Goal: Contribute content: Add original content to the website for others to see

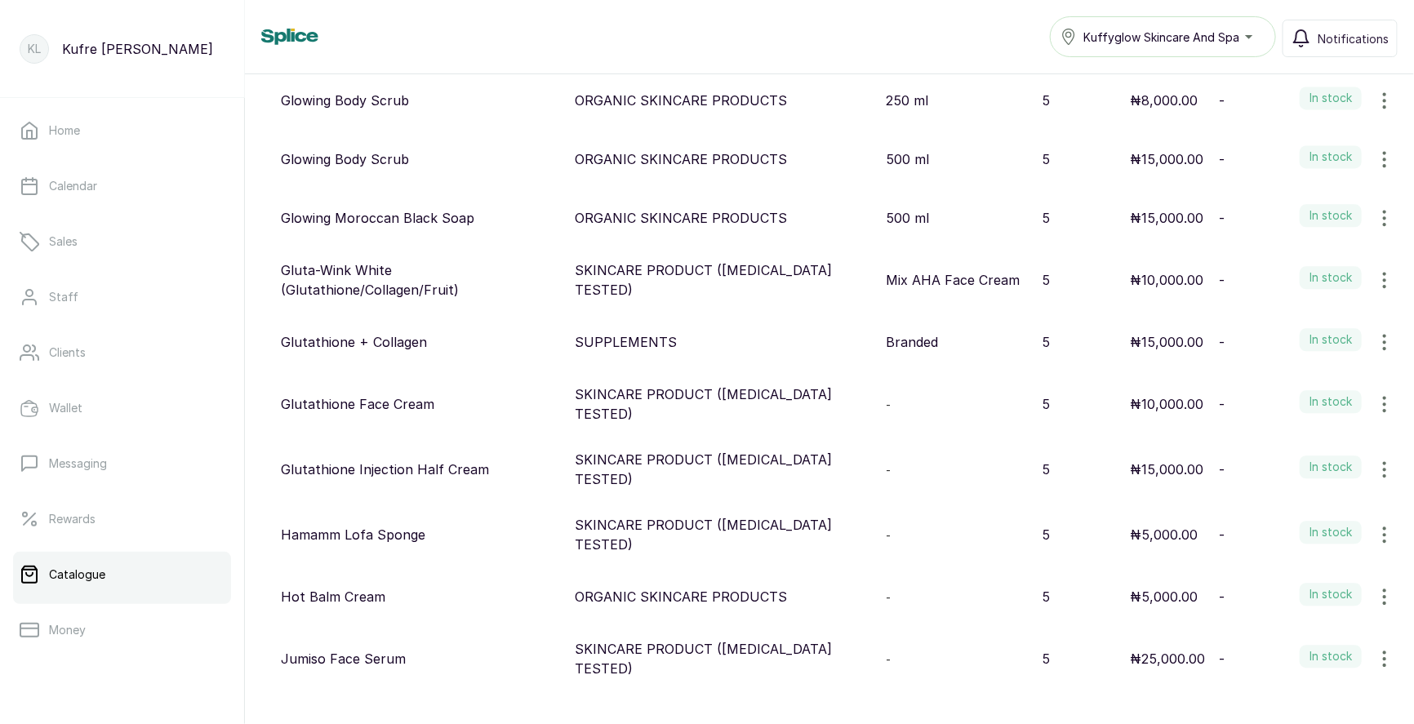
scroll to position [1760, 0]
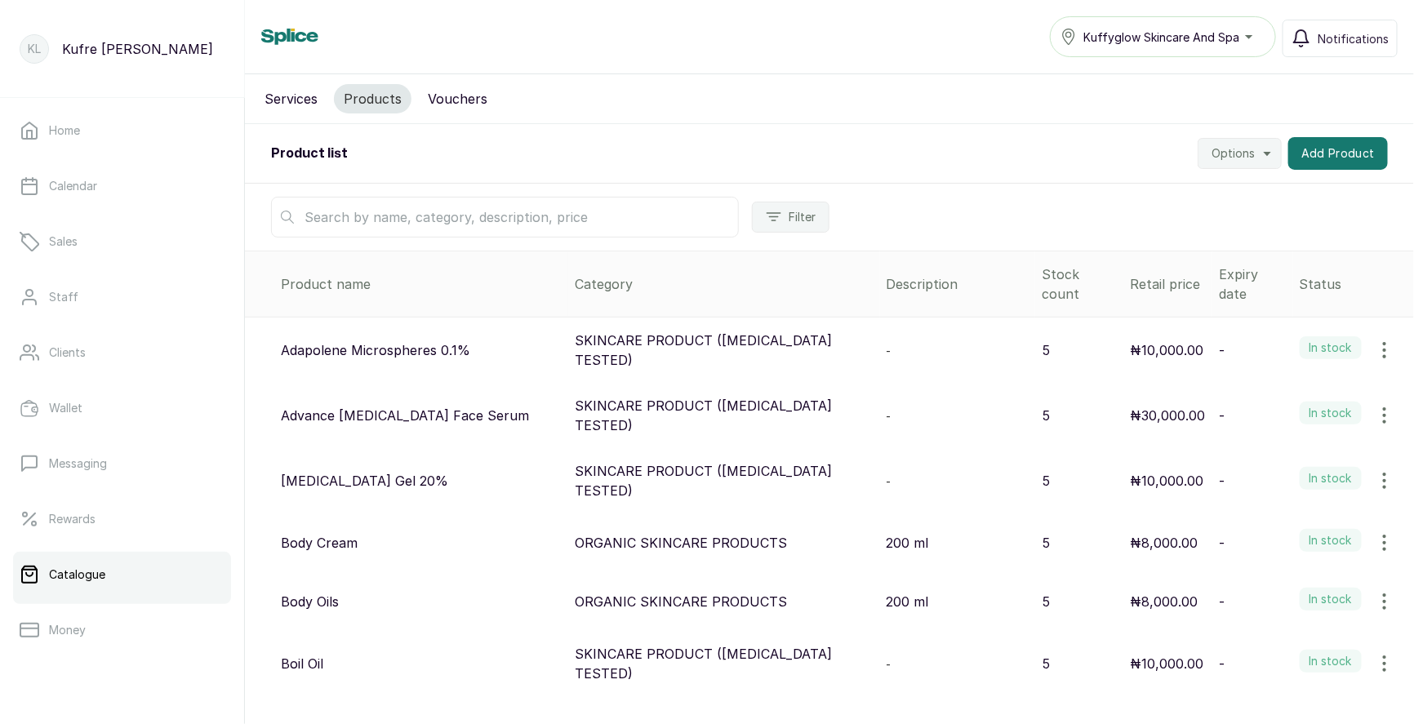
click at [351, 204] on input "text" at bounding box center [505, 217] width 468 height 41
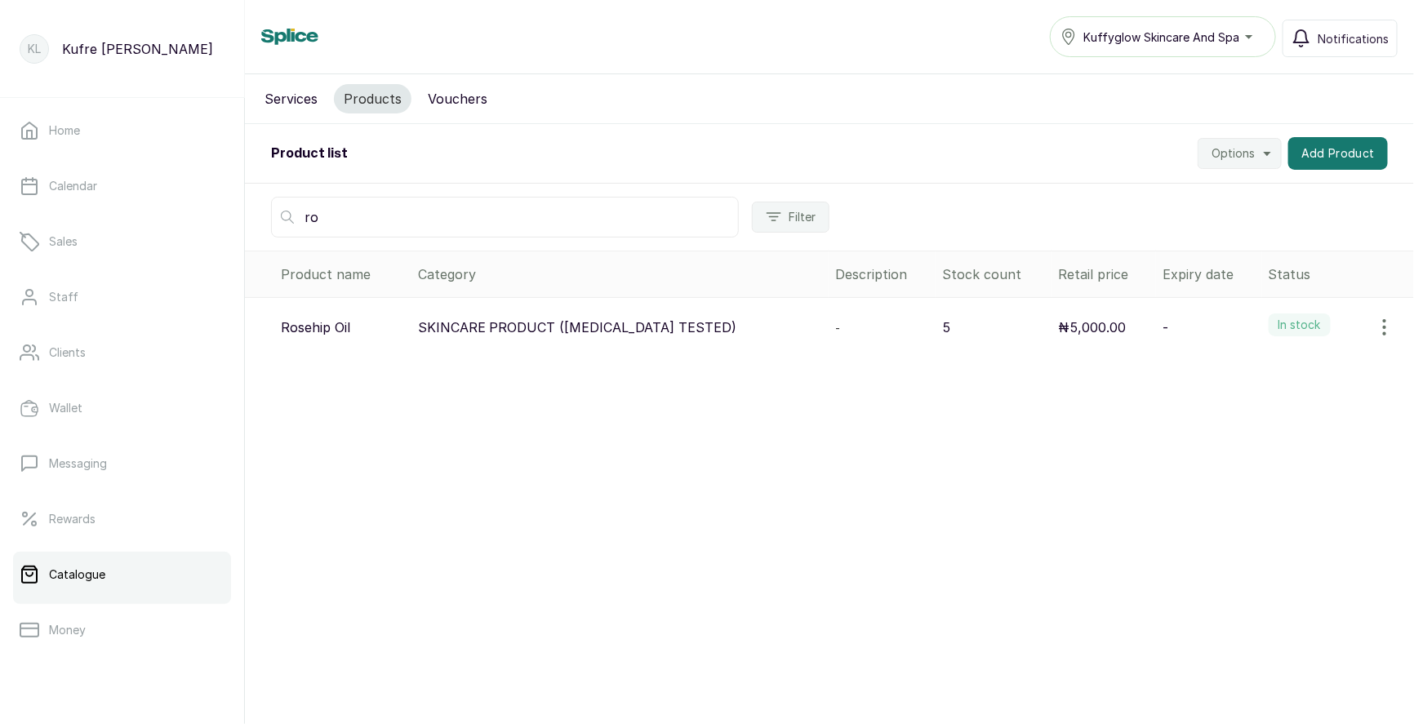
type input "r"
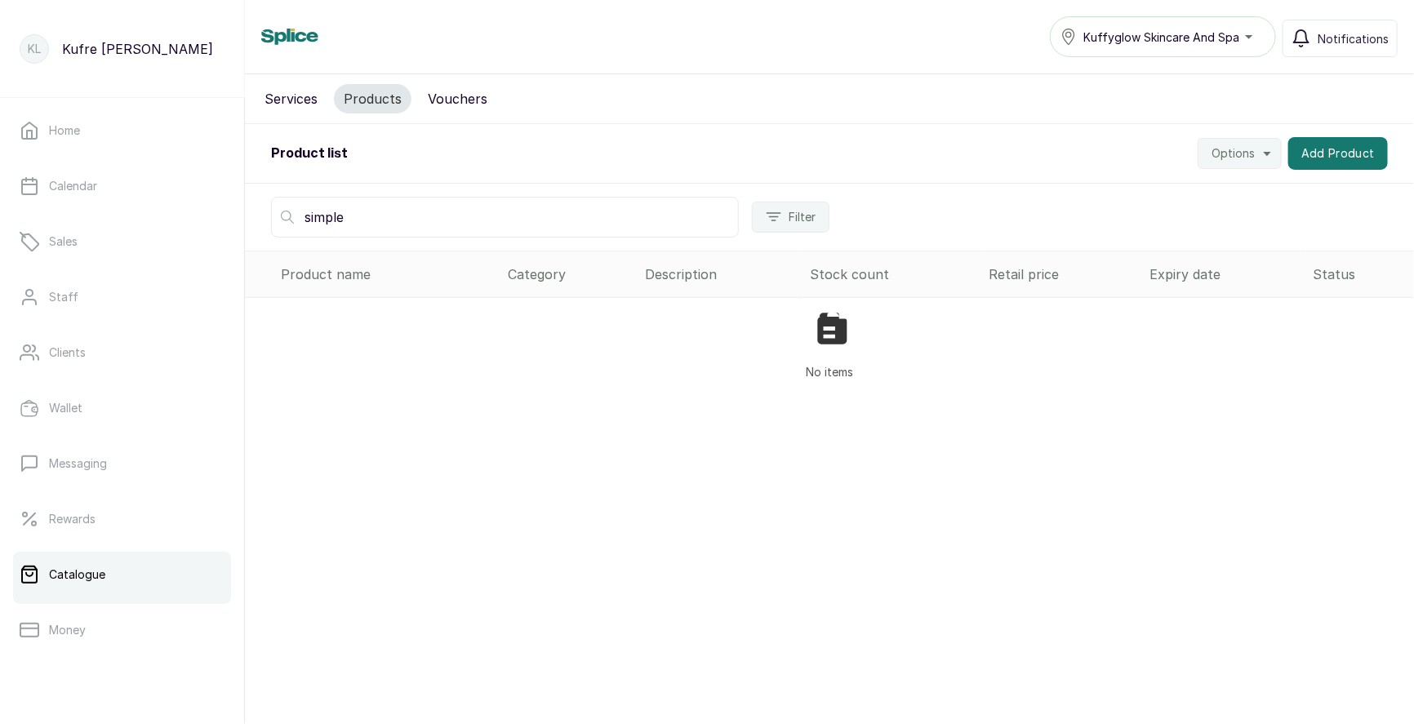
type input "simple"
click at [624, 219] on input "simple" at bounding box center [505, 217] width 468 height 41
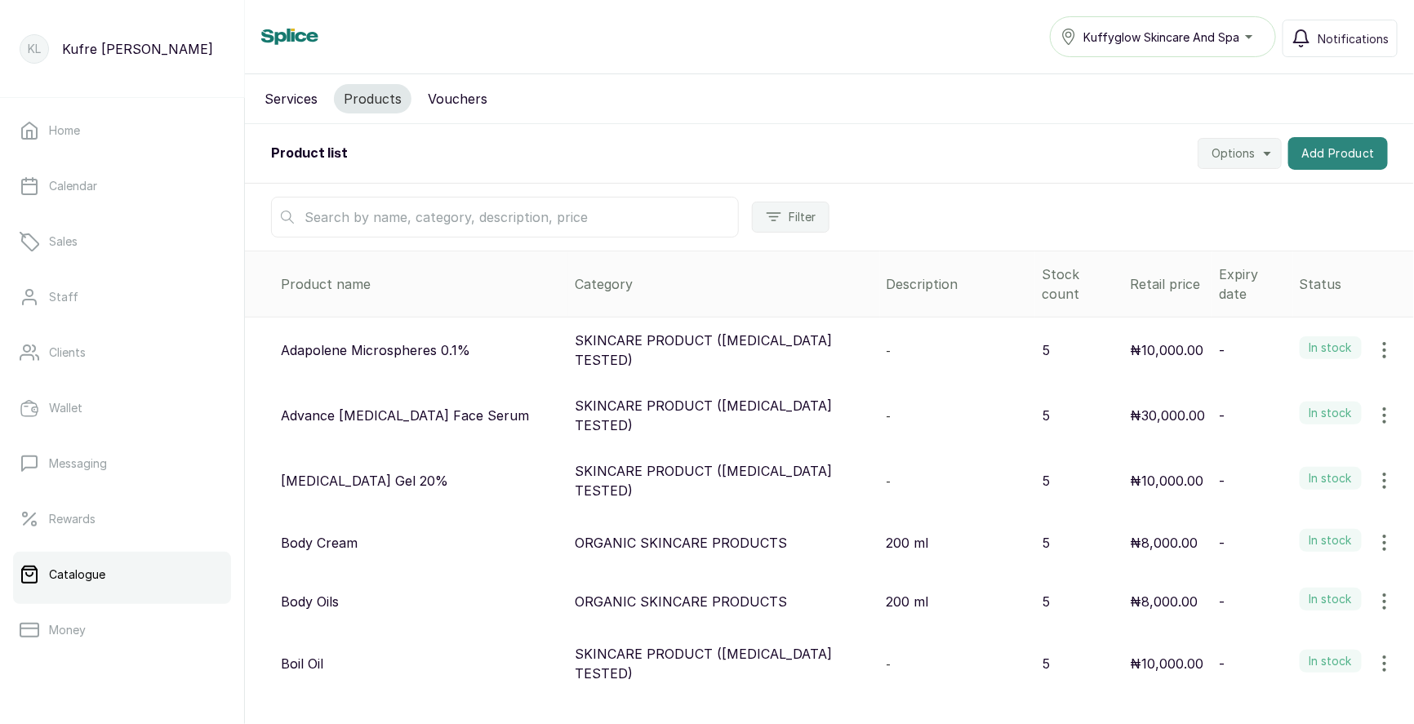
click at [1334, 149] on button "Add Product" at bounding box center [1339, 153] width 100 height 33
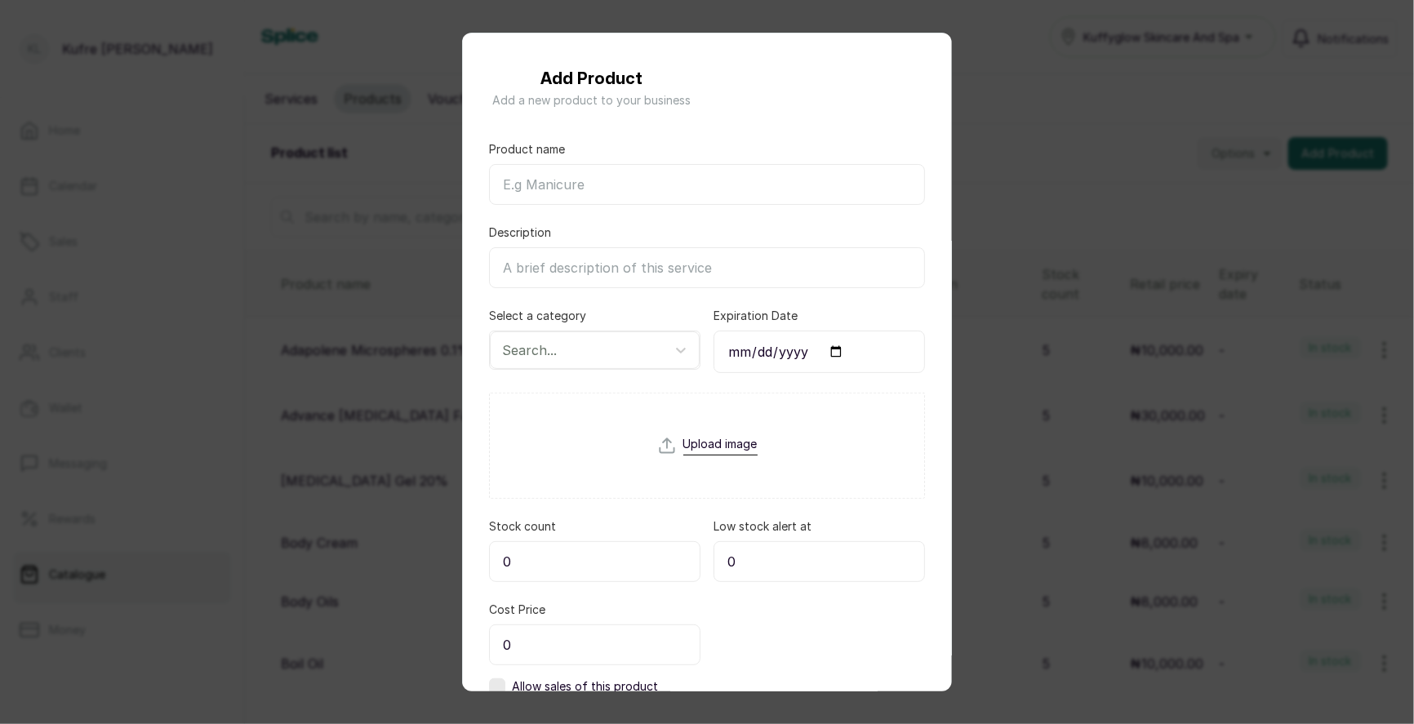
click at [659, 178] on input "Product name" at bounding box center [707, 184] width 436 height 41
paste input "Simple Face Toner"
type input "Simple Face Toner"
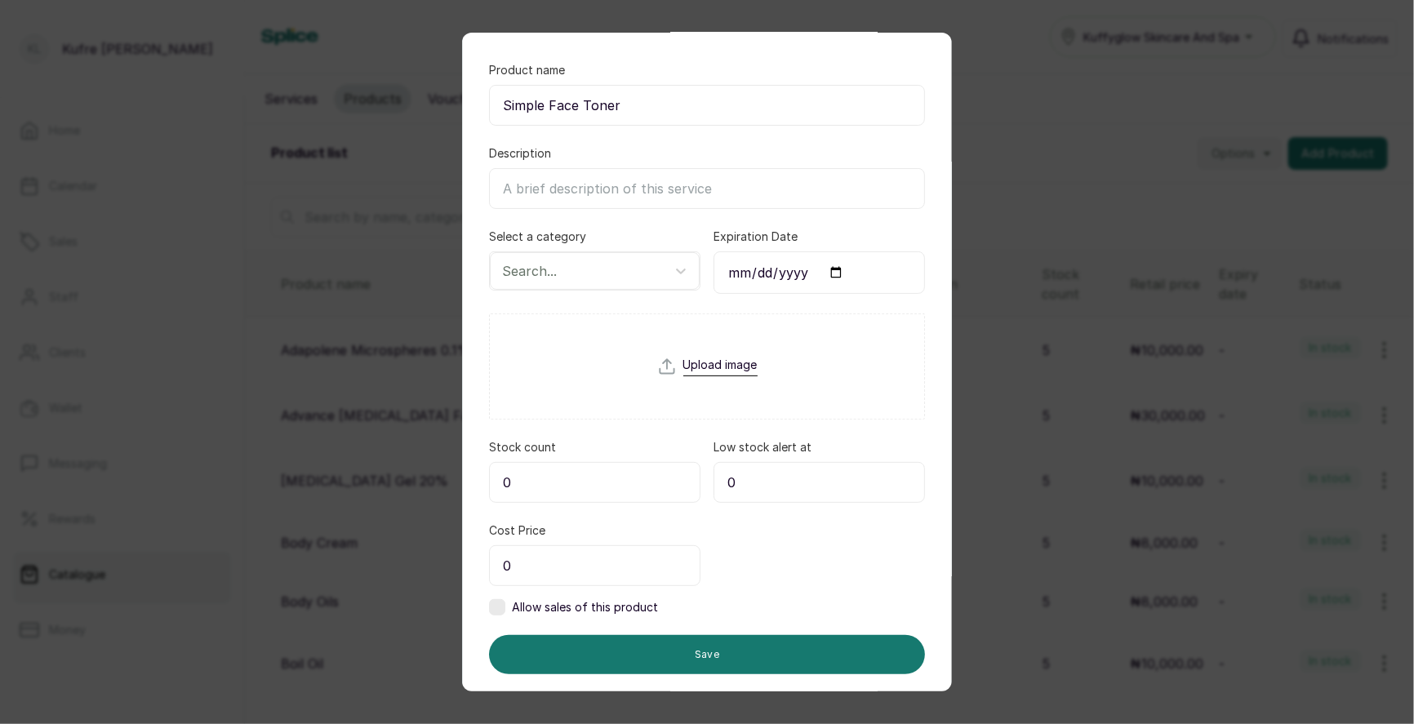
scroll to position [109, 0]
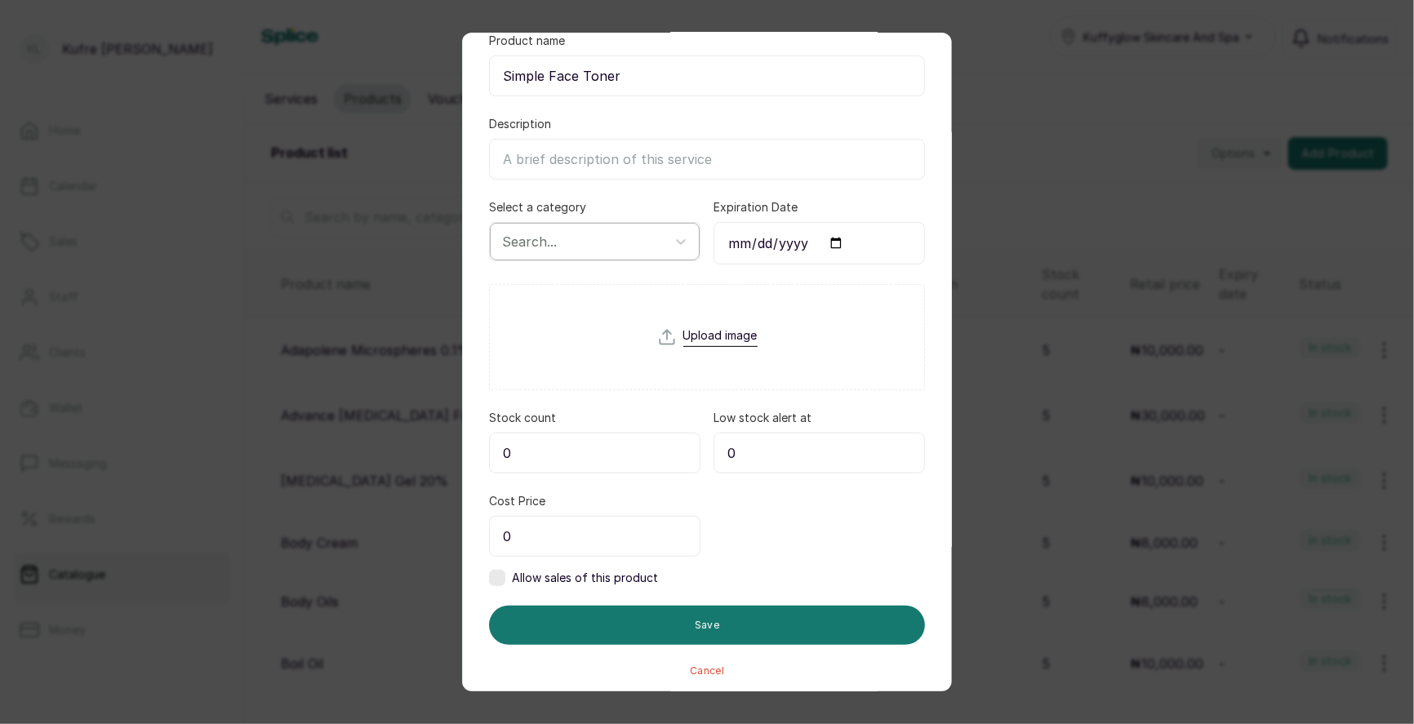
click at [564, 237] on div at bounding box center [580, 241] width 156 height 21
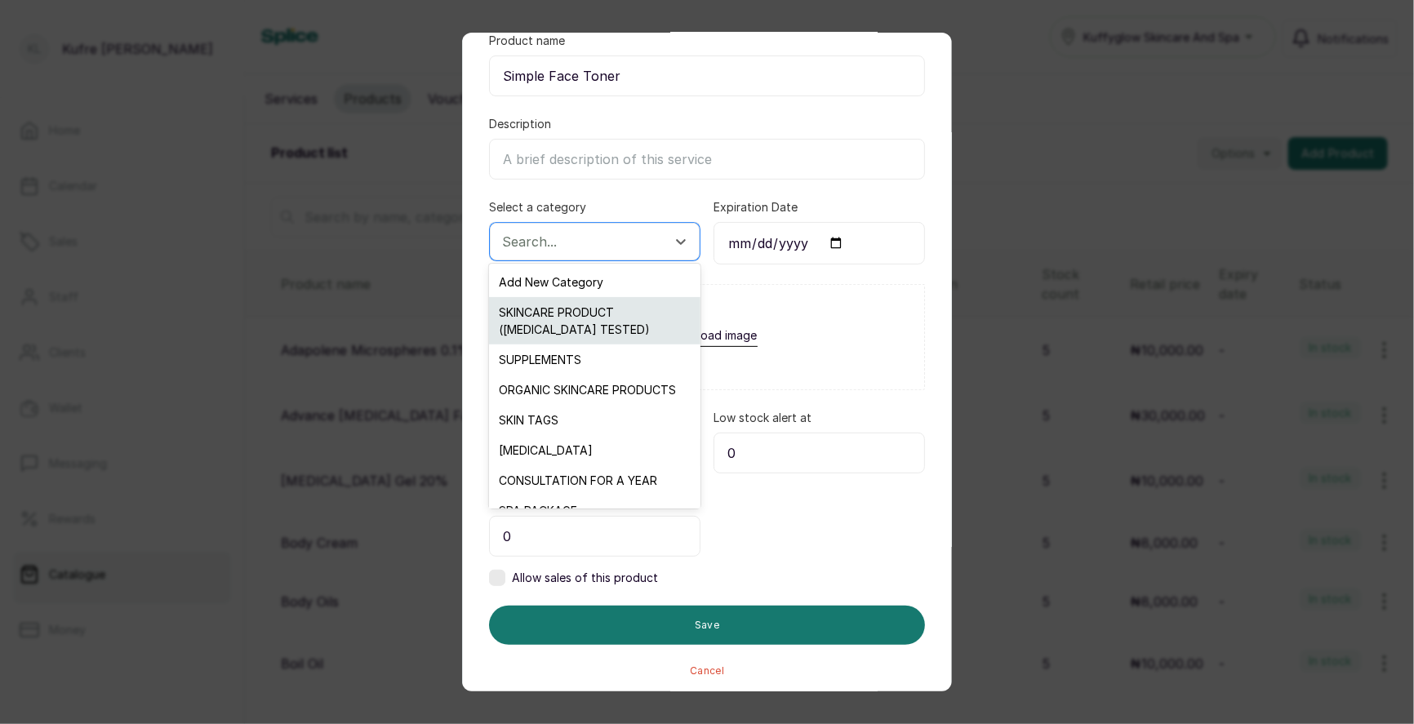
click at [595, 334] on div "SKINCARE PRODUCT ([MEDICAL_DATA] TESTED)" at bounding box center [594, 320] width 211 height 47
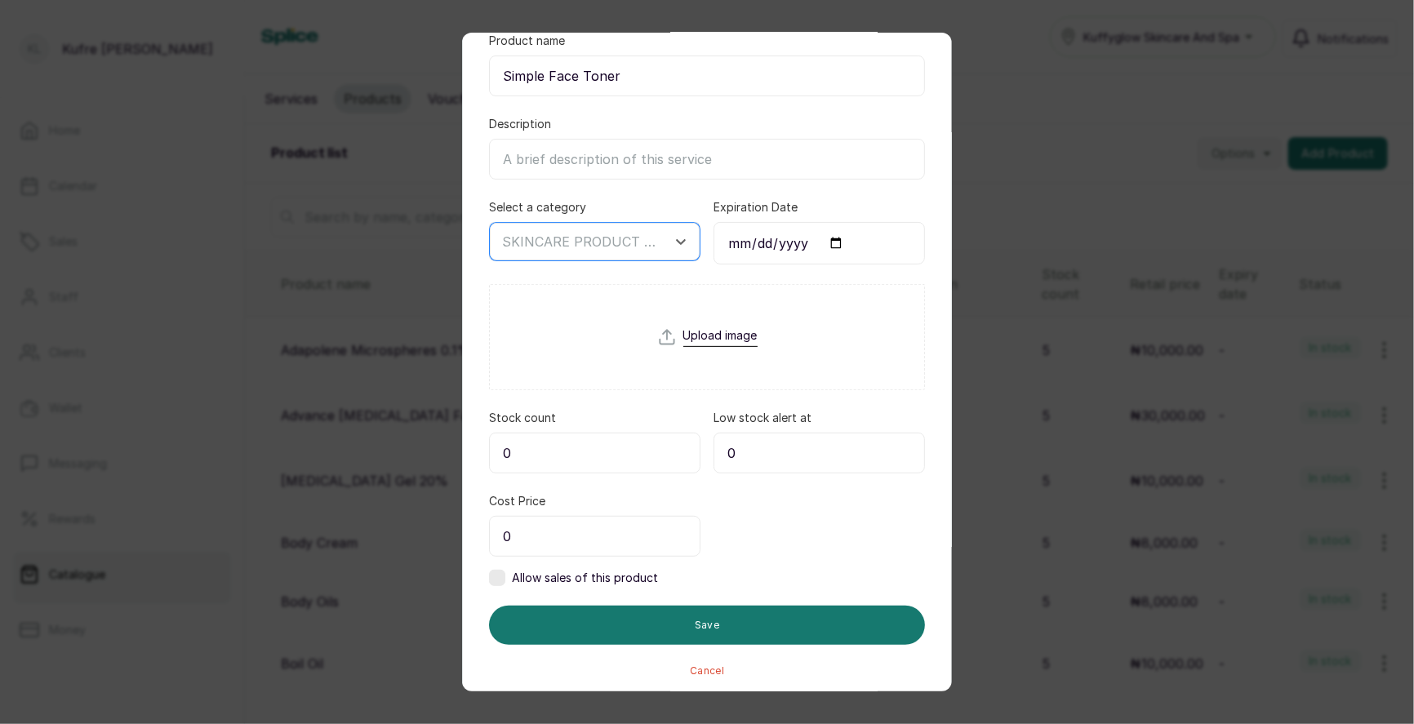
scroll to position [110, 0]
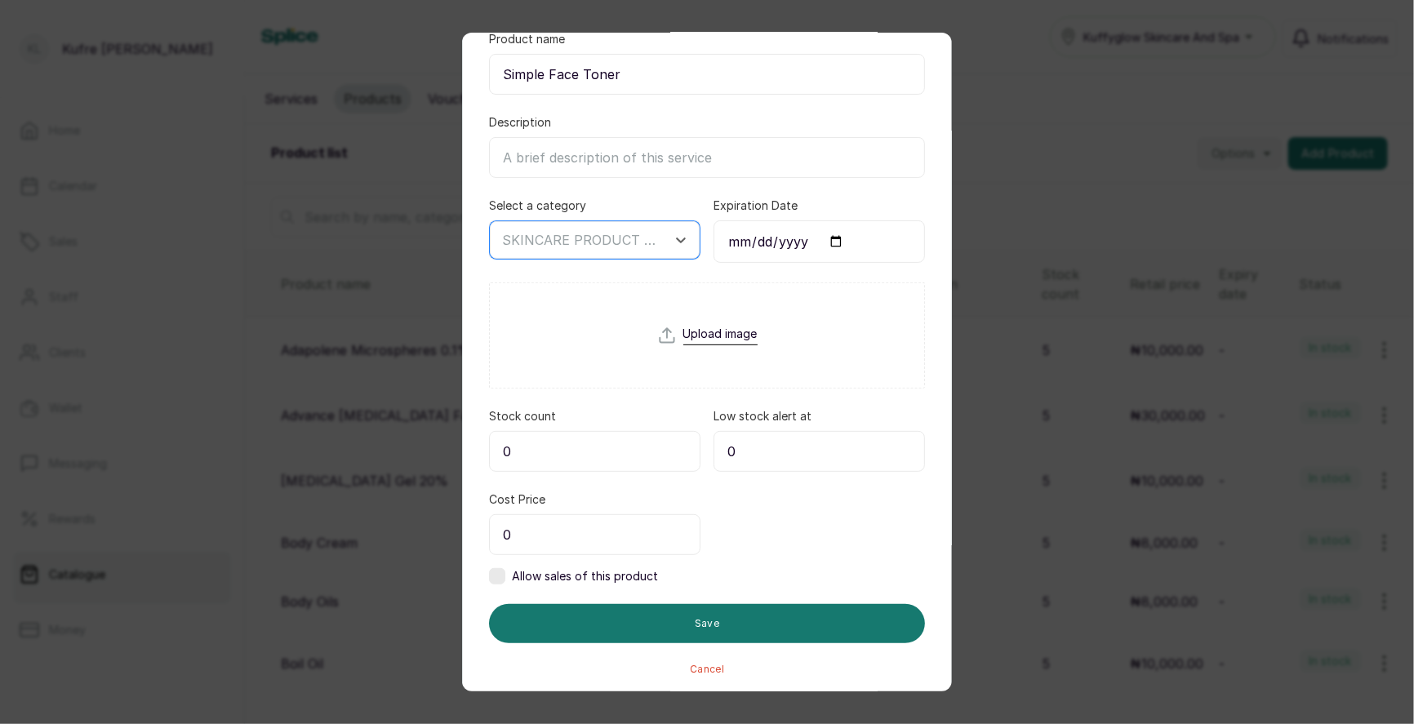
click at [559, 458] on input "0" at bounding box center [595, 451] width 212 height 41
type input "5"
click at [573, 534] on input "0" at bounding box center [595, 534] width 212 height 41
type input "5,000"
click at [500, 577] on label at bounding box center [497, 576] width 16 height 16
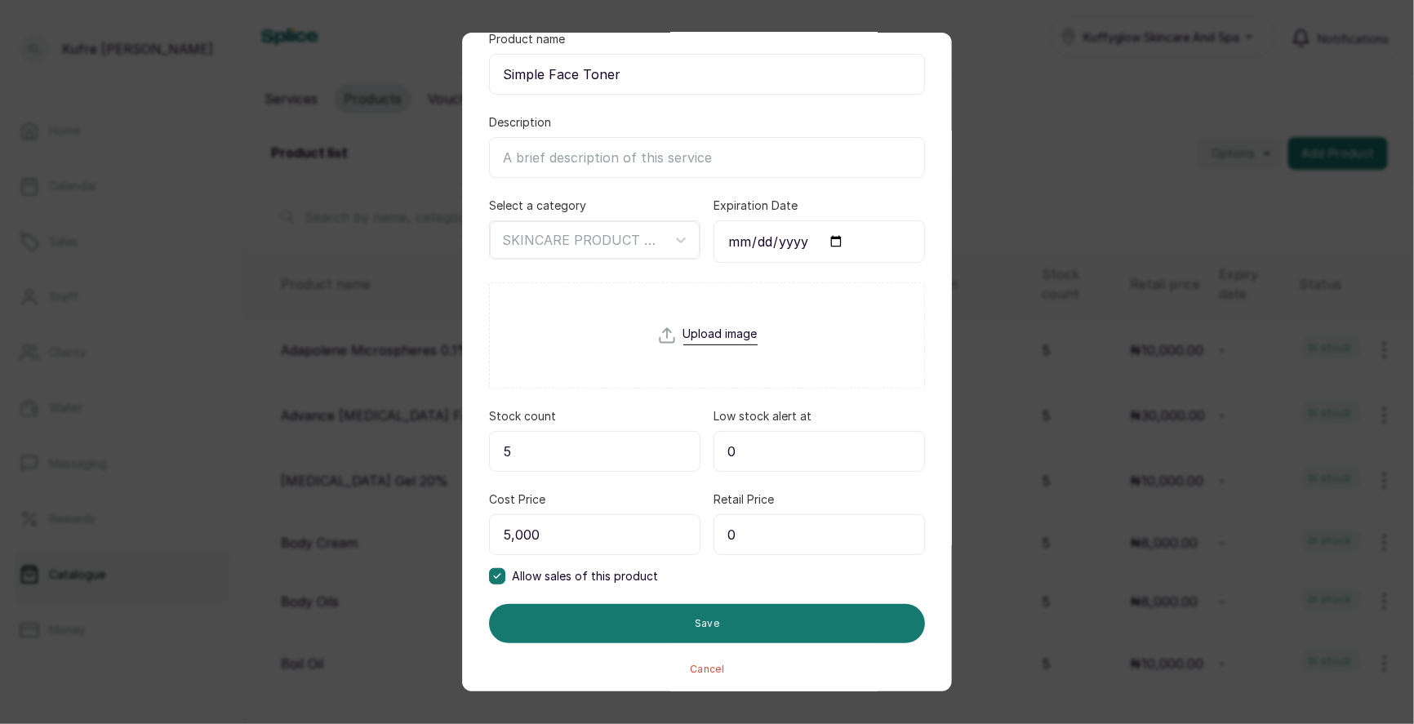
click at [762, 537] on input "0" at bounding box center [820, 534] width 212 height 41
type input "5,000"
drag, startPoint x: 506, startPoint y: 527, endPoint x: 507, endPoint y: 569, distance: 42.5
click at [506, 529] on input "5,000" at bounding box center [595, 534] width 212 height 41
type input "0"
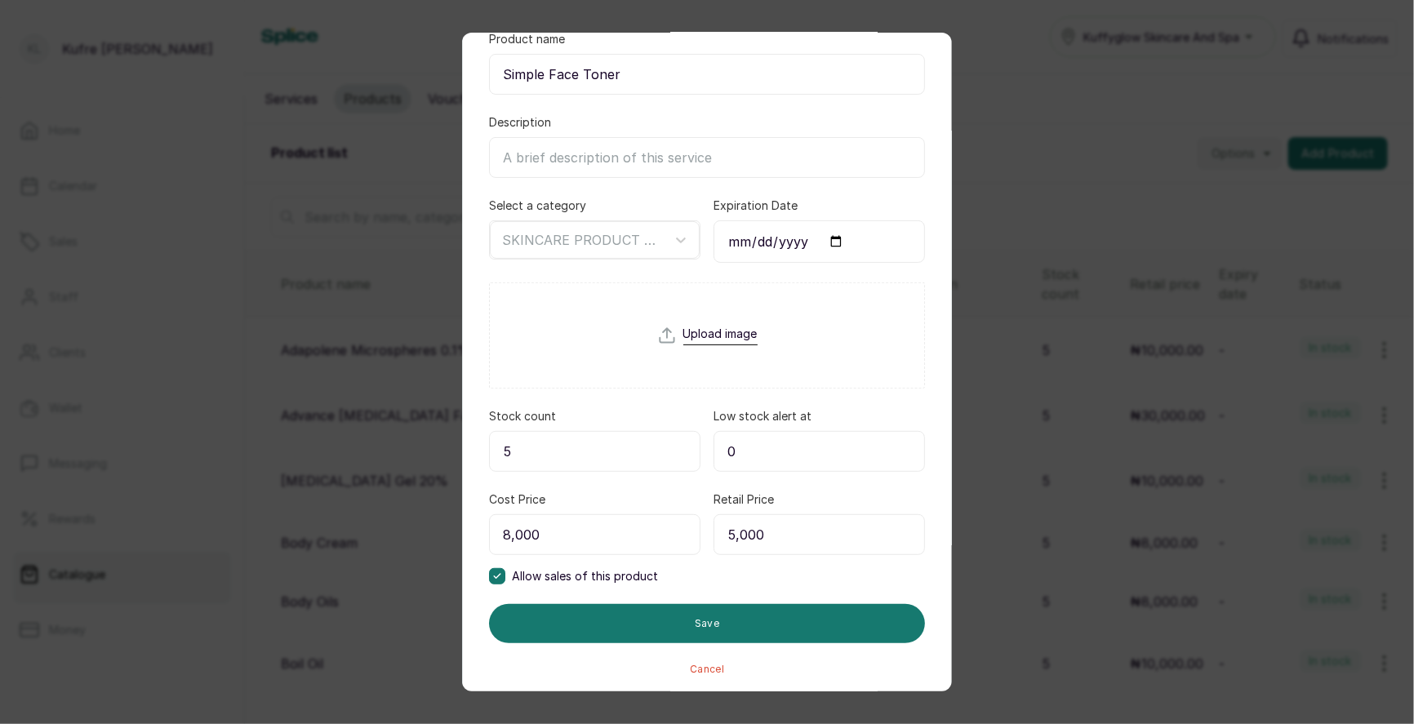
type input "8,000"
click at [736, 535] on input "5,000" at bounding box center [820, 534] width 212 height 41
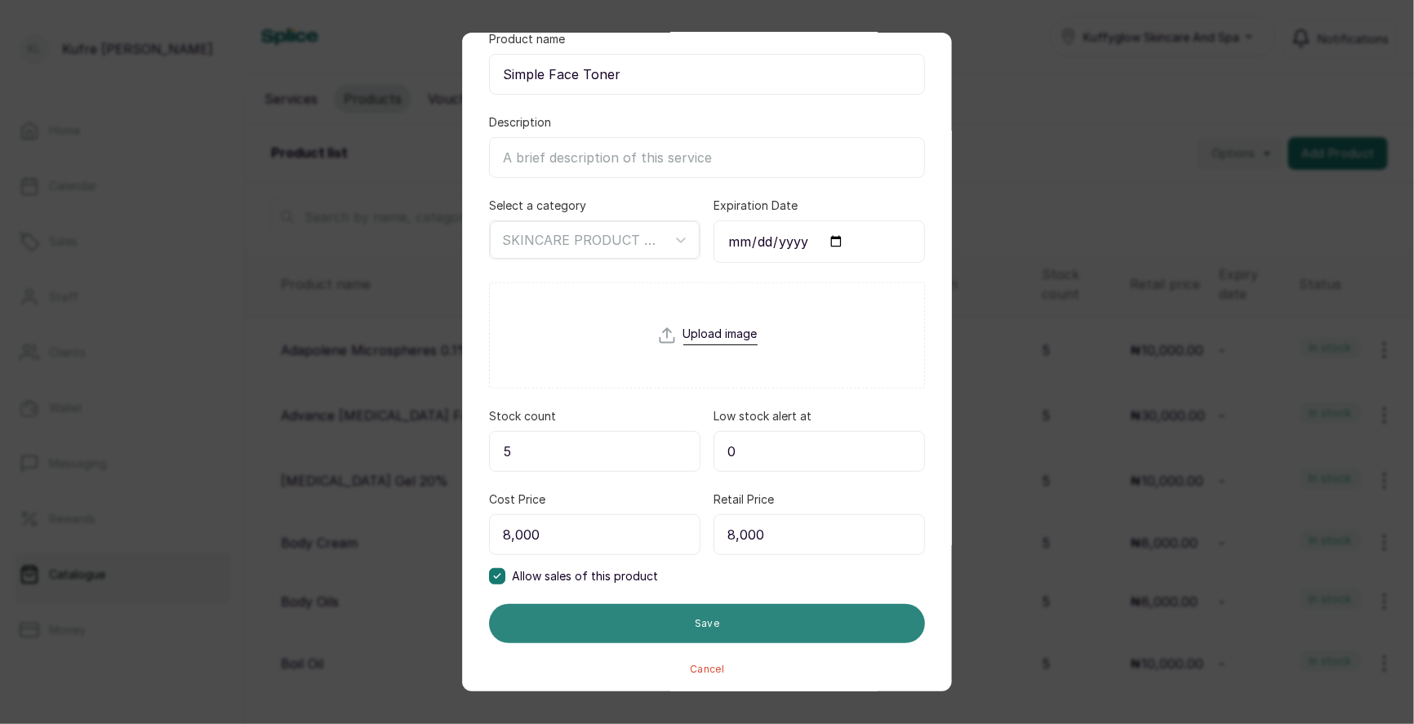
type input "8,000"
click at [724, 628] on button "Save" at bounding box center [707, 623] width 436 height 39
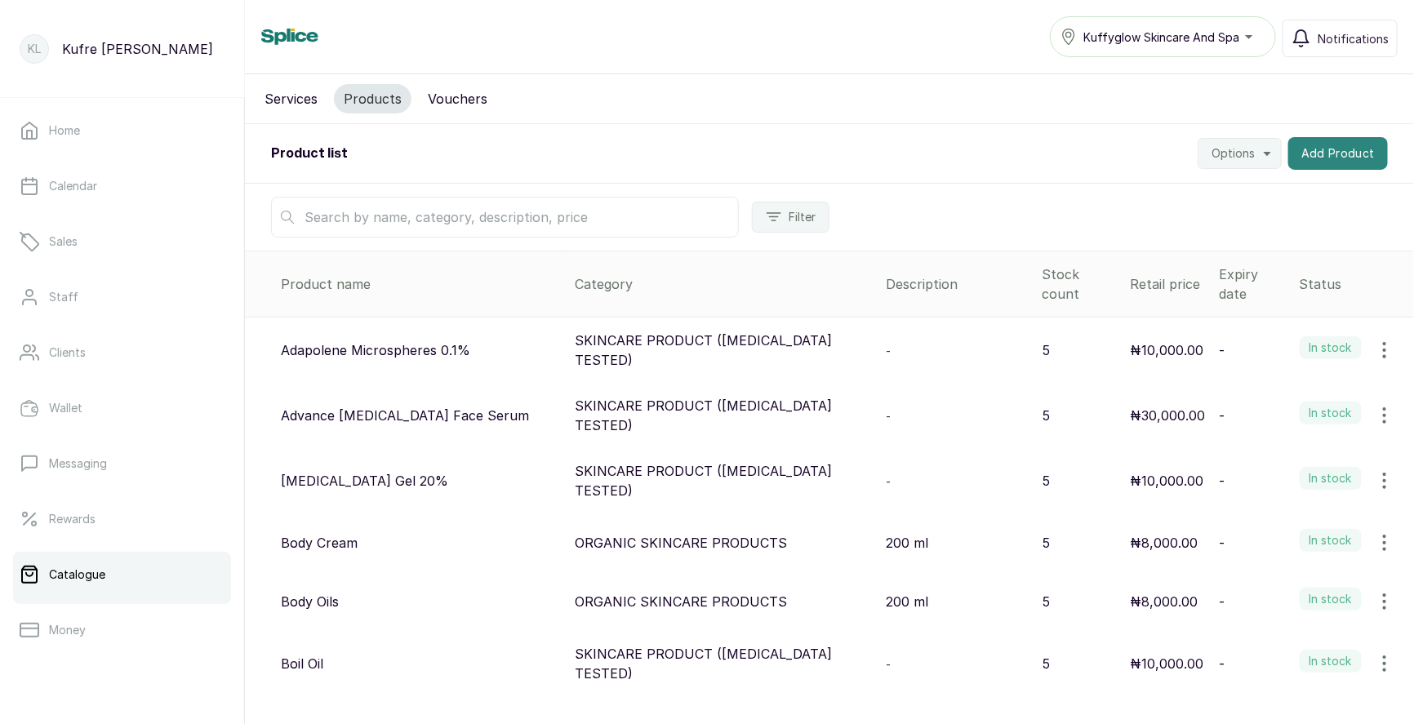
click at [1331, 154] on button "Add Product" at bounding box center [1339, 153] width 100 height 33
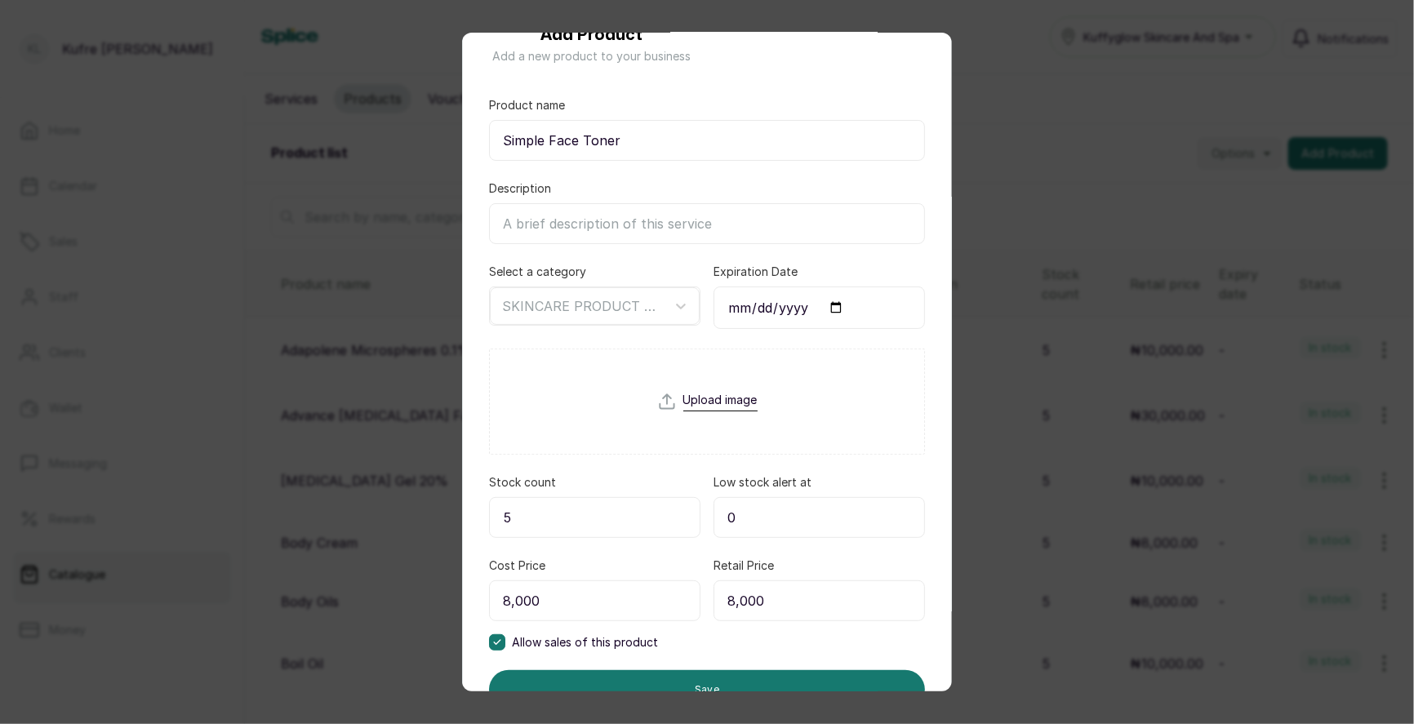
scroll to position [0, 0]
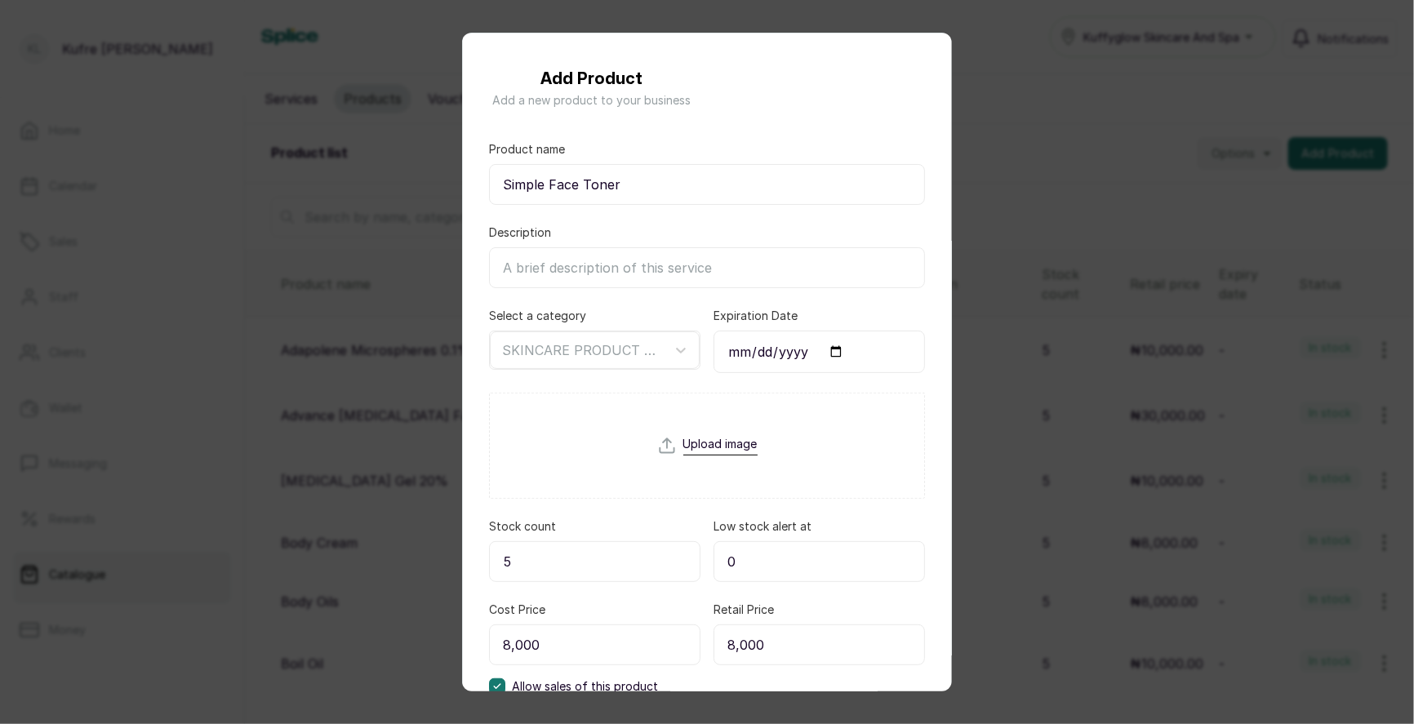
click at [1015, 115] on div "Add Product Add a new product to your business Product name Simple Face Toner D…" at bounding box center [707, 362] width 1414 height 724
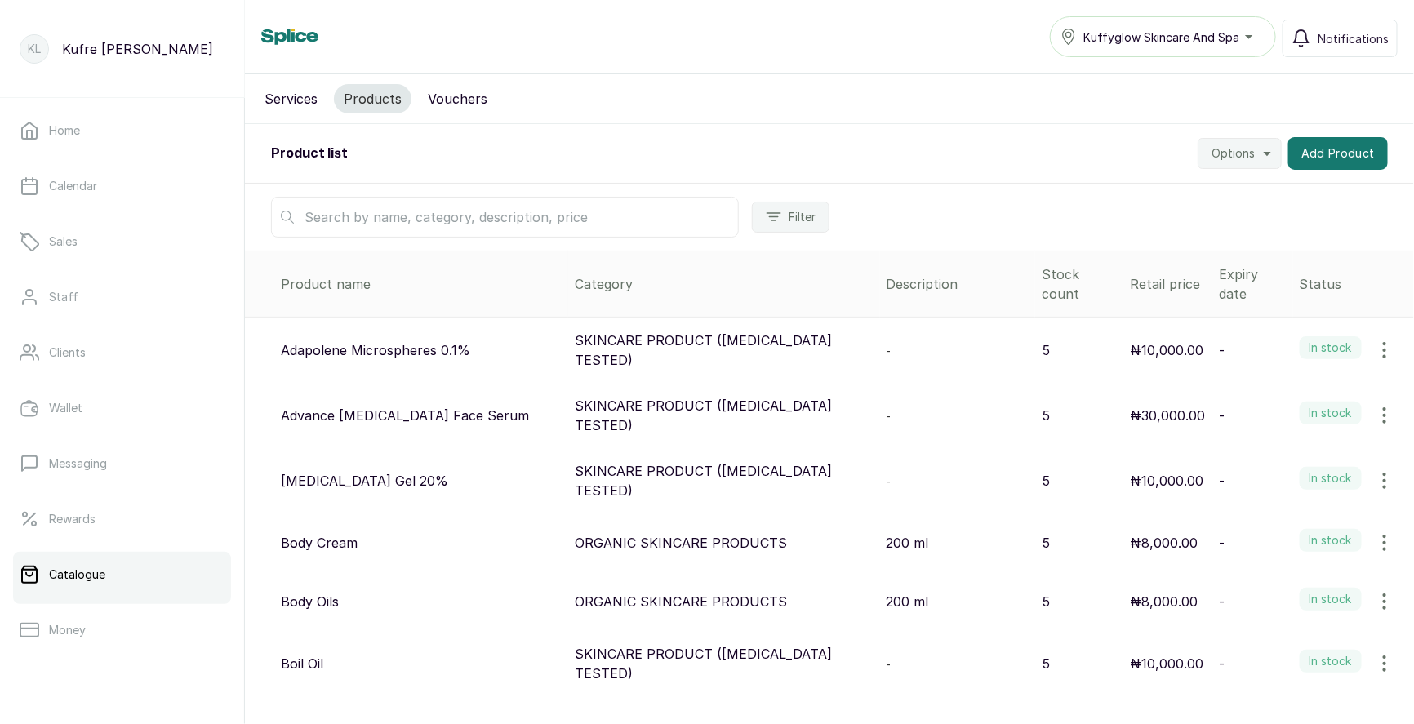
click at [984, 87] on div "Services Products Vouchers" at bounding box center [829, 99] width 1169 height 50
click at [1358, 159] on button "Add Product" at bounding box center [1339, 153] width 100 height 33
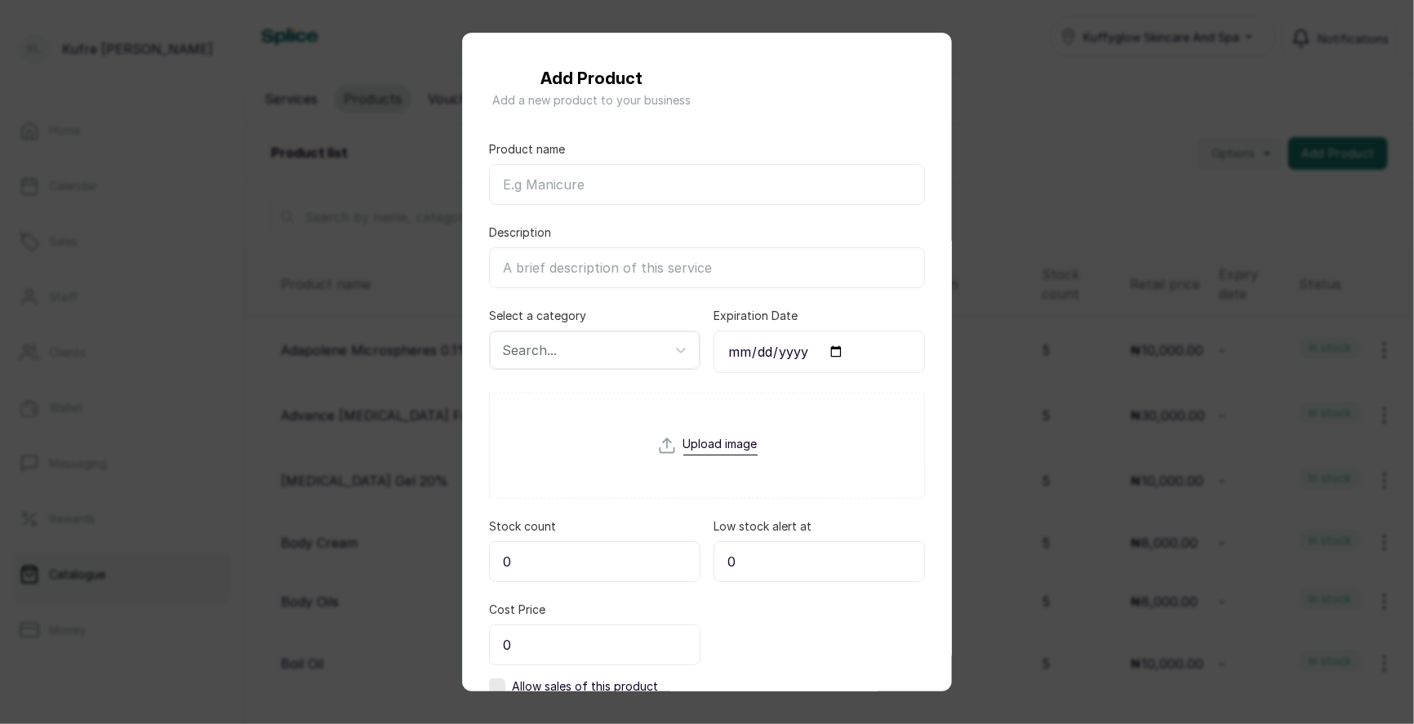
click at [1067, 327] on div "Add Product Add a new product to your business Product name Description Select …" at bounding box center [707, 362] width 1414 height 724
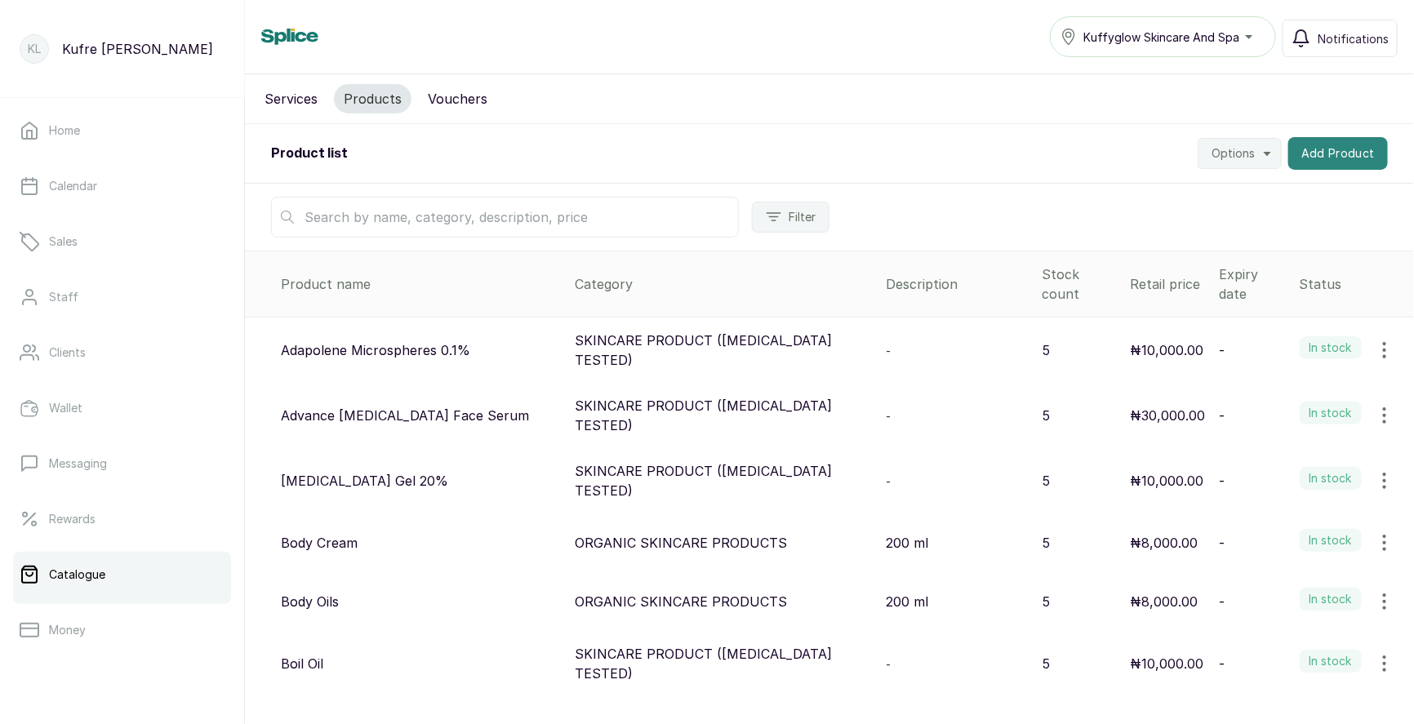
click at [1312, 166] on button "Add Product" at bounding box center [1339, 153] width 100 height 33
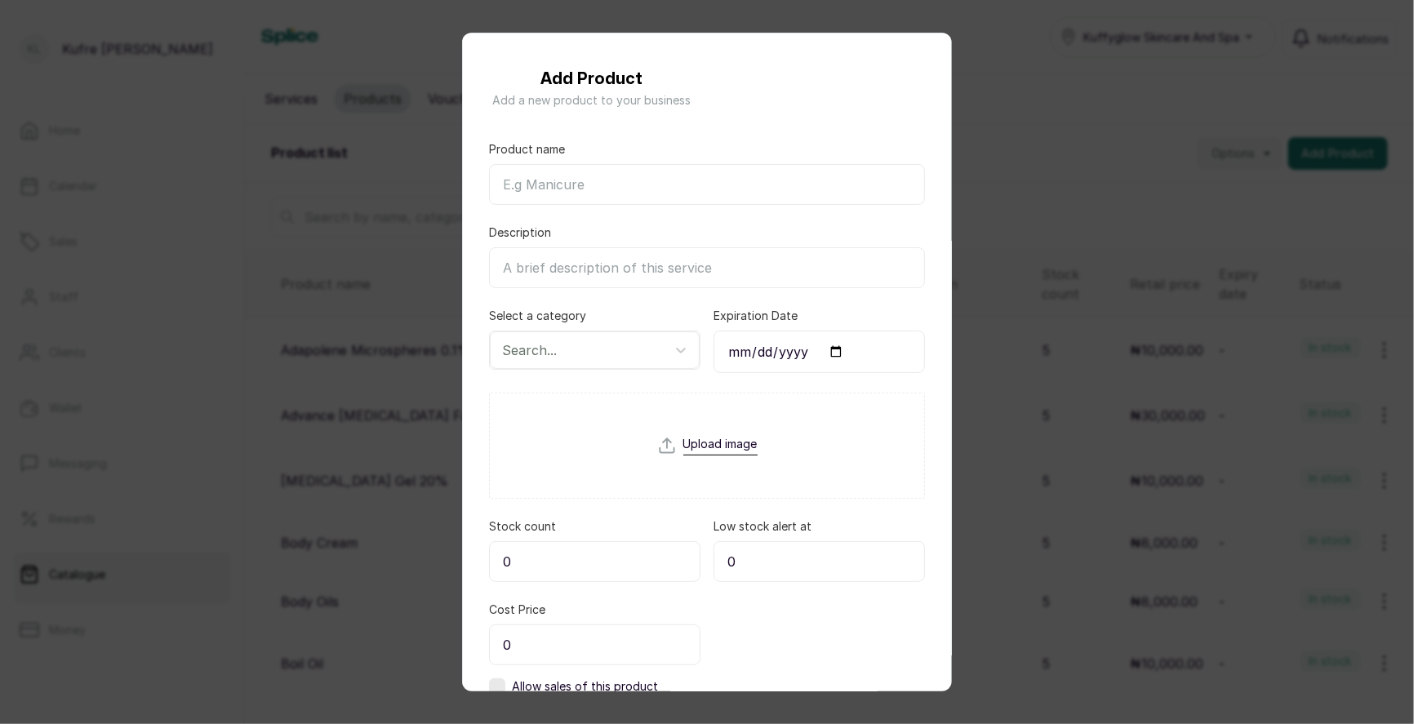
click at [555, 174] on input "Product name" at bounding box center [707, 184] width 436 height 41
paste input "Simple Moisturizing Face Serum"
type input "Simple Moisturizing Face Serum"
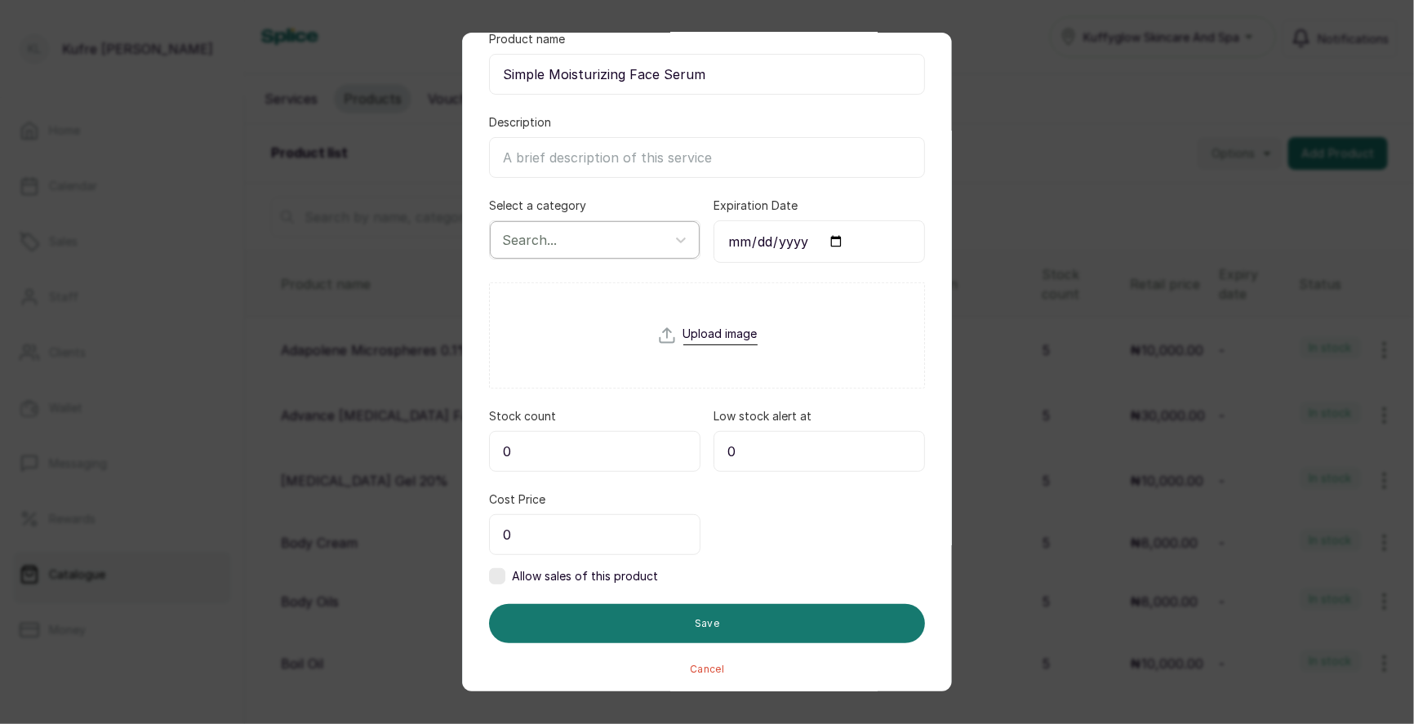
click at [609, 247] on div at bounding box center [580, 239] width 156 height 21
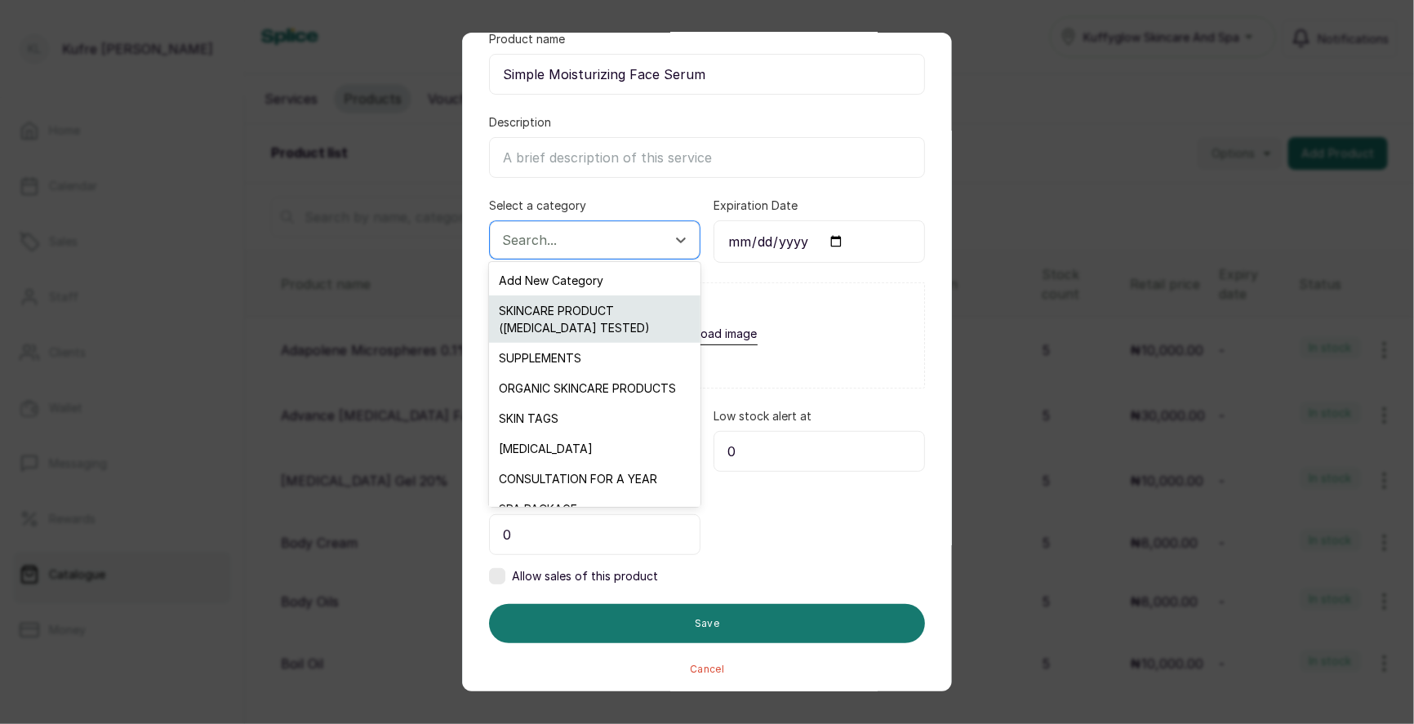
click at [606, 320] on div "SKINCARE PRODUCT ([MEDICAL_DATA] TESTED)" at bounding box center [594, 319] width 211 height 47
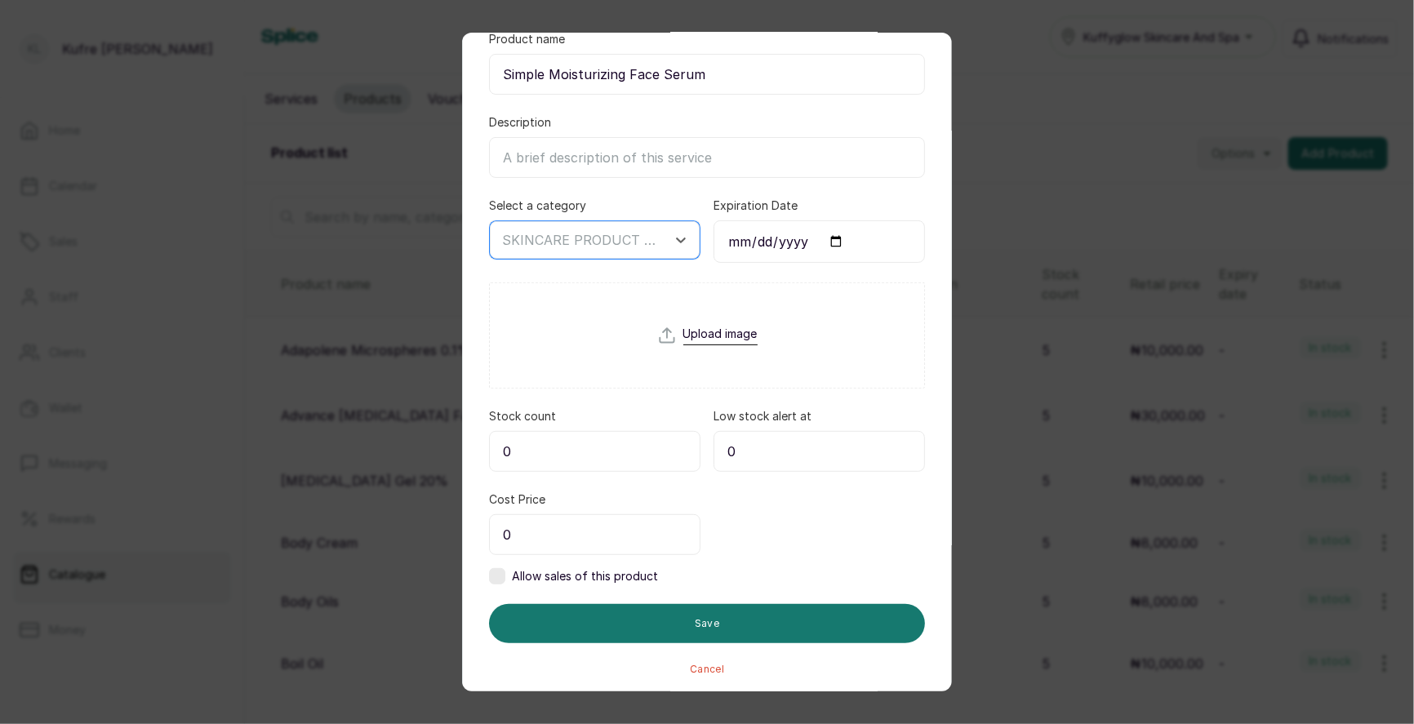
click at [558, 449] on input "0" at bounding box center [595, 451] width 212 height 41
type input "5"
click at [544, 541] on input "0" at bounding box center [595, 534] width 212 height 41
type input "10,000"
click at [492, 573] on label at bounding box center [497, 576] width 16 height 16
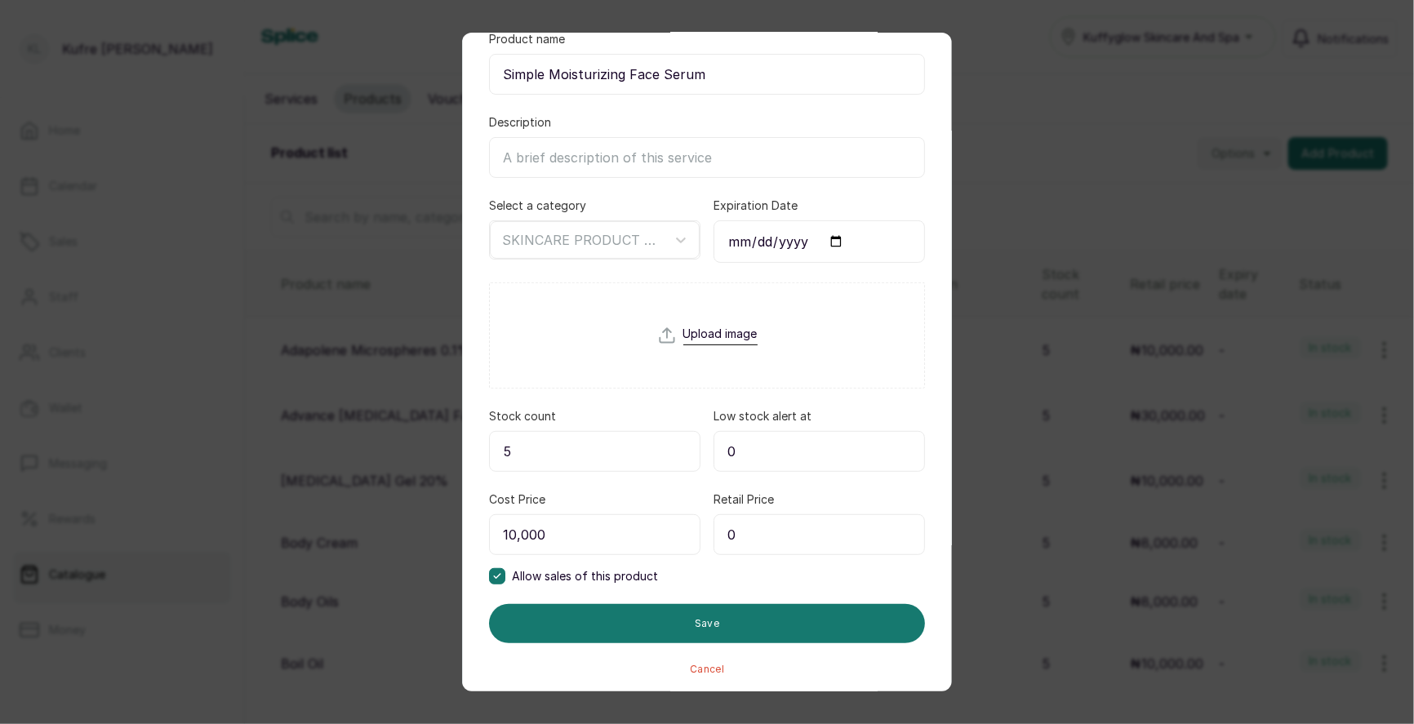
click at [761, 544] on input "0" at bounding box center [820, 534] width 212 height 41
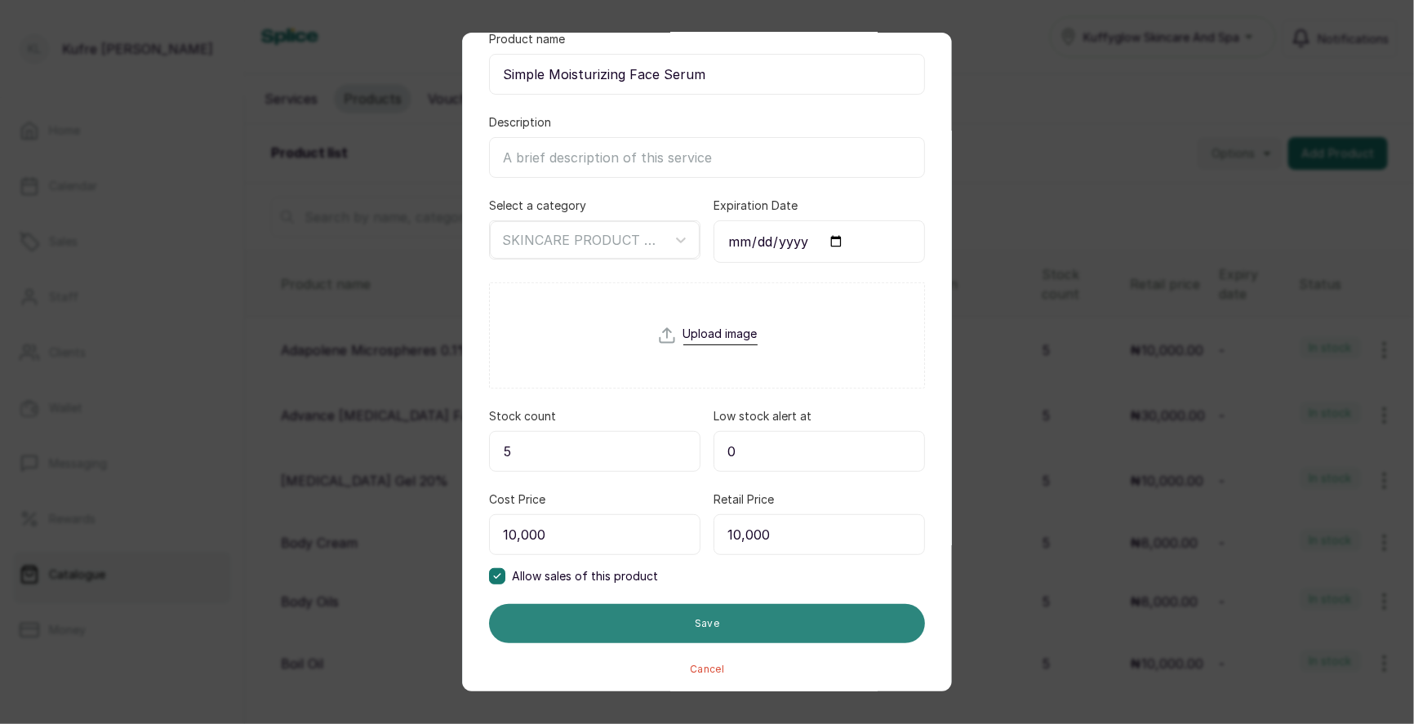
type input "10,000"
click at [732, 617] on button "Save" at bounding box center [707, 623] width 436 height 39
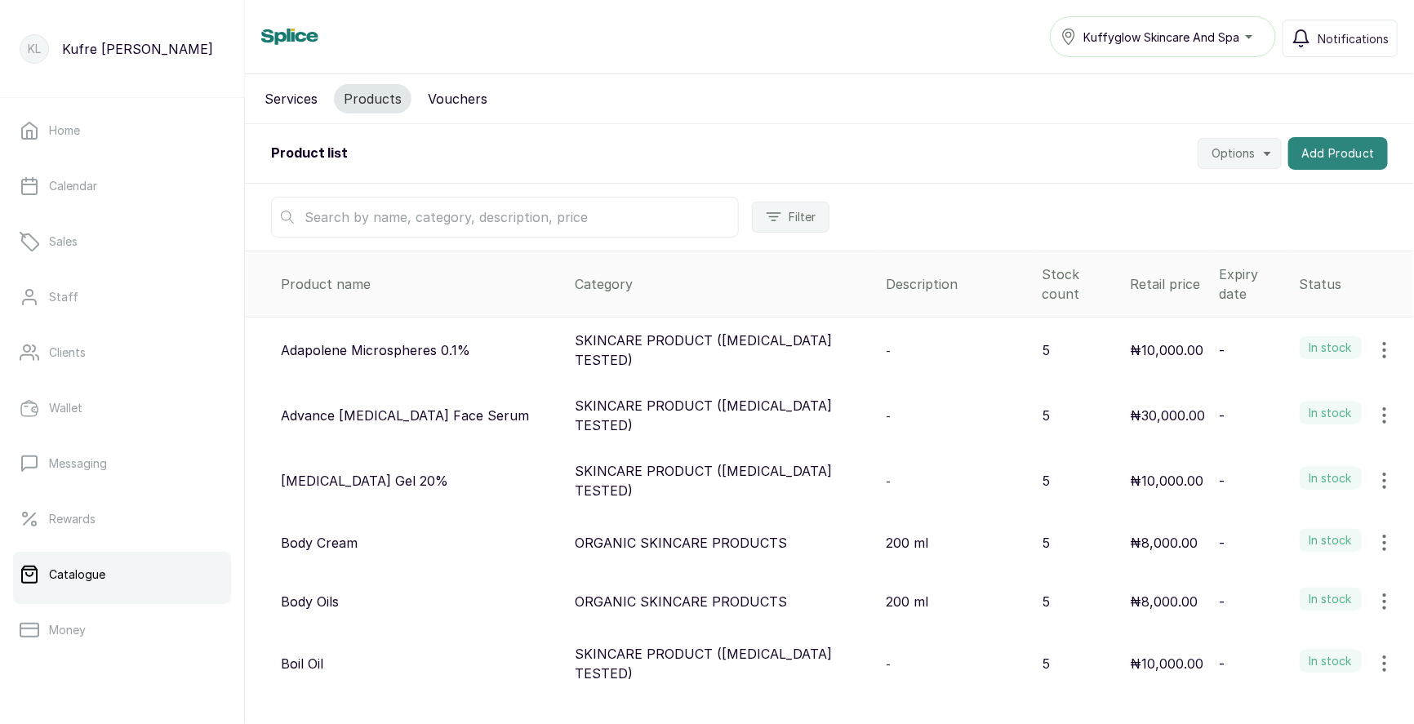
click at [1351, 151] on button "Add Product" at bounding box center [1339, 153] width 100 height 33
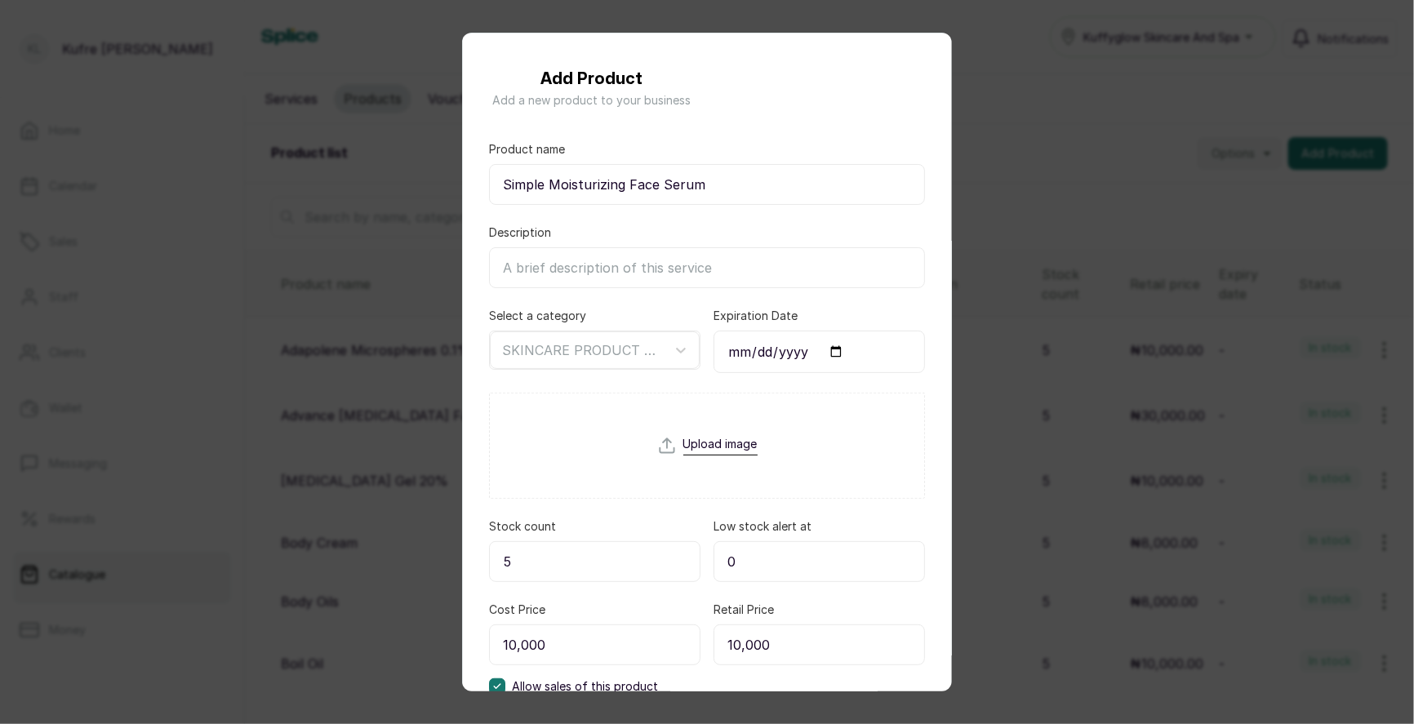
click at [1113, 223] on div "Add Product Add a new product to your business Product name Simple Moisturizing…" at bounding box center [707, 362] width 1414 height 724
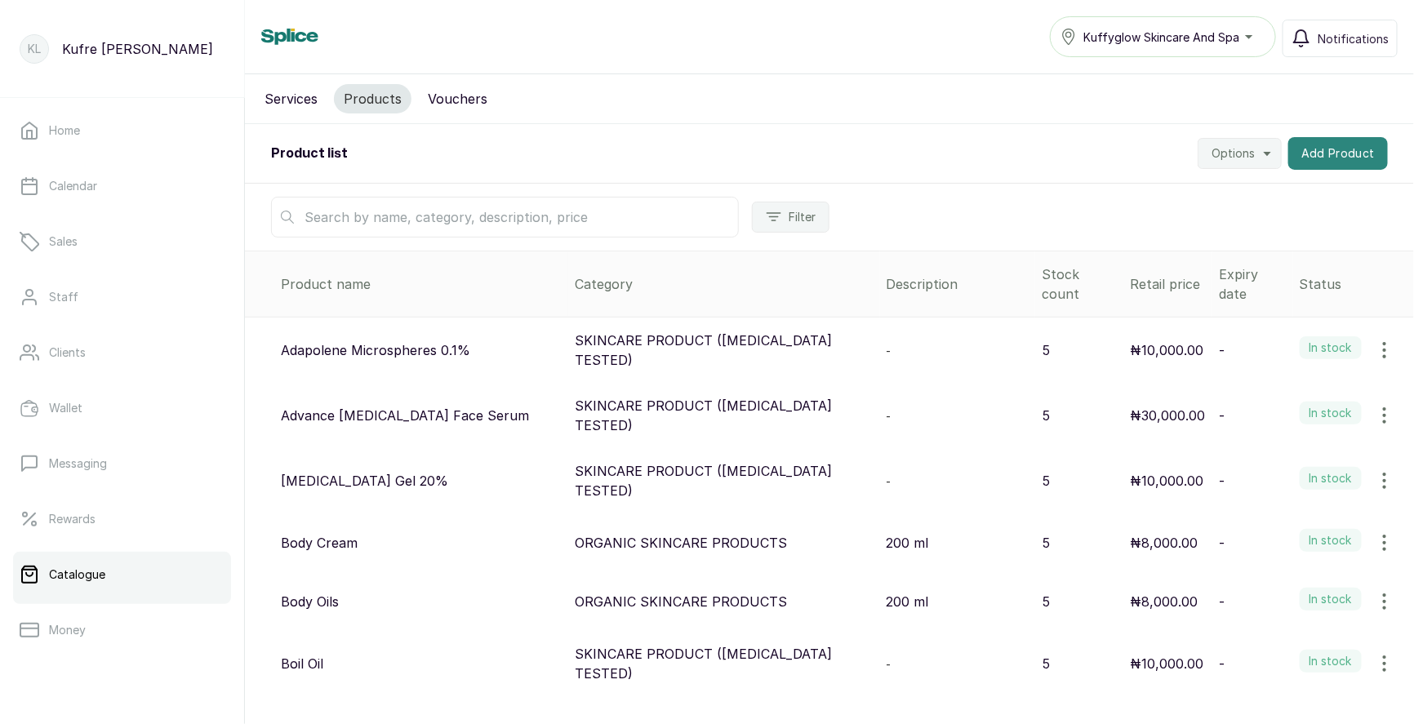
click at [1327, 157] on button "Add Product" at bounding box center [1339, 153] width 100 height 33
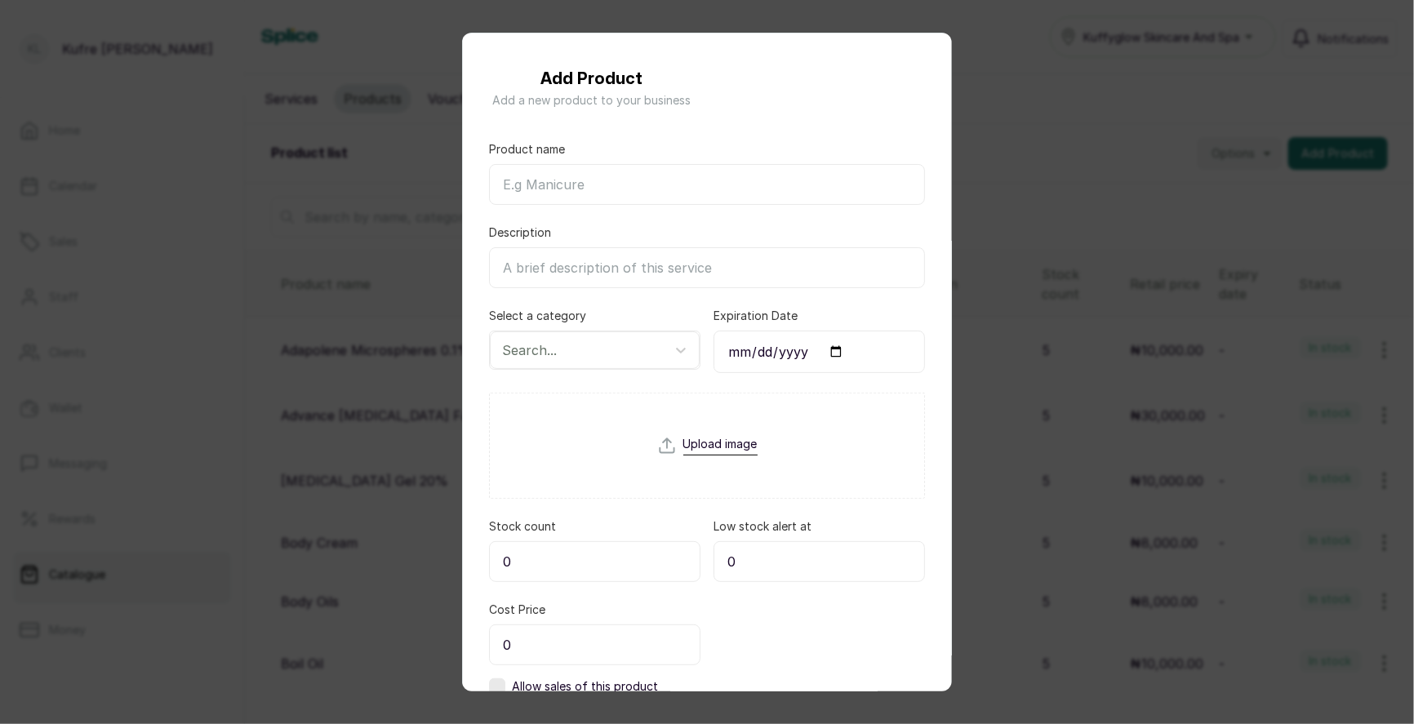
click at [532, 183] on input "Product name" at bounding box center [707, 184] width 436 height 41
paste input "Suncut SPF 50+"
click at [541, 189] on input "Suncut SPF 50+" at bounding box center [707, 184] width 436 height 41
paste input "Suncut SPF 50+"
type input "Suncut SPF 50+"
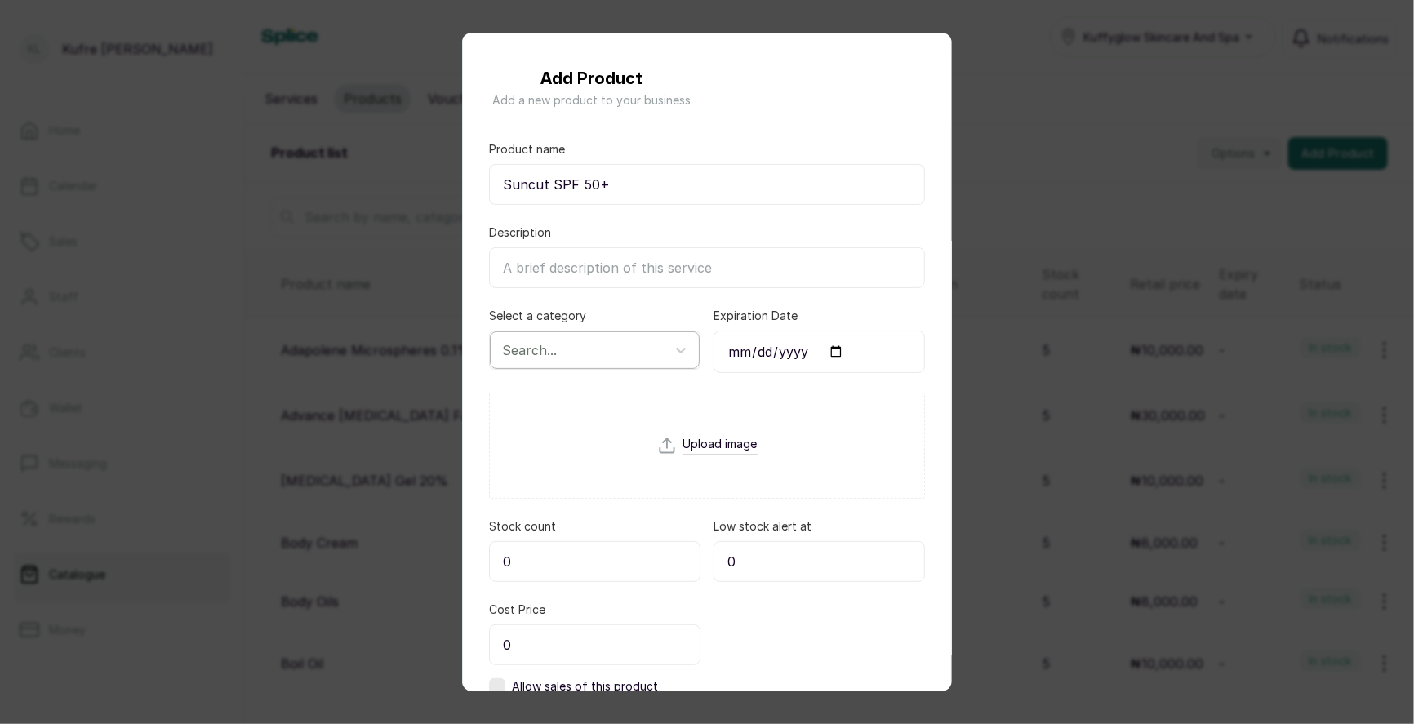
click at [626, 336] on div "Search..." at bounding box center [580, 350] width 172 height 28
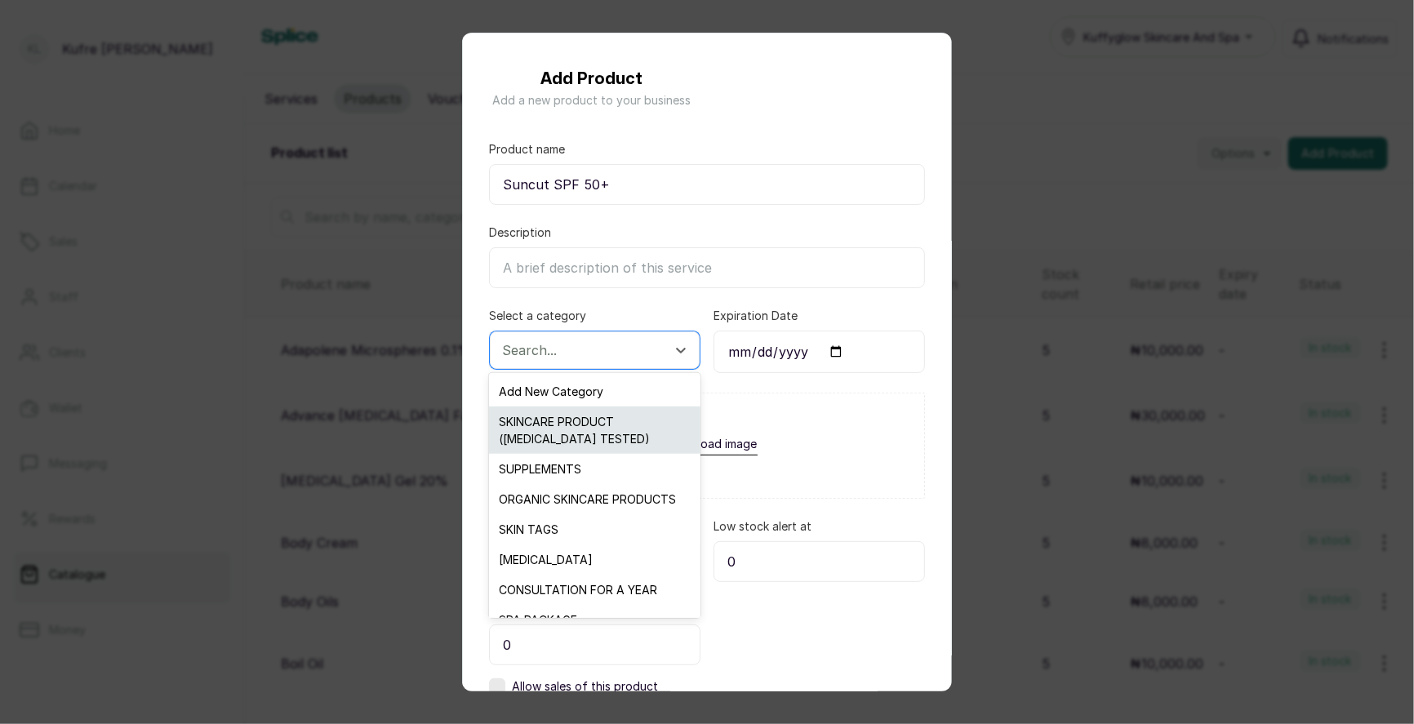
click at [622, 429] on div "SKINCARE PRODUCT ([MEDICAL_DATA] TESTED)" at bounding box center [594, 430] width 211 height 47
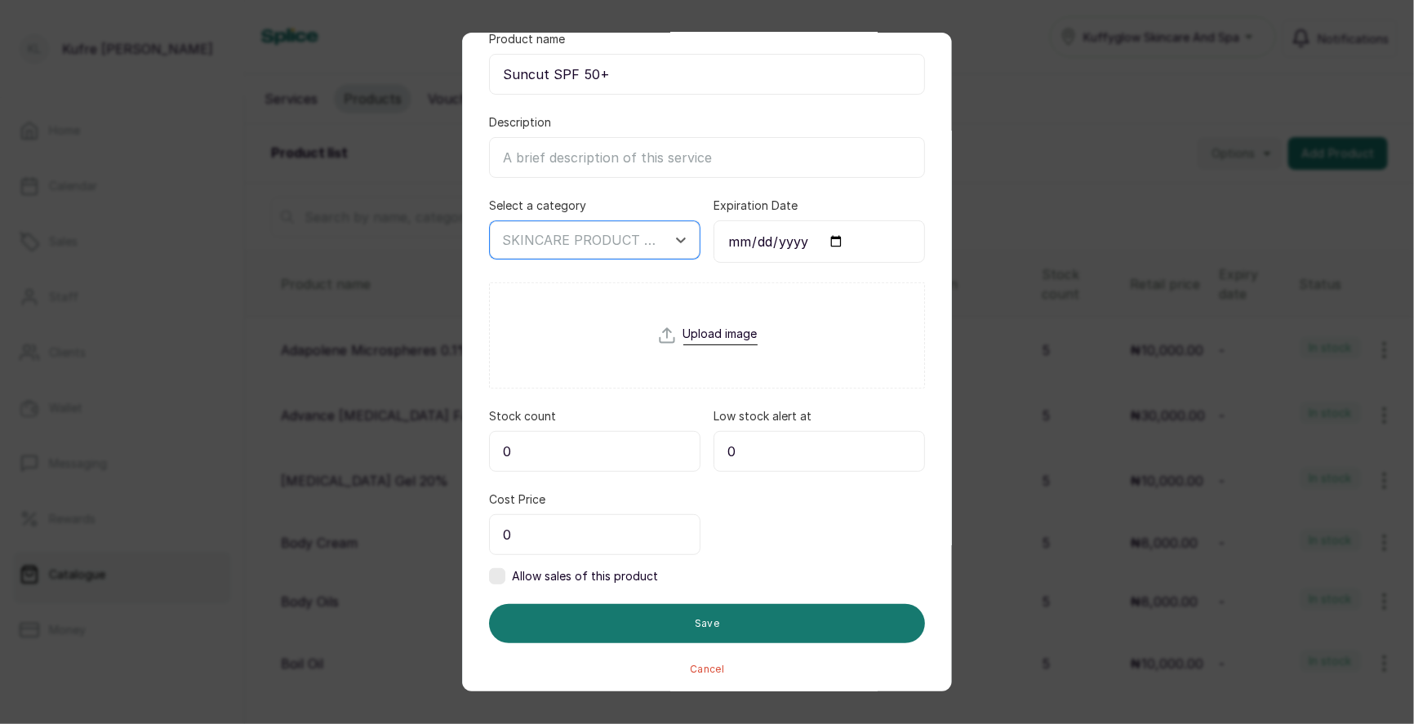
click at [548, 448] on input "0" at bounding box center [595, 451] width 212 height 41
type input "5"
click at [504, 574] on label at bounding box center [497, 576] width 16 height 16
click at [550, 534] on input "0" at bounding box center [595, 534] width 212 height 41
type input "20,000"
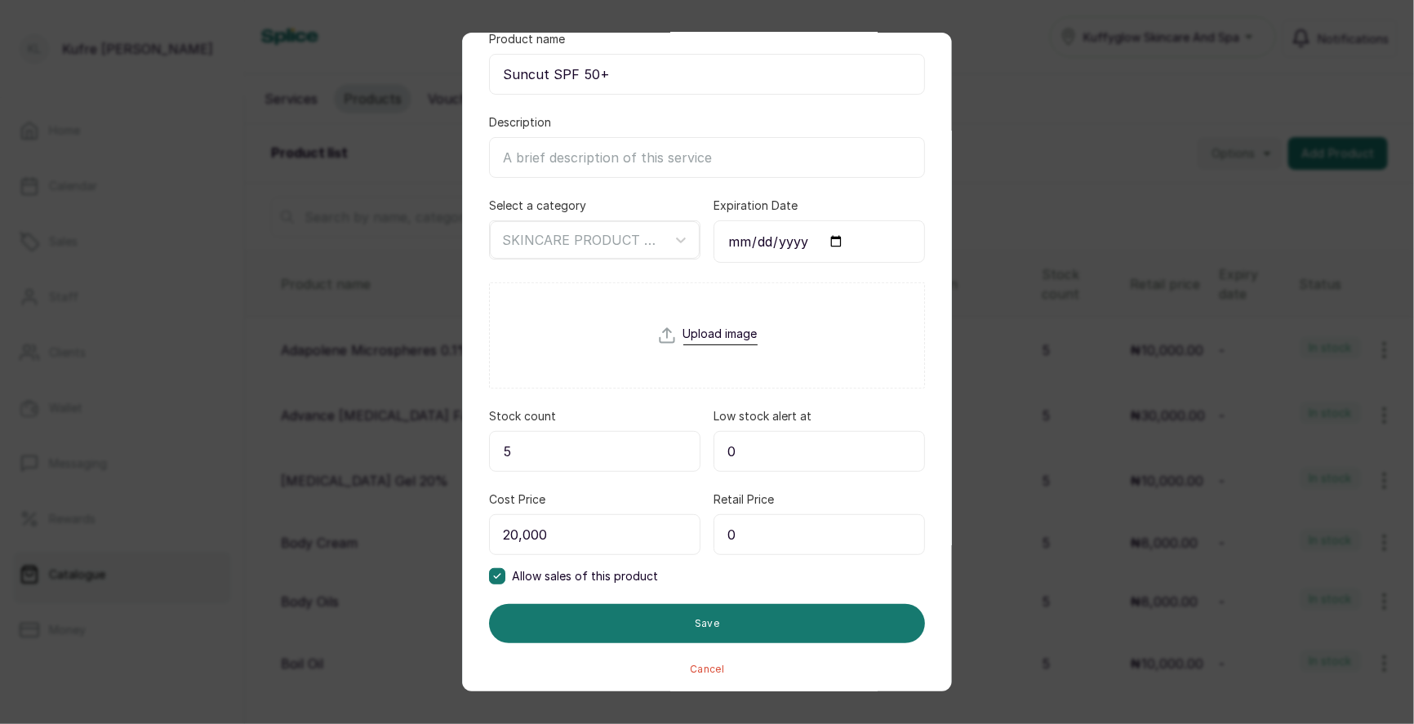
click at [774, 529] on input "0" at bounding box center [820, 534] width 212 height 41
type input "20,000"
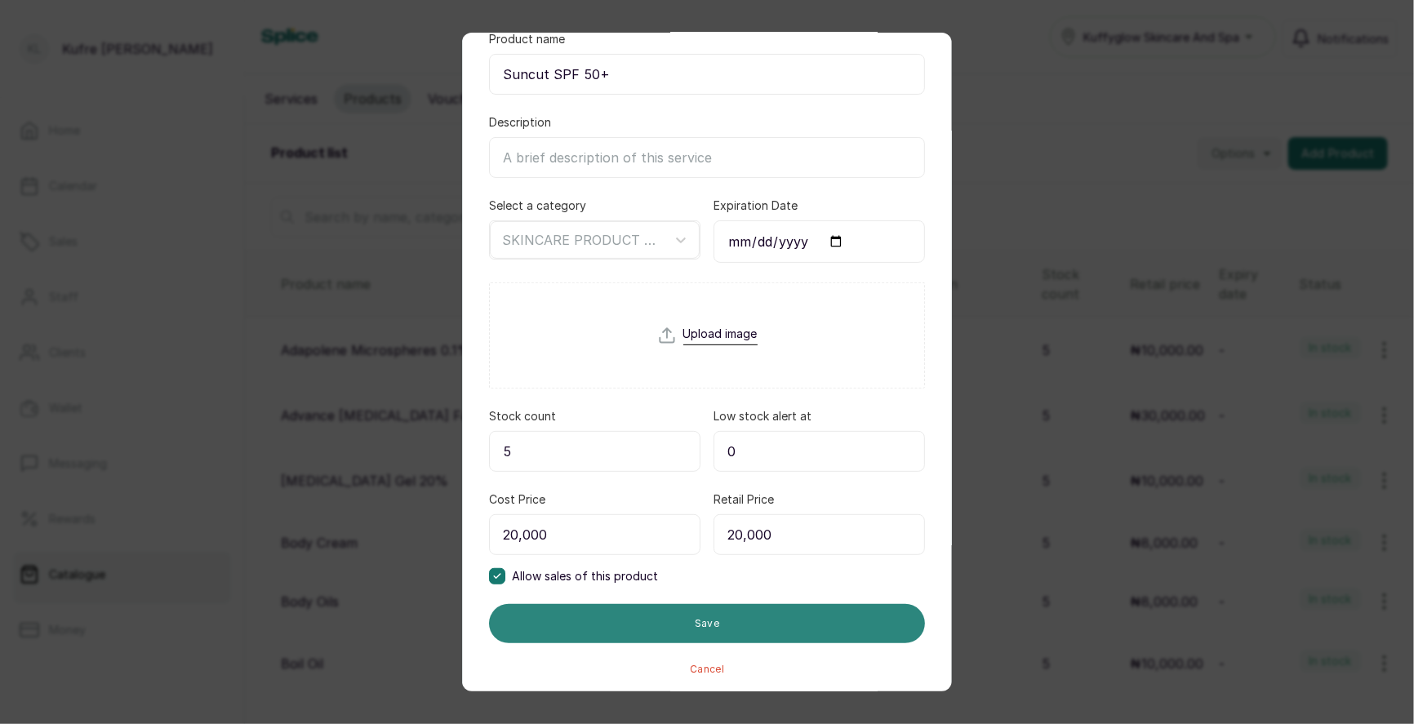
click at [639, 626] on button "Save" at bounding box center [707, 623] width 436 height 39
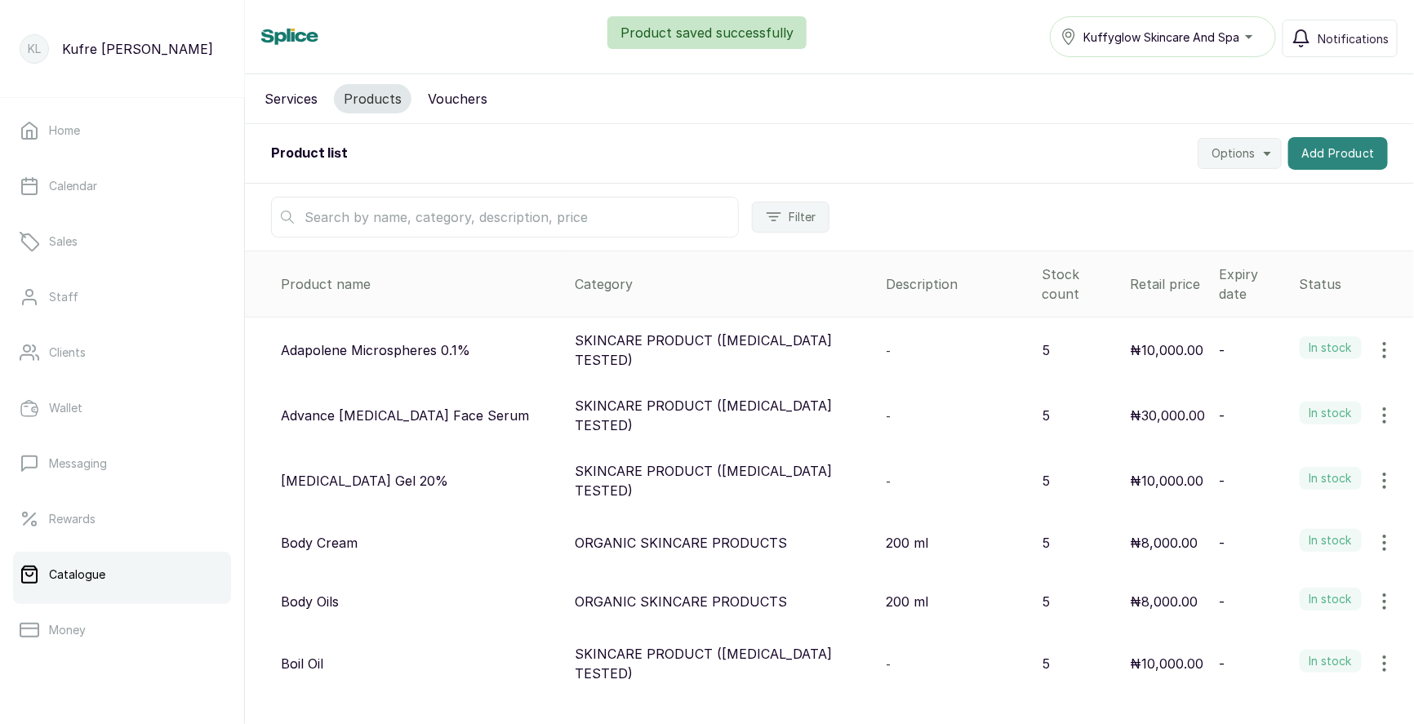
click at [1339, 162] on button "Add Product" at bounding box center [1339, 153] width 100 height 33
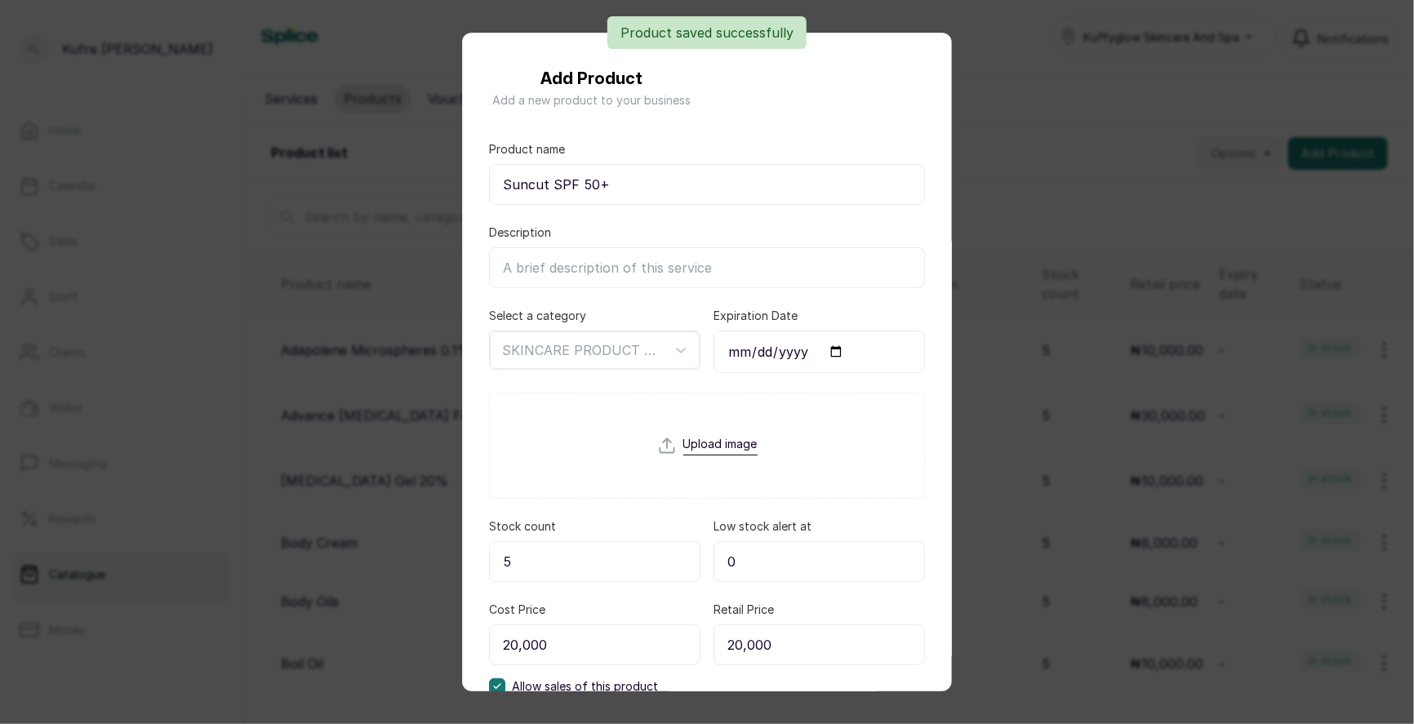
click at [1009, 105] on div "Add Product Add a new product to your business Product name Suncut SPF 50+ Desc…" at bounding box center [707, 362] width 1414 height 724
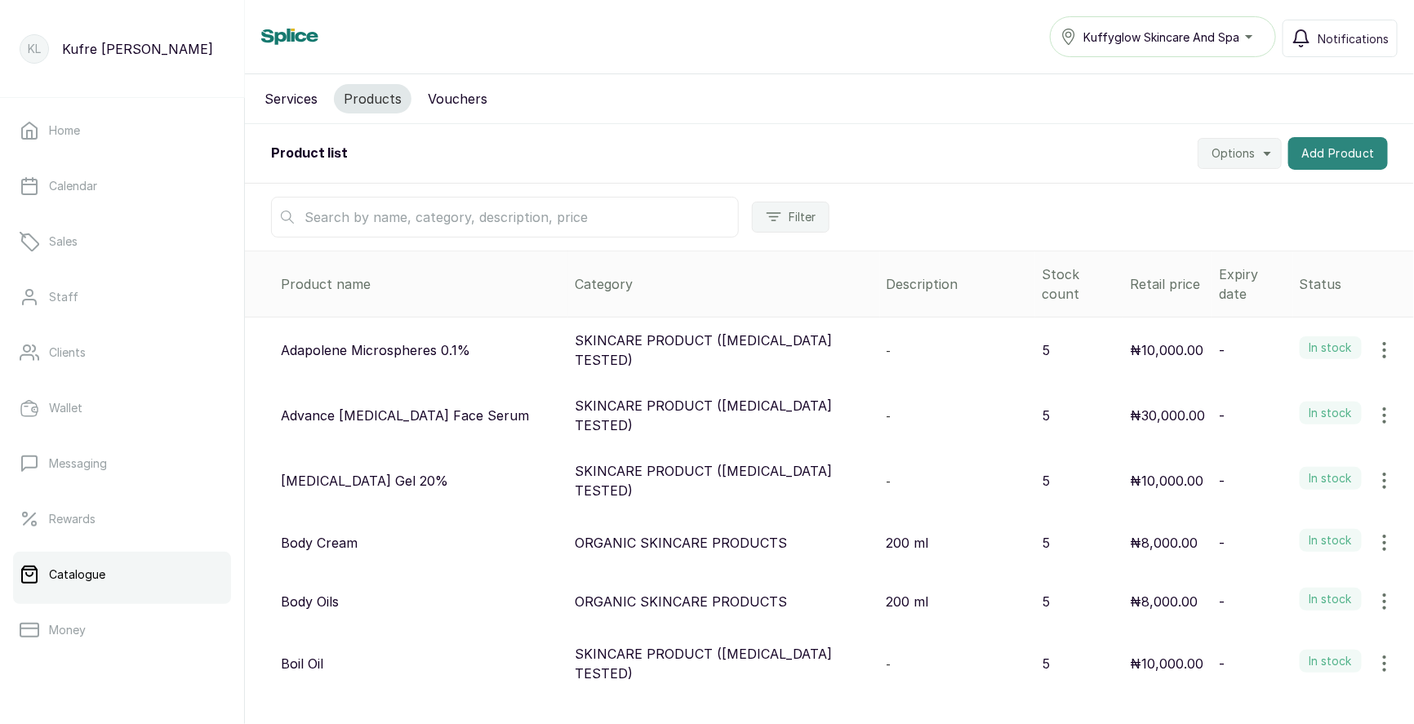
click at [1325, 149] on button "Add Product" at bounding box center [1339, 153] width 100 height 33
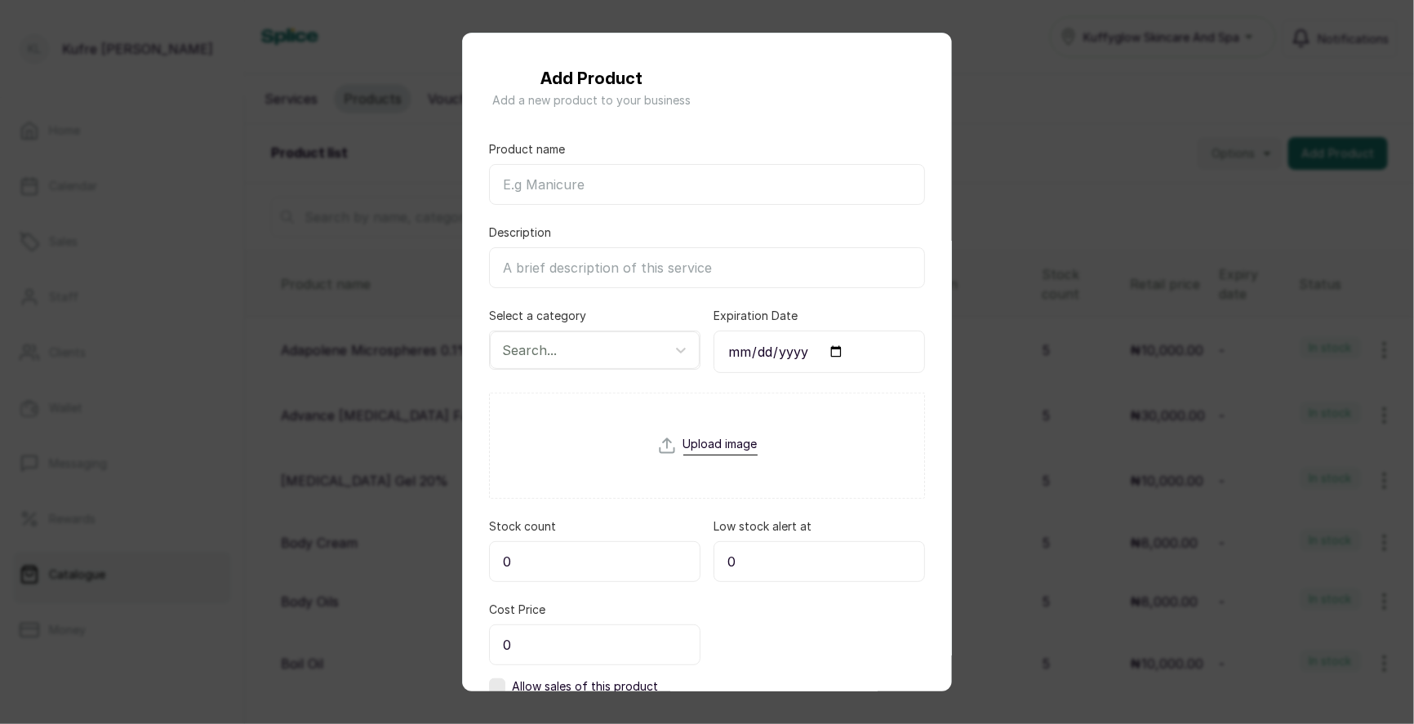
click at [543, 203] on input "Product name" at bounding box center [707, 184] width 436 height 41
paste input "Timeless Vitamin C Face Serum"
type input "Timeless Vitamin C Face Serum"
click at [572, 346] on div at bounding box center [580, 350] width 156 height 21
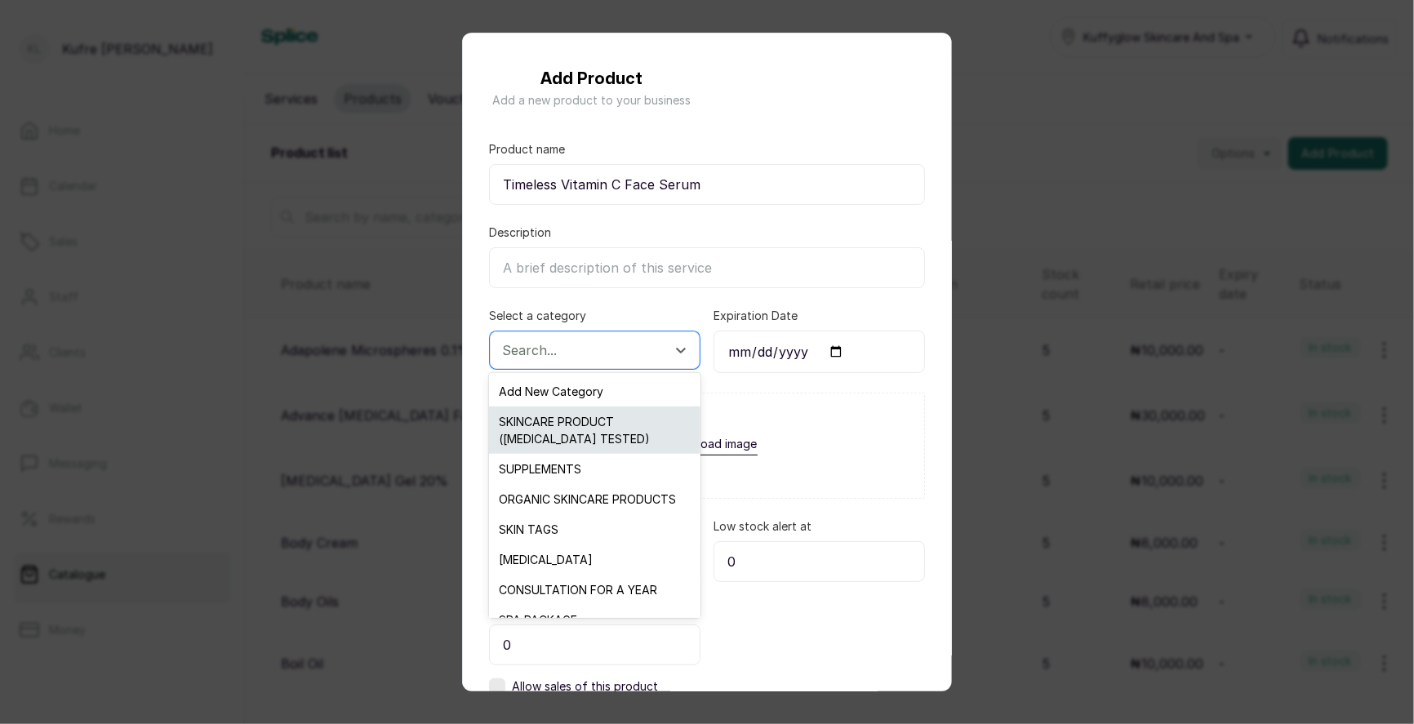
click at [574, 433] on div "SKINCARE PRODUCT ([MEDICAL_DATA] TESTED)" at bounding box center [594, 430] width 211 height 47
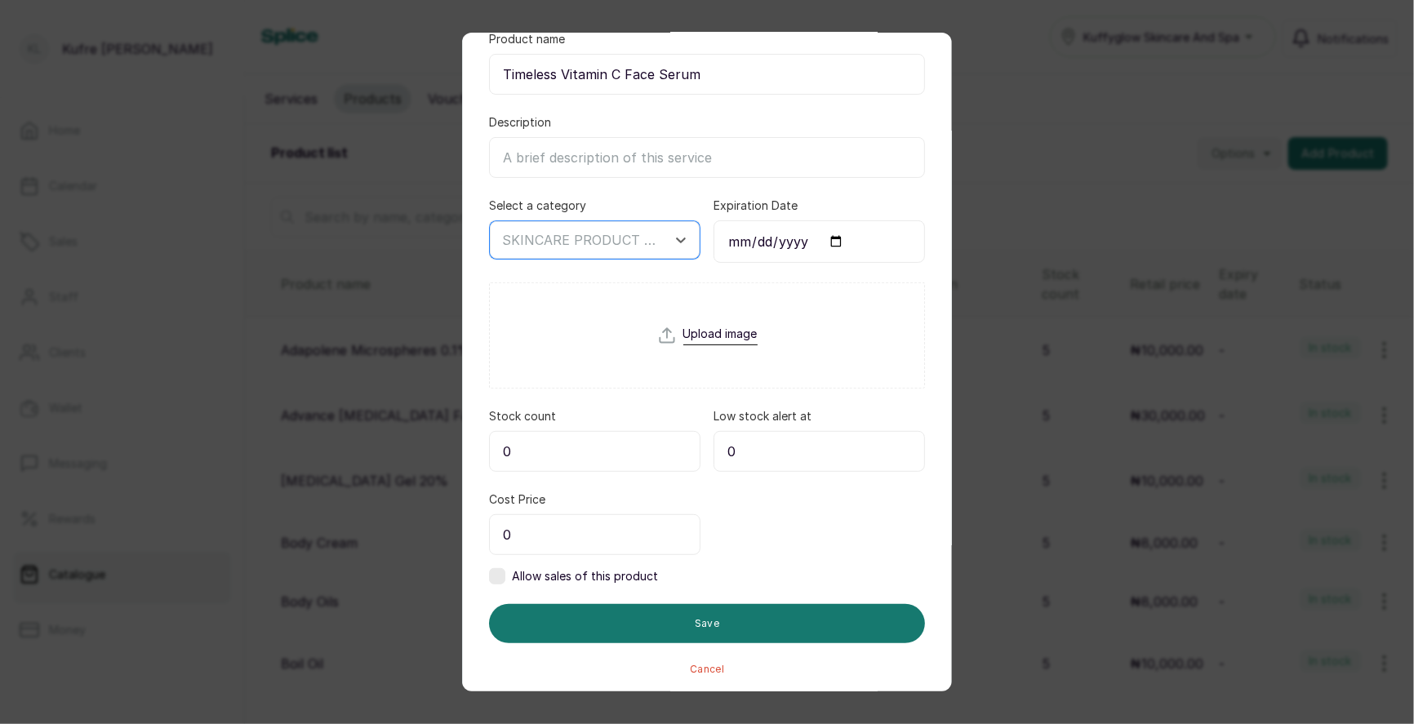
click at [550, 444] on input "0" at bounding box center [595, 451] width 212 height 41
type input "5"
click at [566, 526] on input "0" at bounding box center [595, 534] width 212 height 41
type input "20,000"
click at [494, 578] on label at bounding box center [497, 576] width 16 height 16
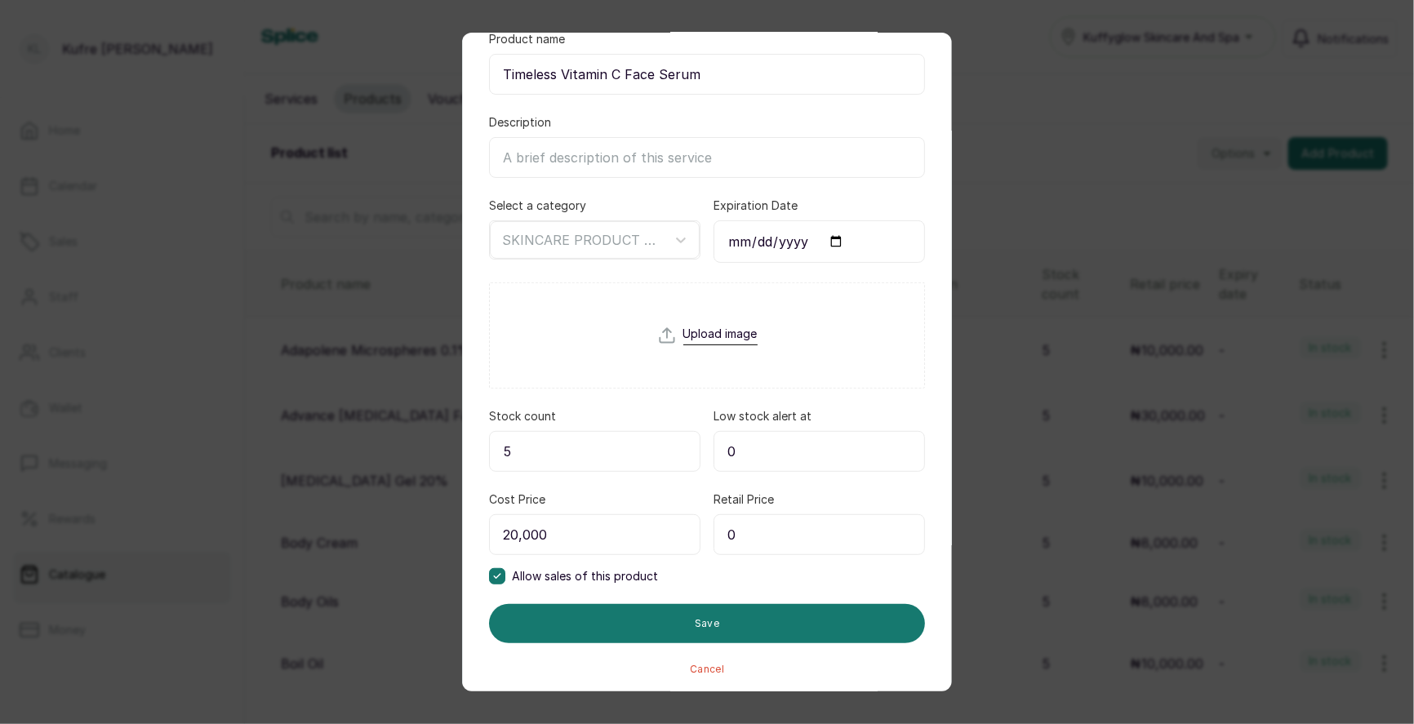
click at [759, 541] on input "0" at bounding box center [820, 534] width 212 height 41
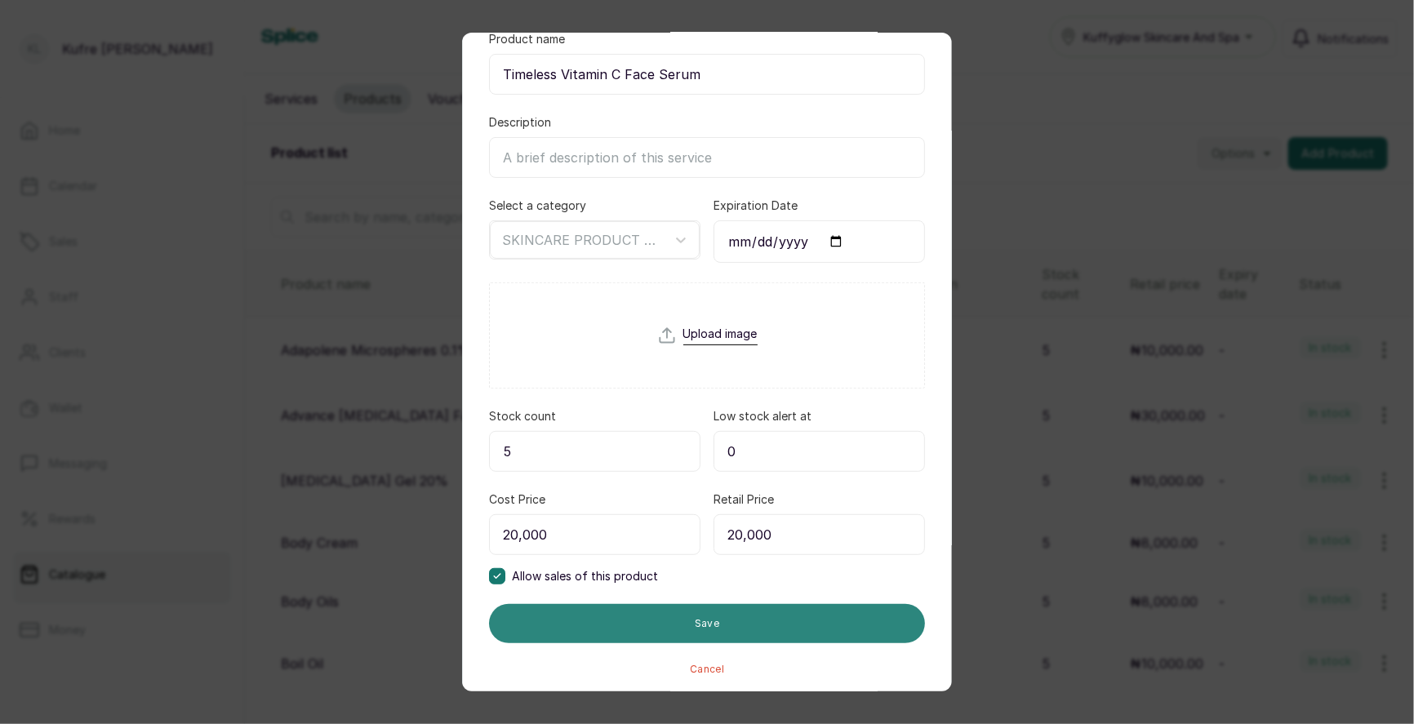
type input "20,000"
click at [792, 627] on button "Save" at bounding box center [707, 623] width 436 height 39
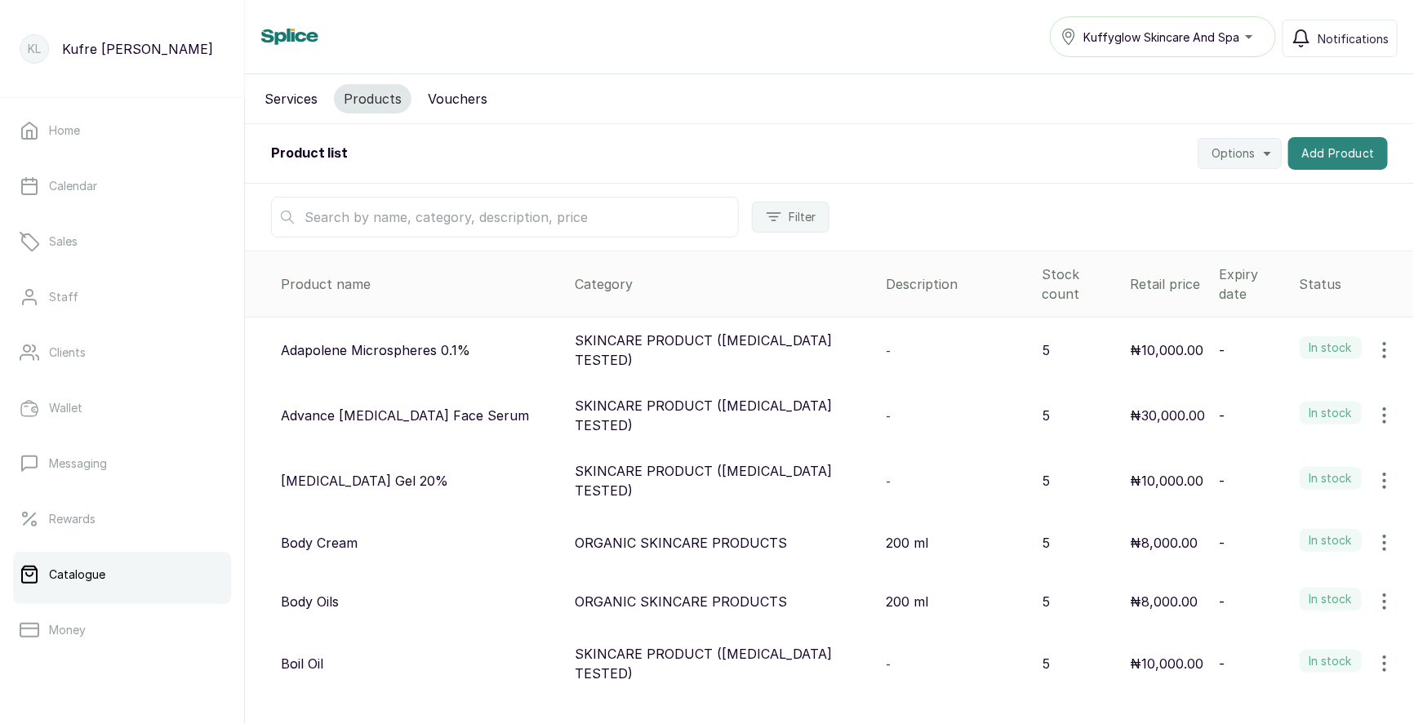
click at [1347, 148] on button "Add Product" at bounding box center [1339, 153] width 100 height 33
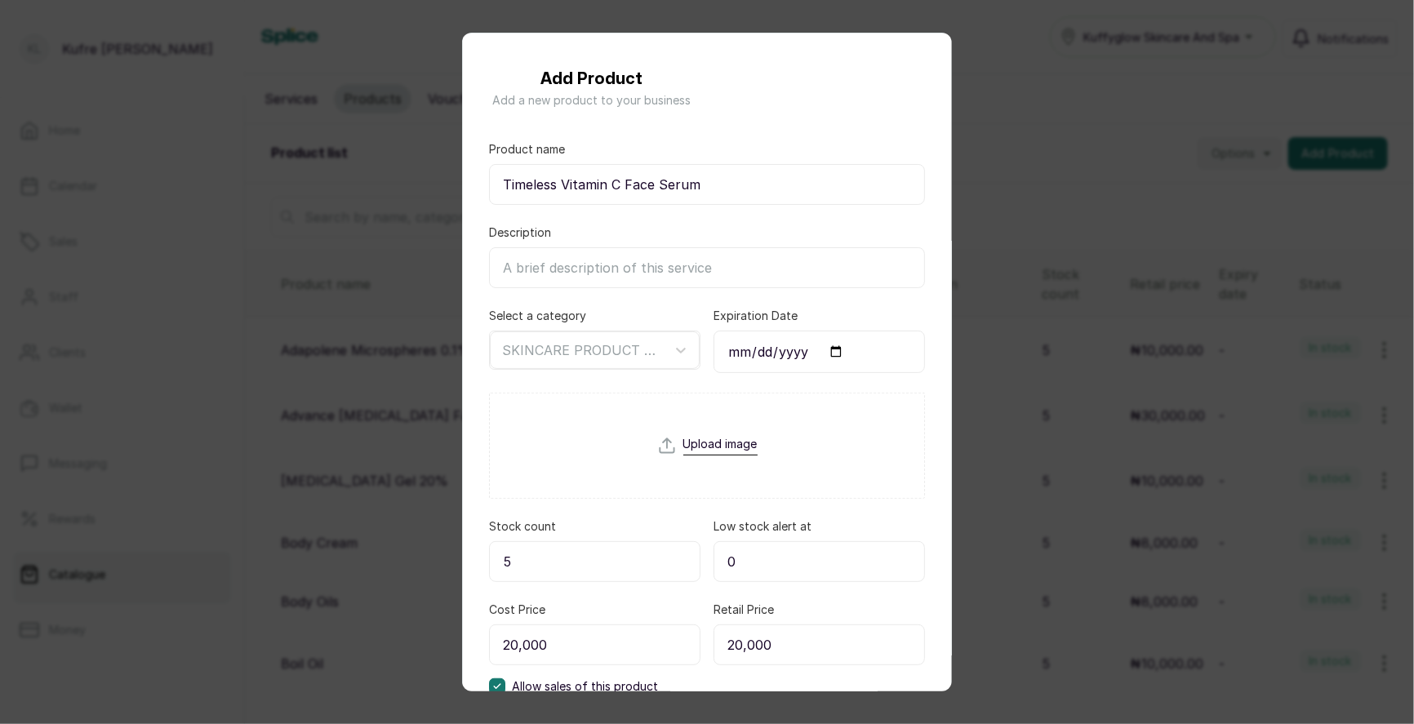
click at [1055, 133] on div "Add Product Add a new product to your business Product name Timeless Vitamin C …" at bounding box center [707, 362] width 1414 height 724
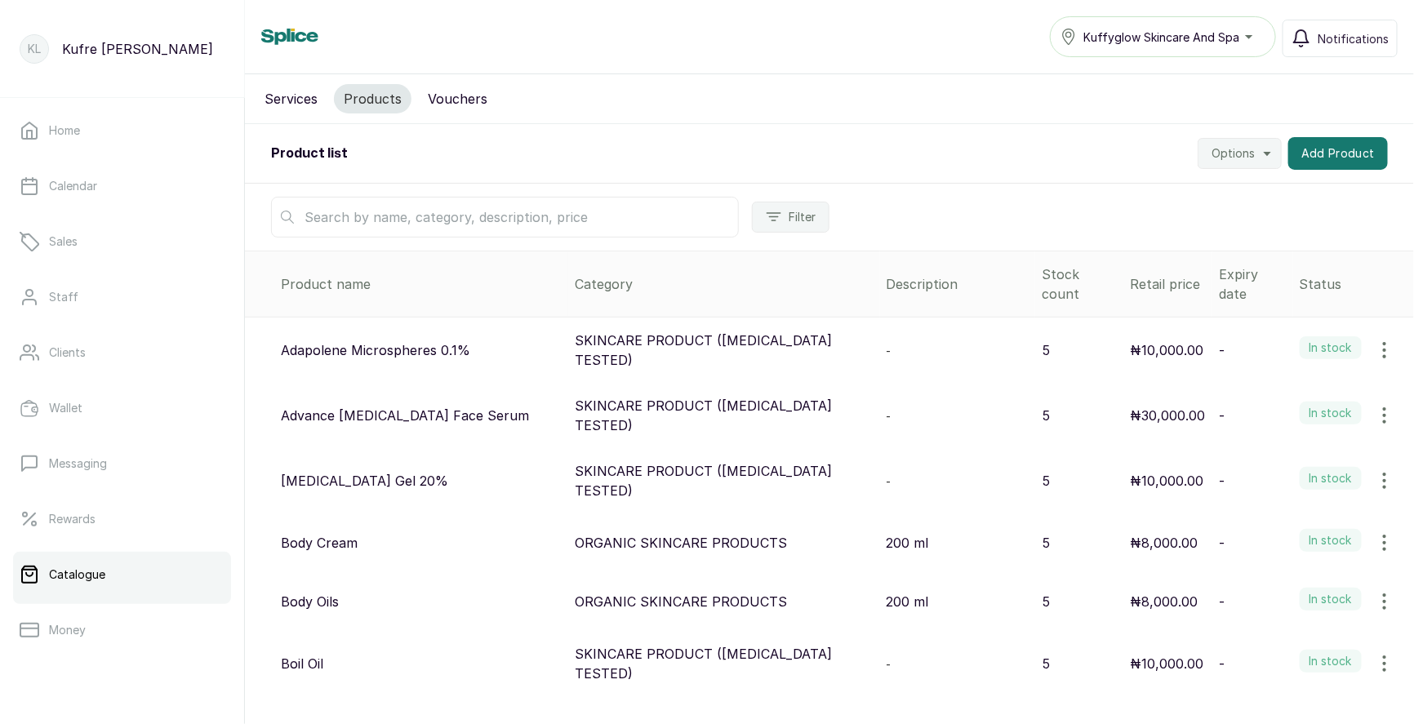
click at [1017, 106] on div "Services Products Vouchers" at bounding box center [829, 99] width 1169 height 50
click at [1325, 160] on button "Add Product" at bounding box center [1339, 153] width 100 height 33
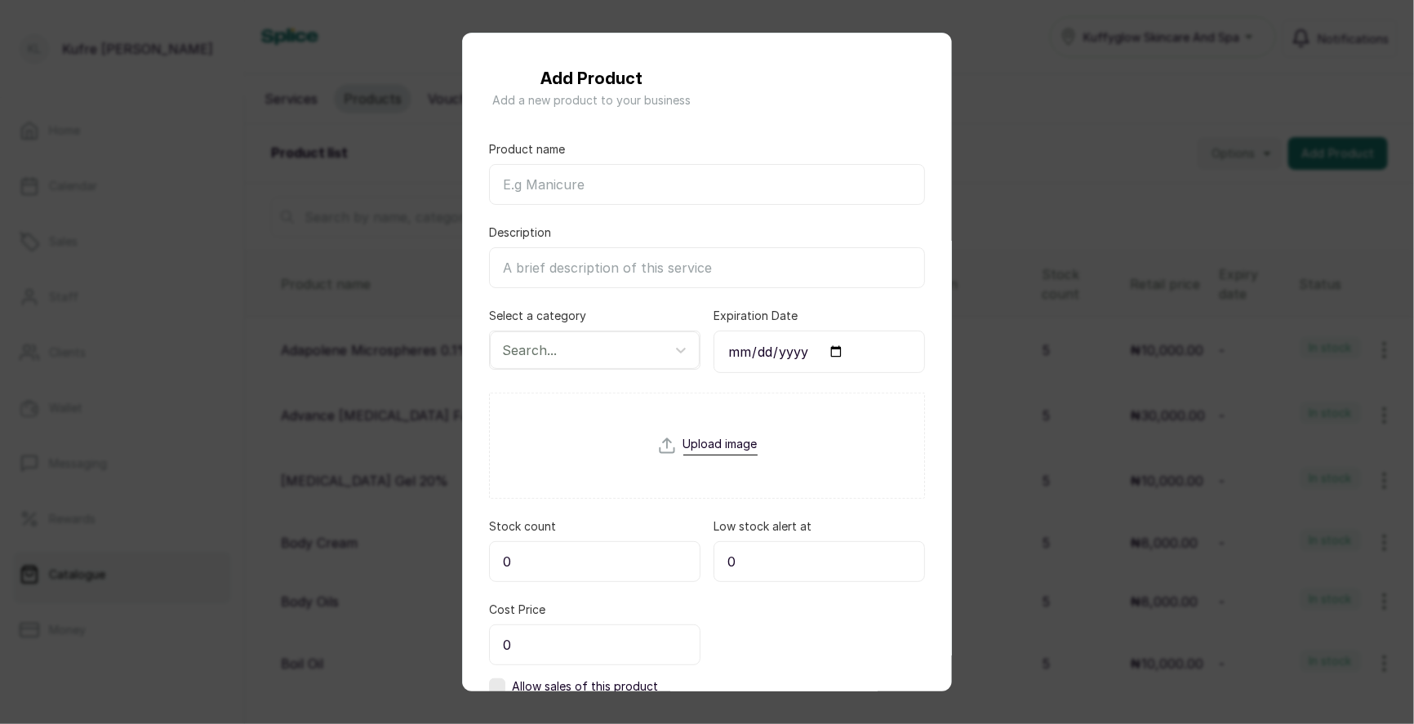
click at [583, 180] on input "Product name" at bounding box center [707, 184] width 436 height 41
paste input "Topicrem Body Moisturizing Body Milk Lotion"
type input "Topicrem Body Moisturizing Body Milk Lotion"
click at [578, 355] on div at bounding box center [580, 350] width 156 height 21
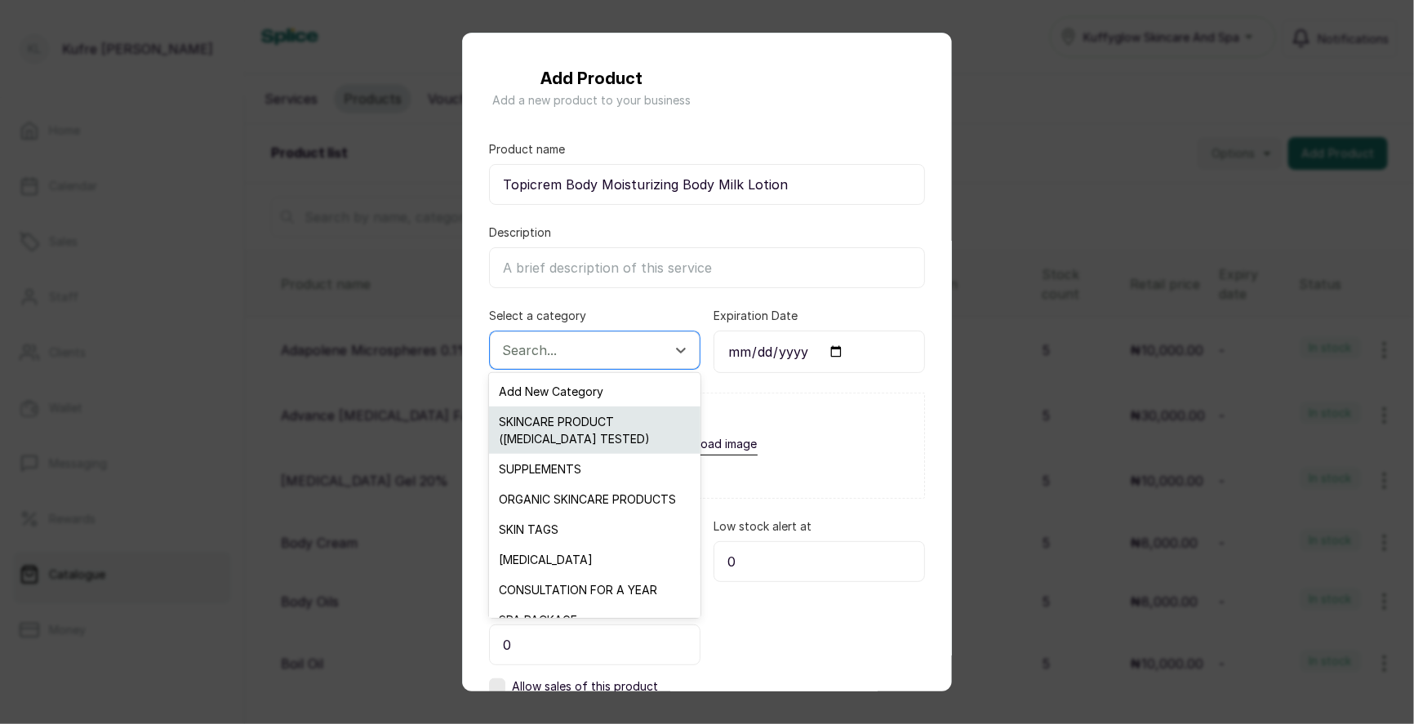
click at [590, 445] on div "SKINCARE PRODUCT ([MEDICAL_DATA] TESTED)" at bounding box center [594, 430] width 211 height 47
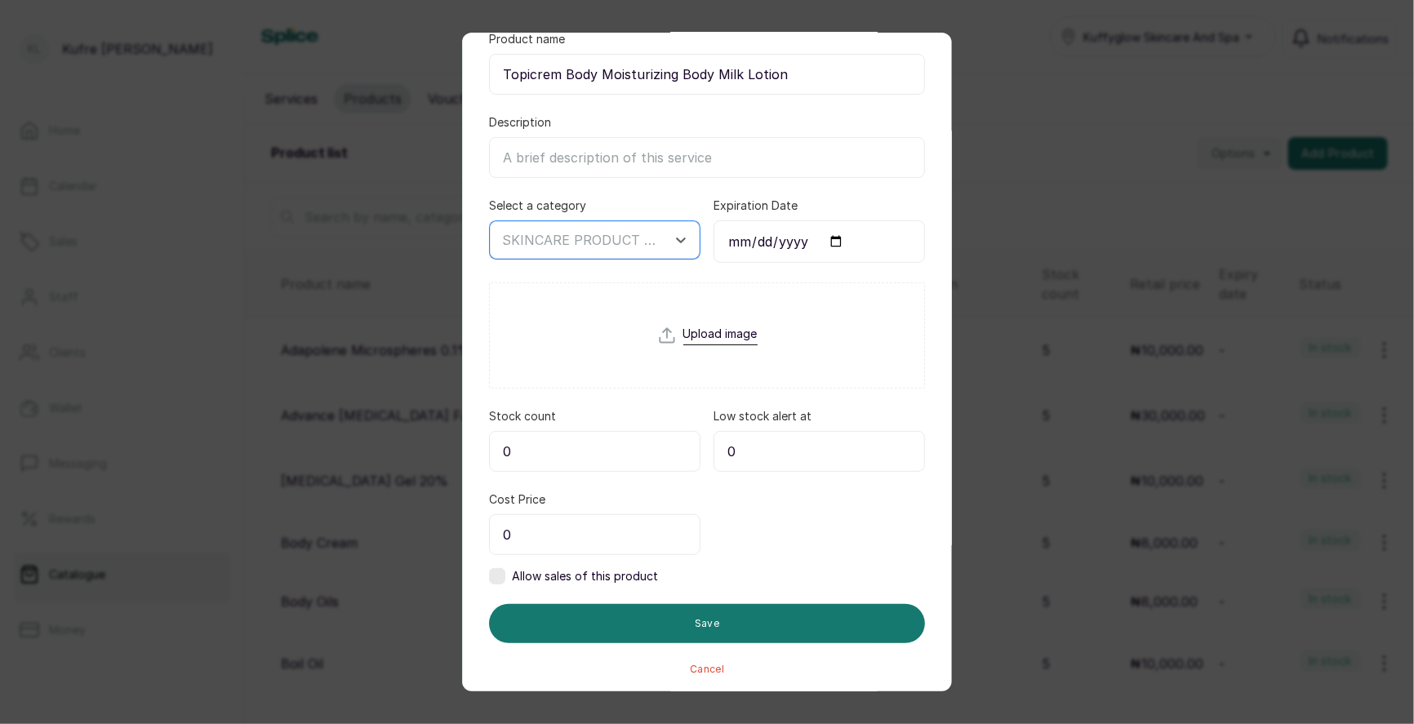
click at [549, 519] on input "0" at bounding box center [595, 534] width 212 height 41
type input "70,000"
click at [501, 574] on label at bounding box center [497, 576] width 16 height 16
click at [766, 550] on input "0" at bounding box center [820, 534] width 212 height 41
type input "70,000"
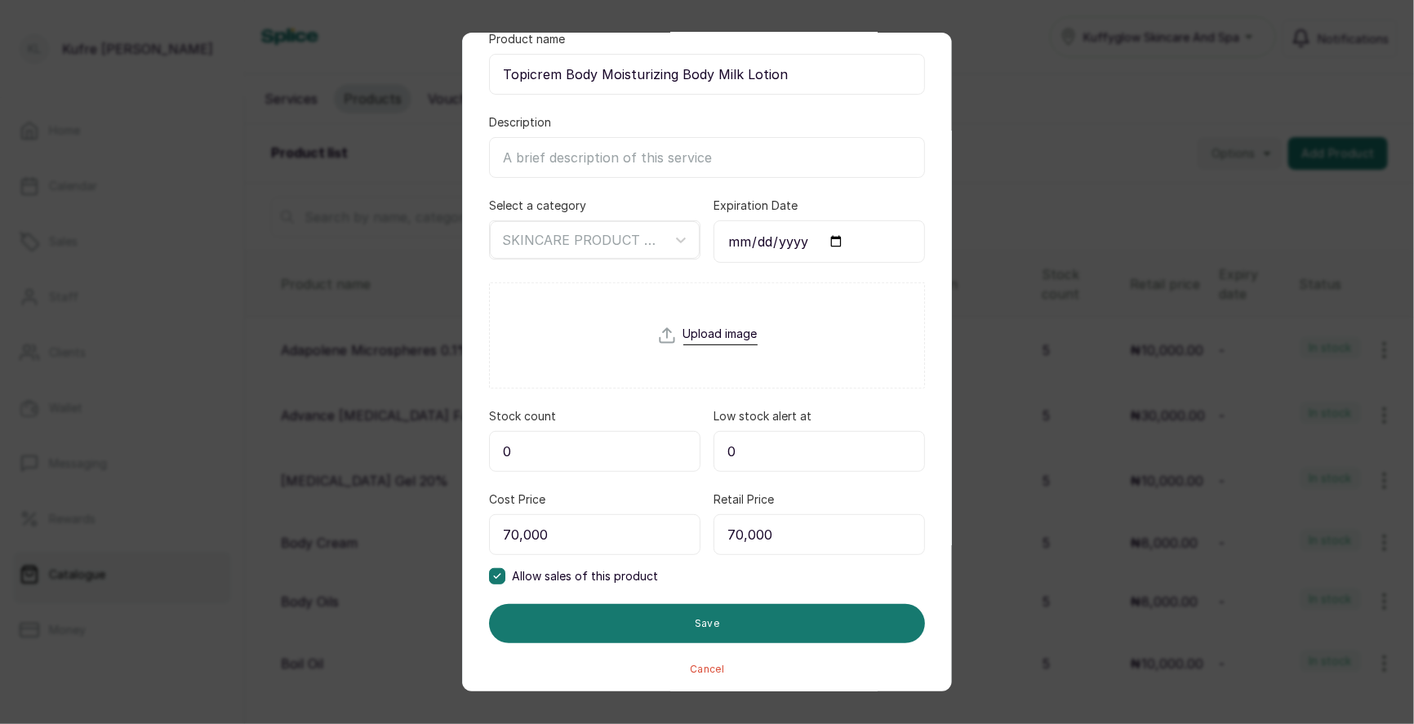
click at [568, 444] on input "0" at bounding box center [595, 451] width 212 height 41
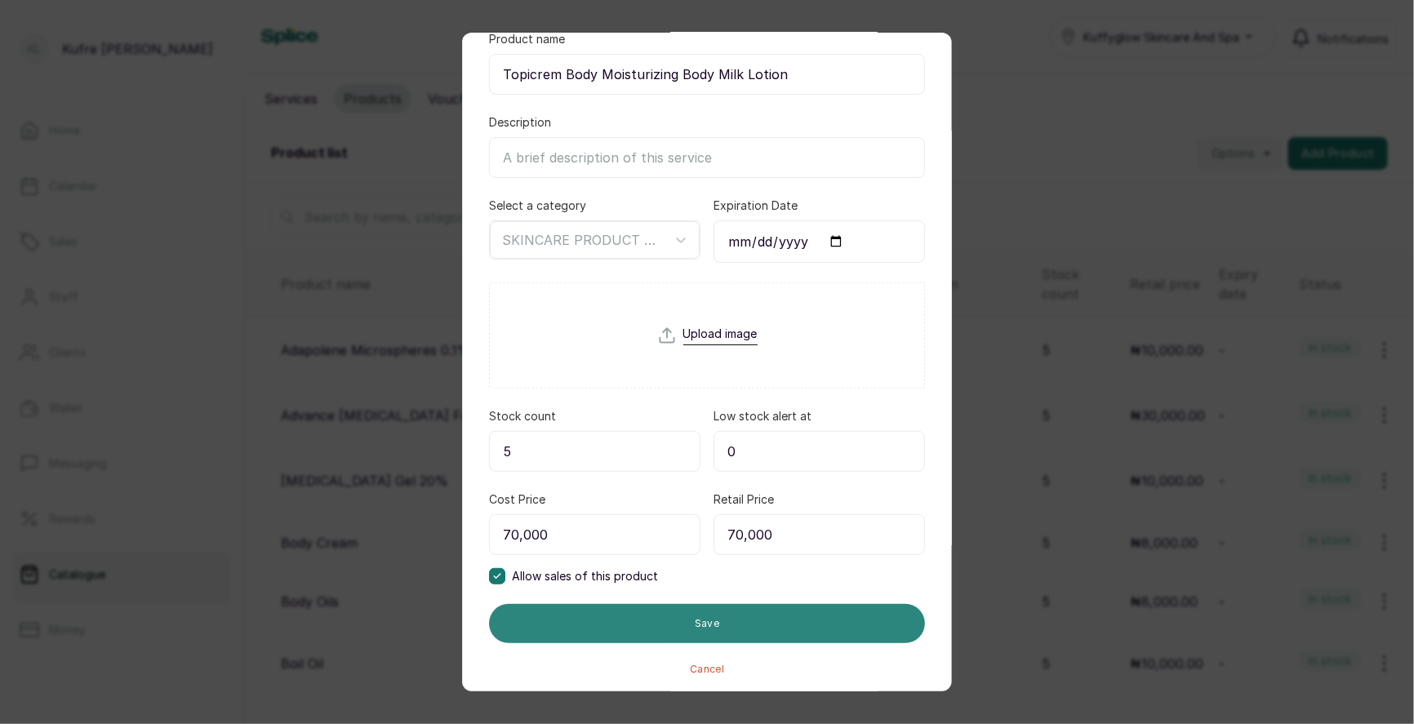
type input "5"
click at [661, 626] on button "Save" at bounding box center [707, 623] width 436 height 39
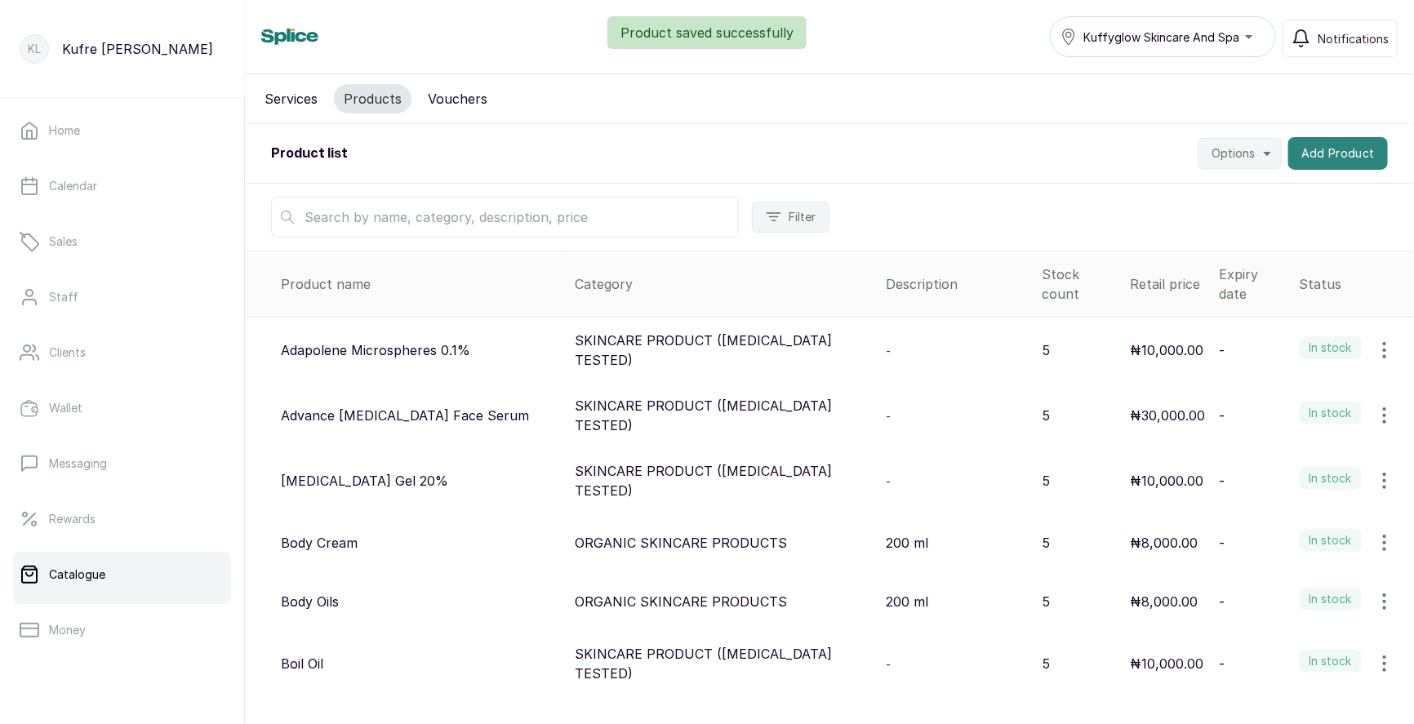
click at [1345, 160] on button "Add Product" at bounding box center [1339, 153] width 100 height 33
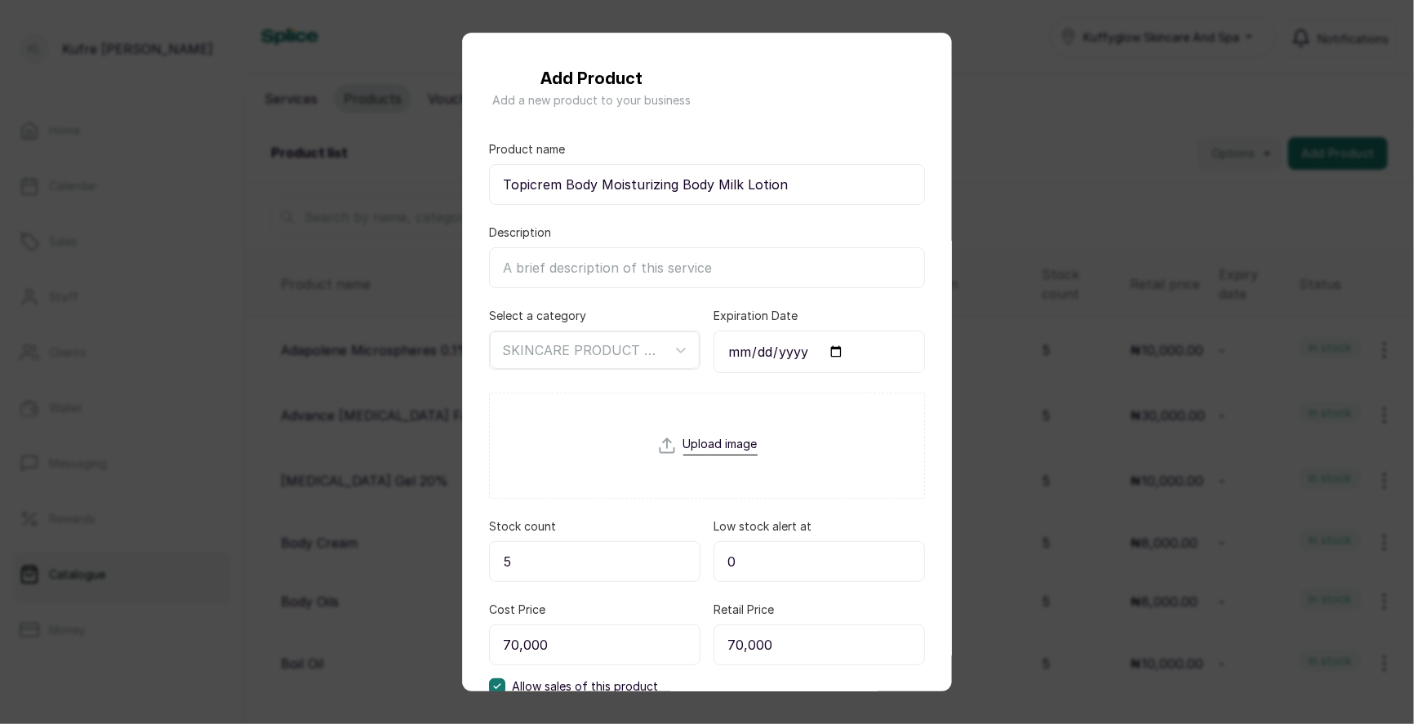
click at [1018, 172] on div "Add Product Add a new product to your business Product name Topicrem Body Moist…" at bounding box center [707, 362] width 1414 height 724
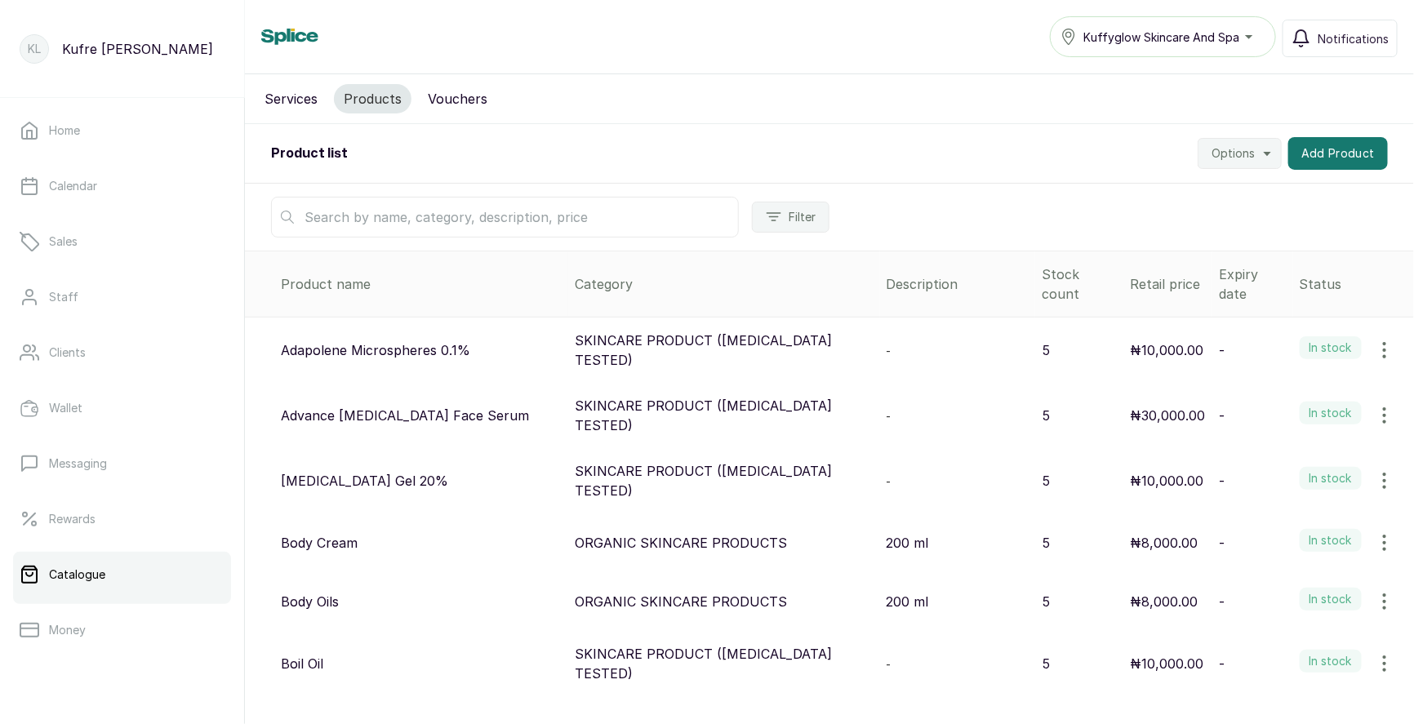
click at [1078, 139] on div "Product list Options Add Product" at bounding box center [829, 154] width 1169 height 60
click at [1346, 156] on button "Add Product" at bounding box center [1339, 153] width 100 height 33
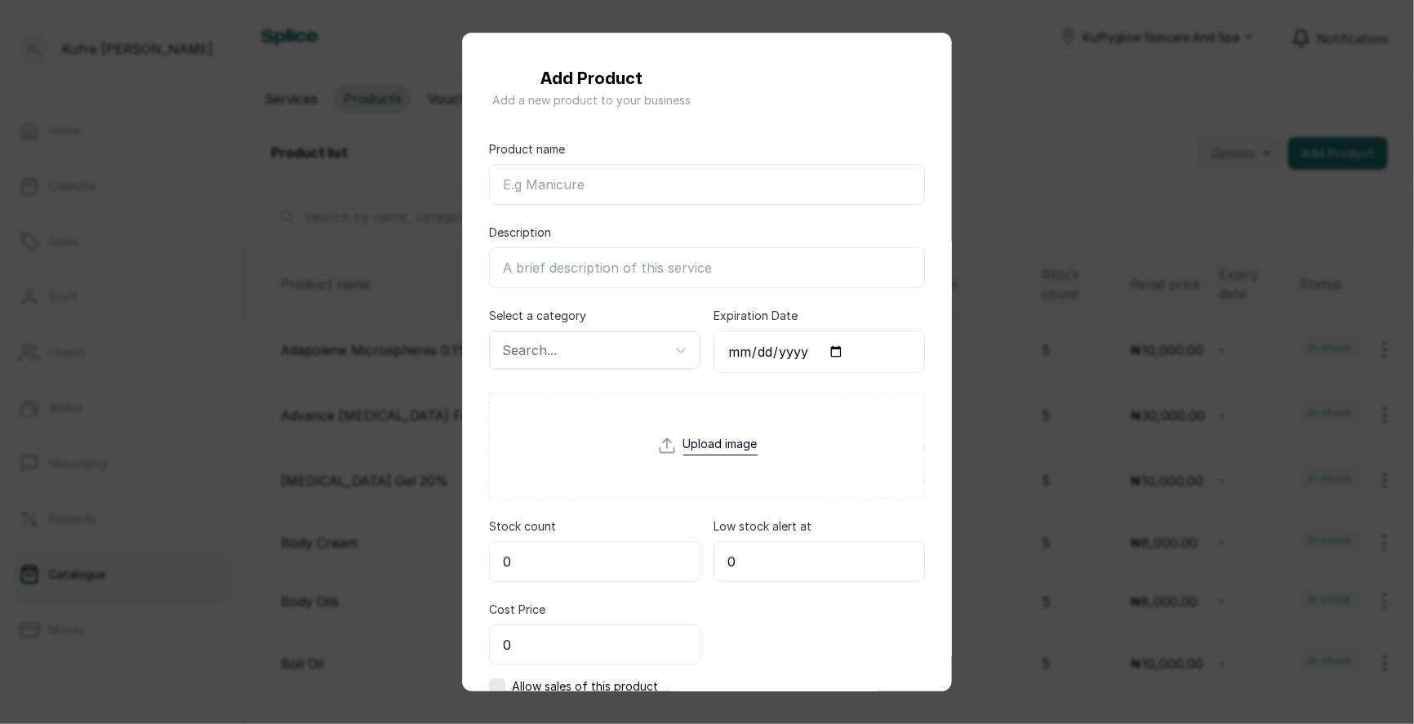
click at [550, 194] on input "Product name" at bounding box center [707, 184] width 436 height 41
paste input "Topicrem Hydrating Face Cream"
type input "Topicrem Hydrating Face Cream"
click at [562, 359] on div "Search..." at bounding box center [580, 350] width 172 height 28
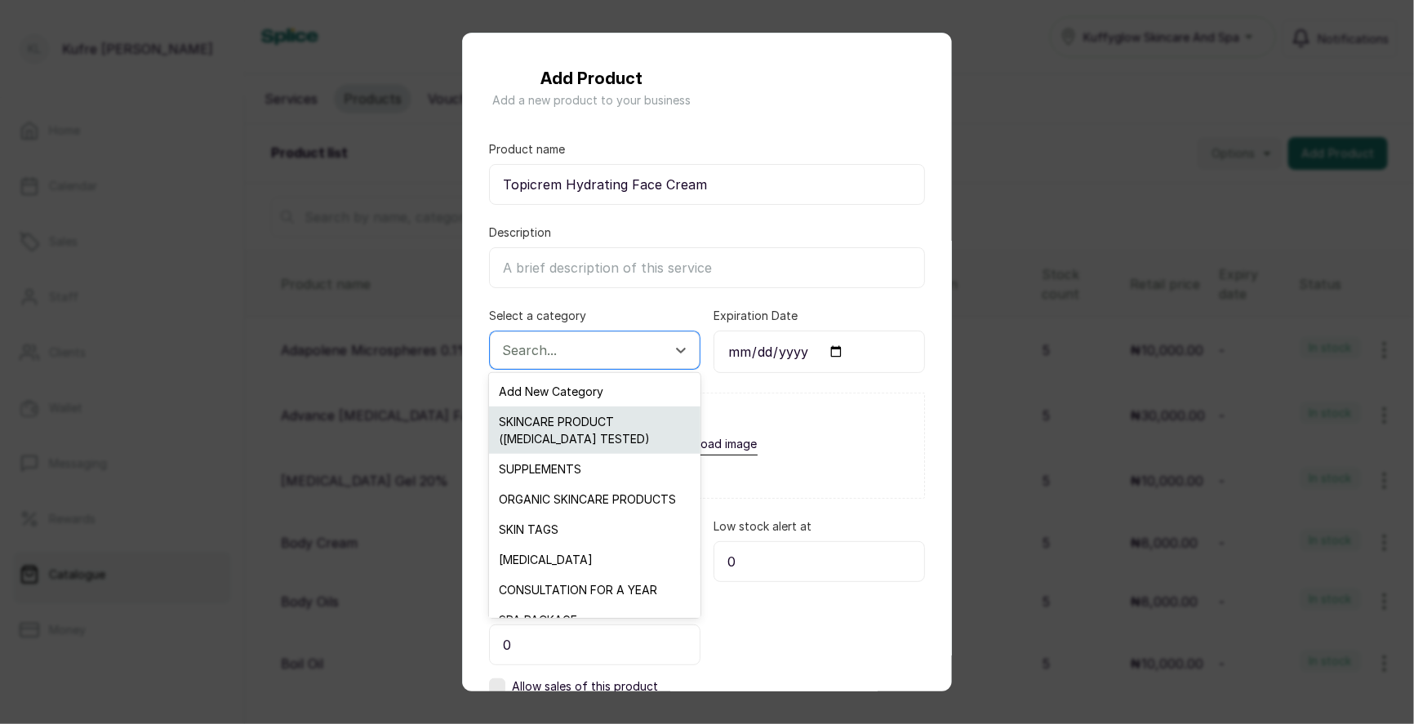
click at [573, 422] on div "SKINCARE PRODUCT ([MEDICAL_DATA] TESTED)" at bounding box center [594, 430] width 211 height 47
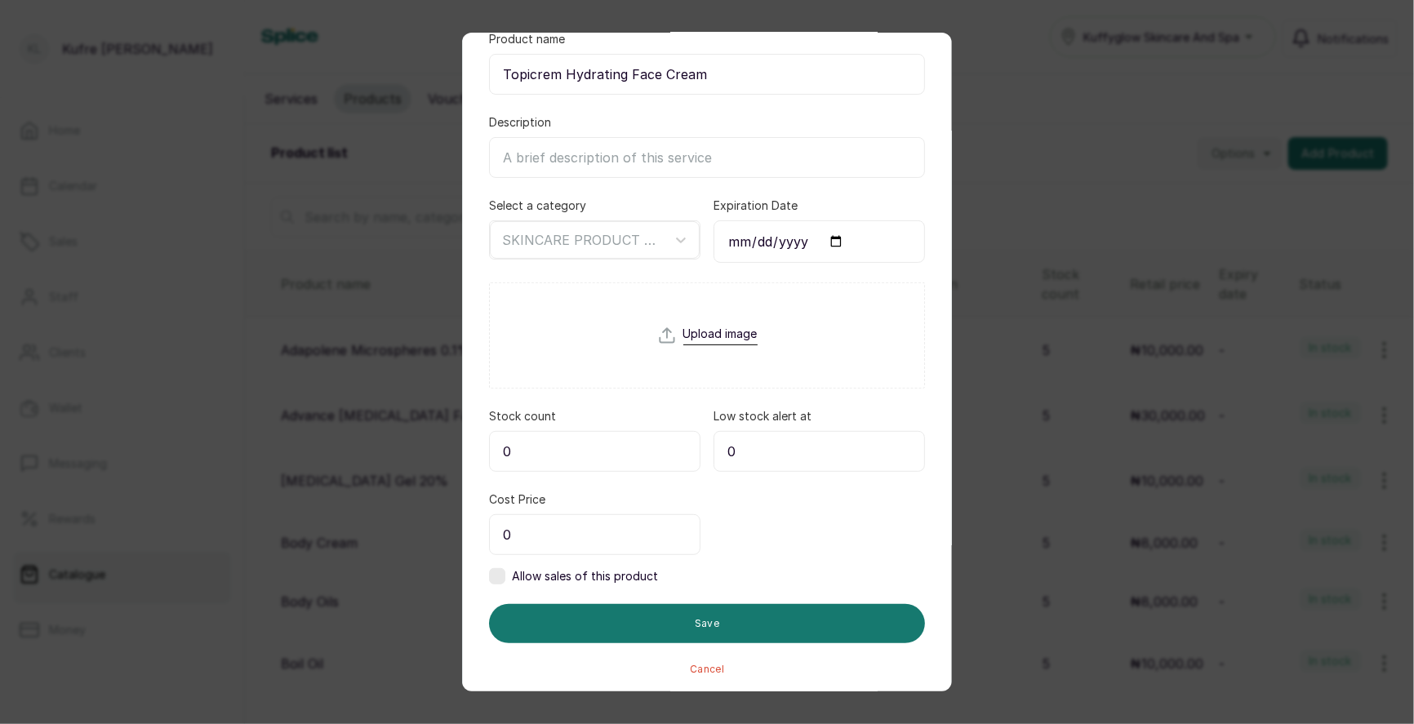
click at [545, 432] on input "0" at bounding box center [595, 451] width 212 height 41
type input "5"
click at [554, 546] on input "0" at bounding box center [595, 534] width 212 height 41
type input "25,000"
click at [504, 577] on label at bounding box center [497, 576] width 16 height 16
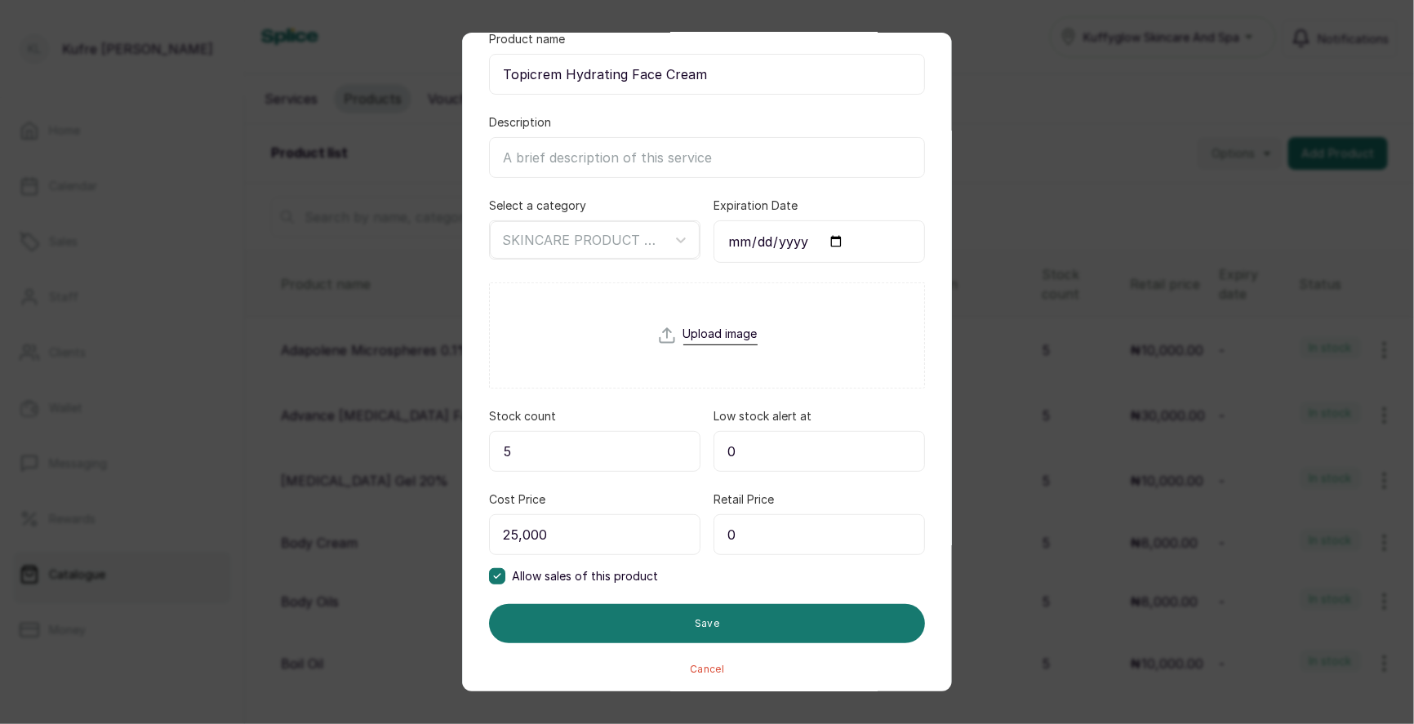
click at [772, 514] on input "0" at bounding box center [820, 534] width 212 height 41
type input "25,000"
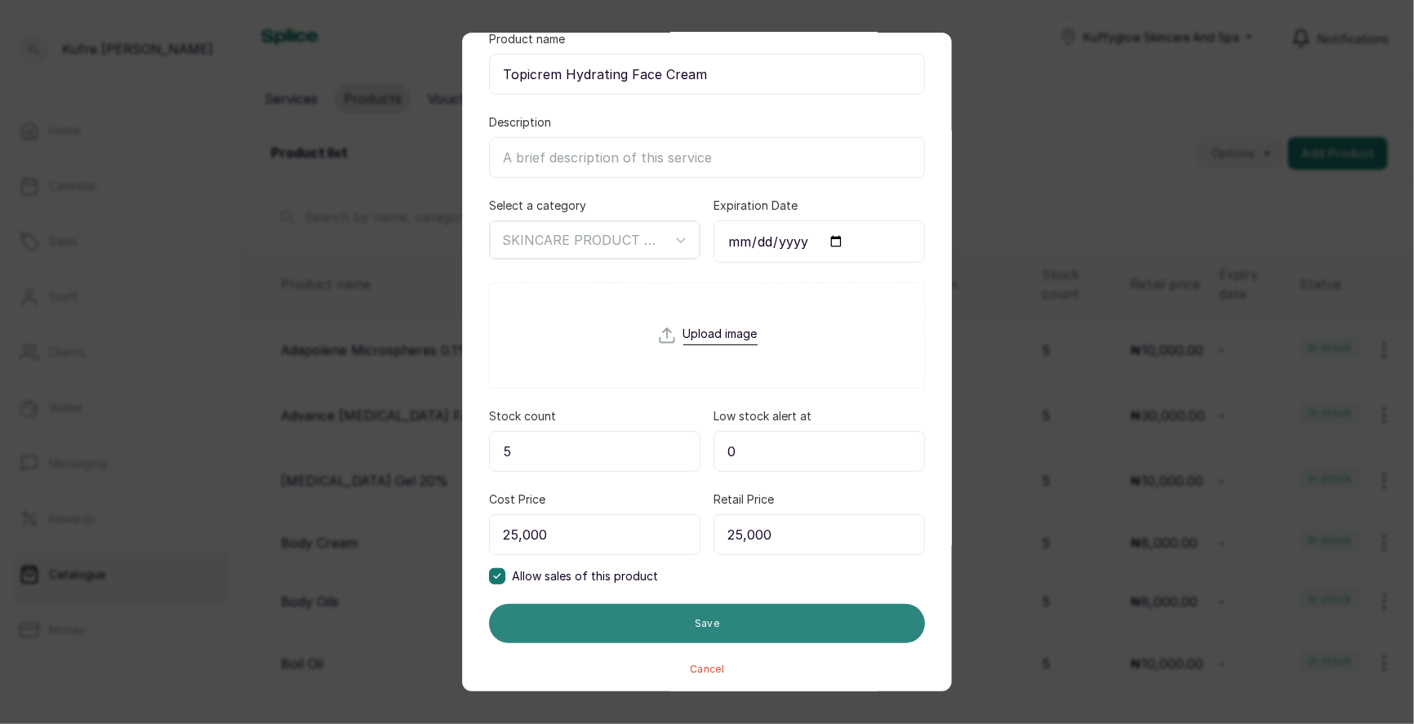
click at [734, 626] on button "Save" at bounding box center [707, 623] width 436 height 39
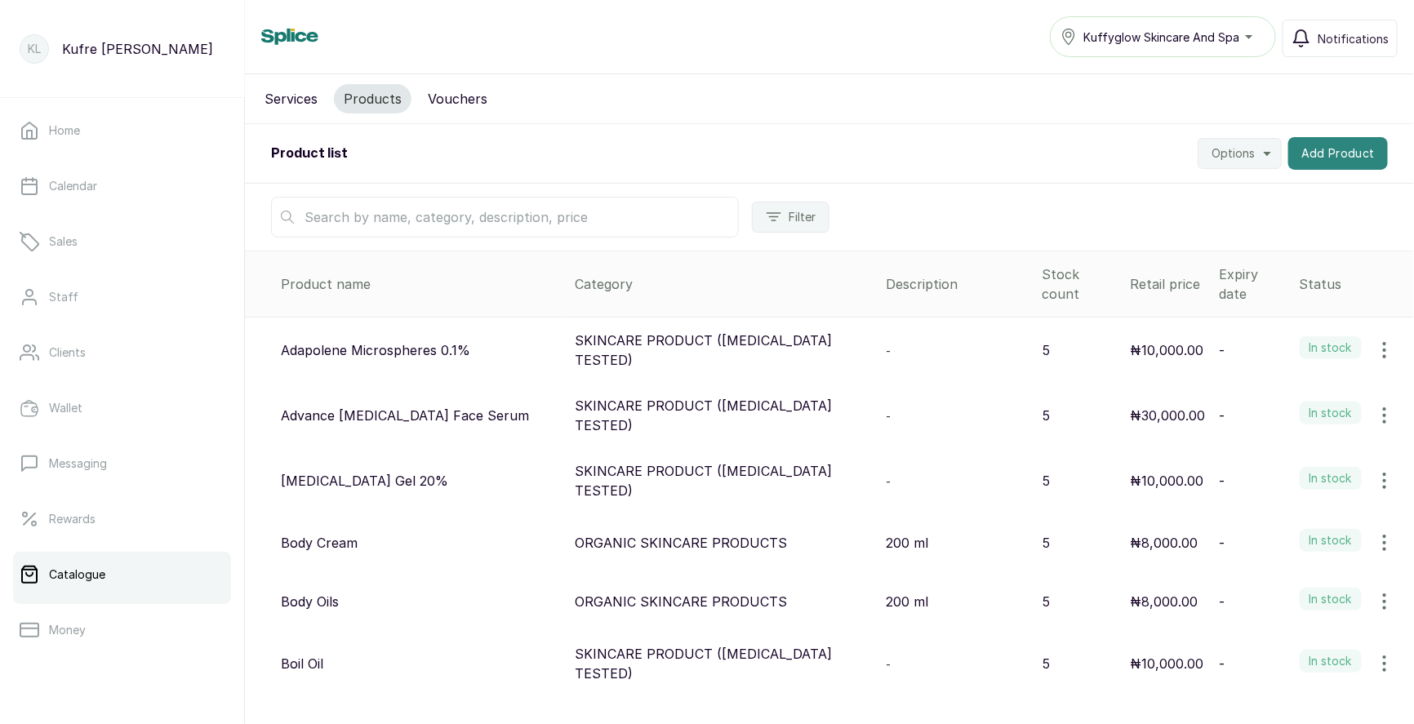
click at [1341, 159] on button "Add Product" at bounding box center [1339, 153] width 100 height 33
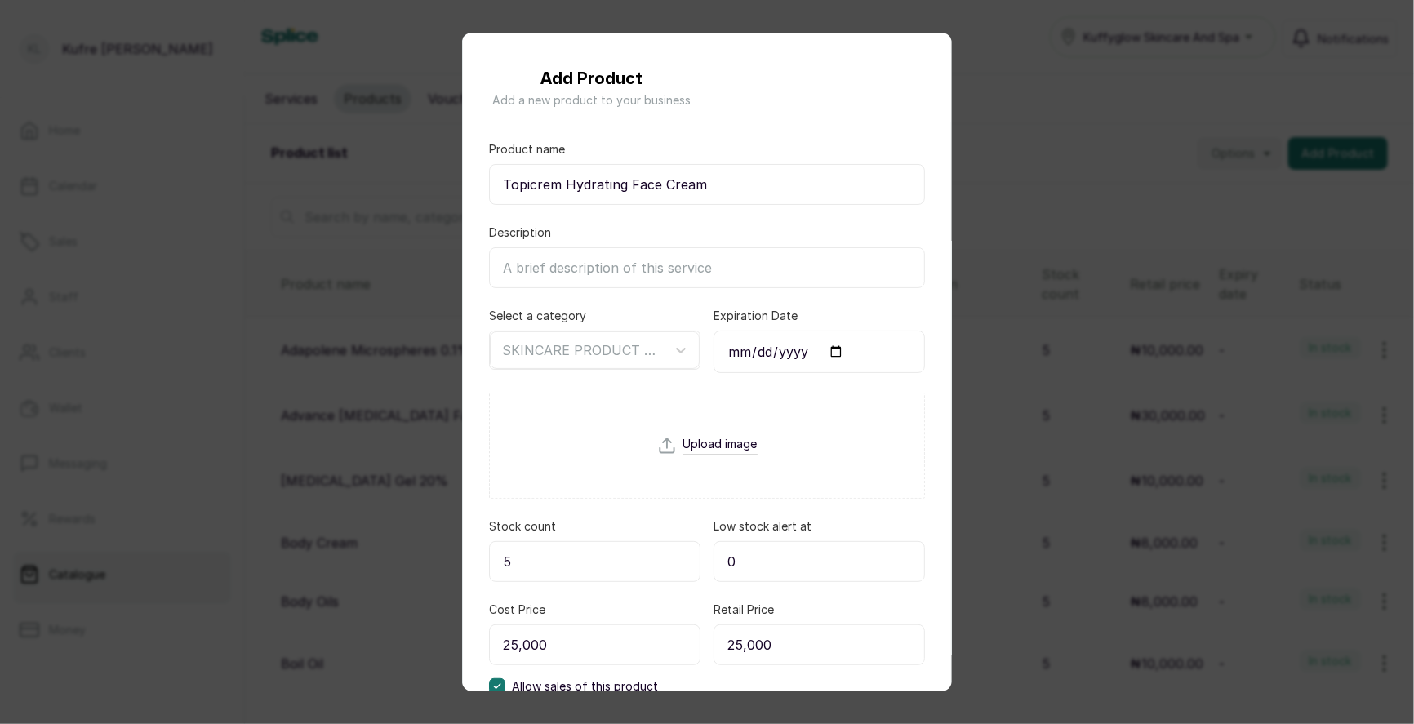
click at [1061, 182] on div "Add Product Add a new product to your business Product name Topicrem Hydrating …" at bounding box center [707, 362] width 1414 height 724
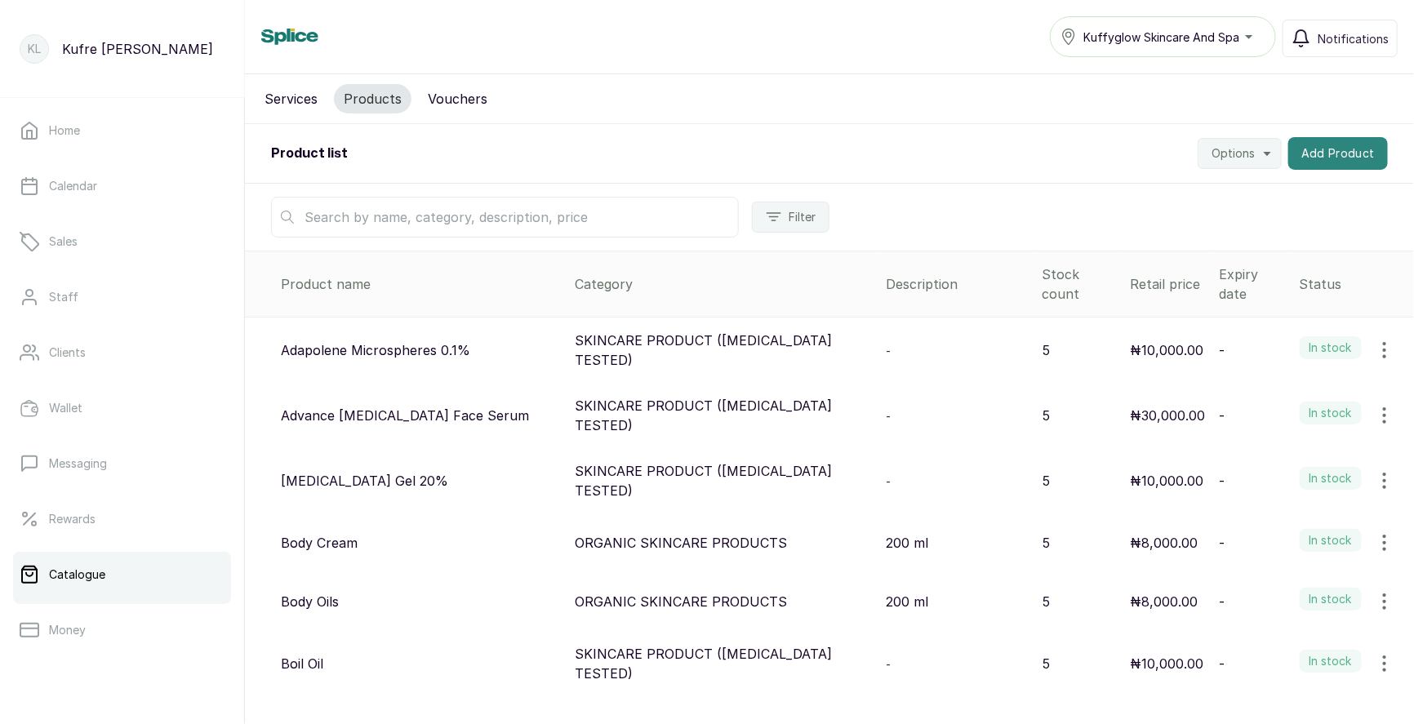
click at [1312, 149] on button "Add Product" at bounding box center [1339, 153] width 100 height 33
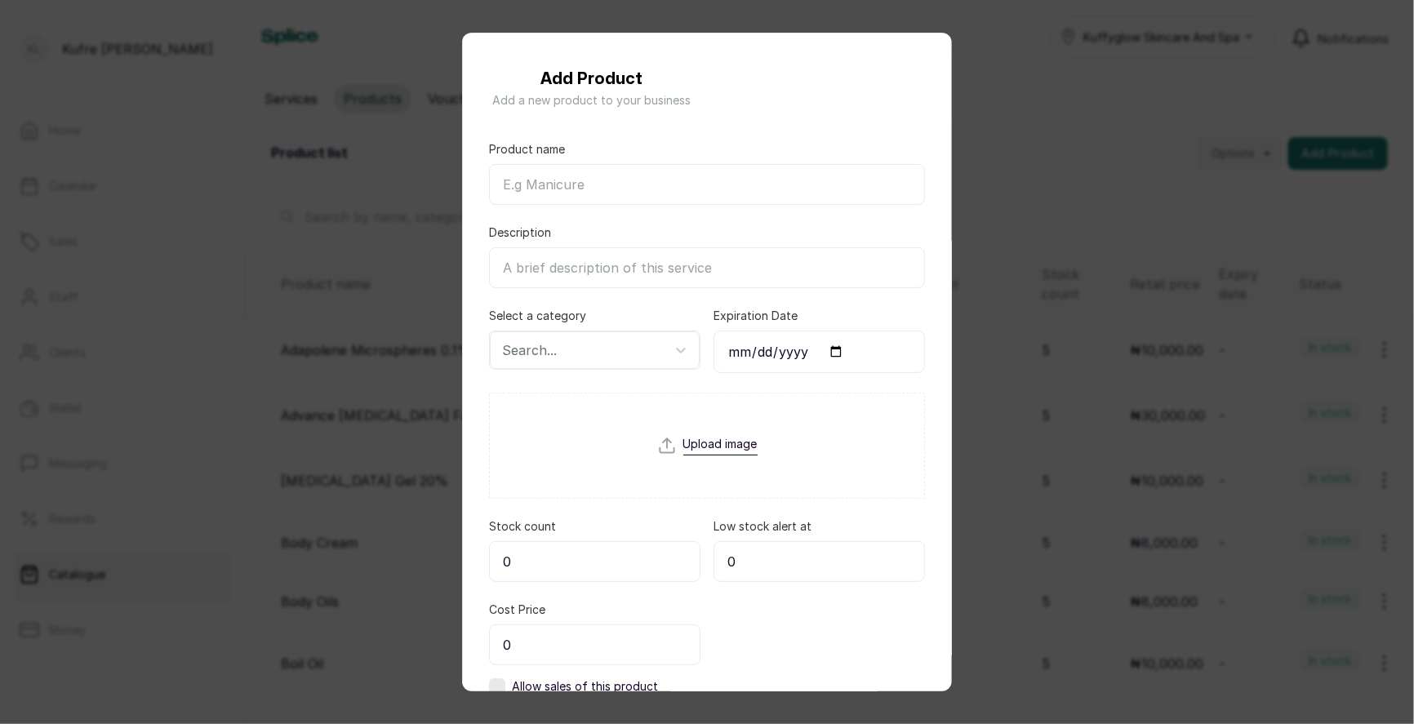
click at [587, 189] on input "Product name" at bounding box center [707, 184] width 436 height 41
paste input "Topicrem Moisturizing and Glows Face Cream"
type input "Topicrem Moisturizing and Glows Face Cream"
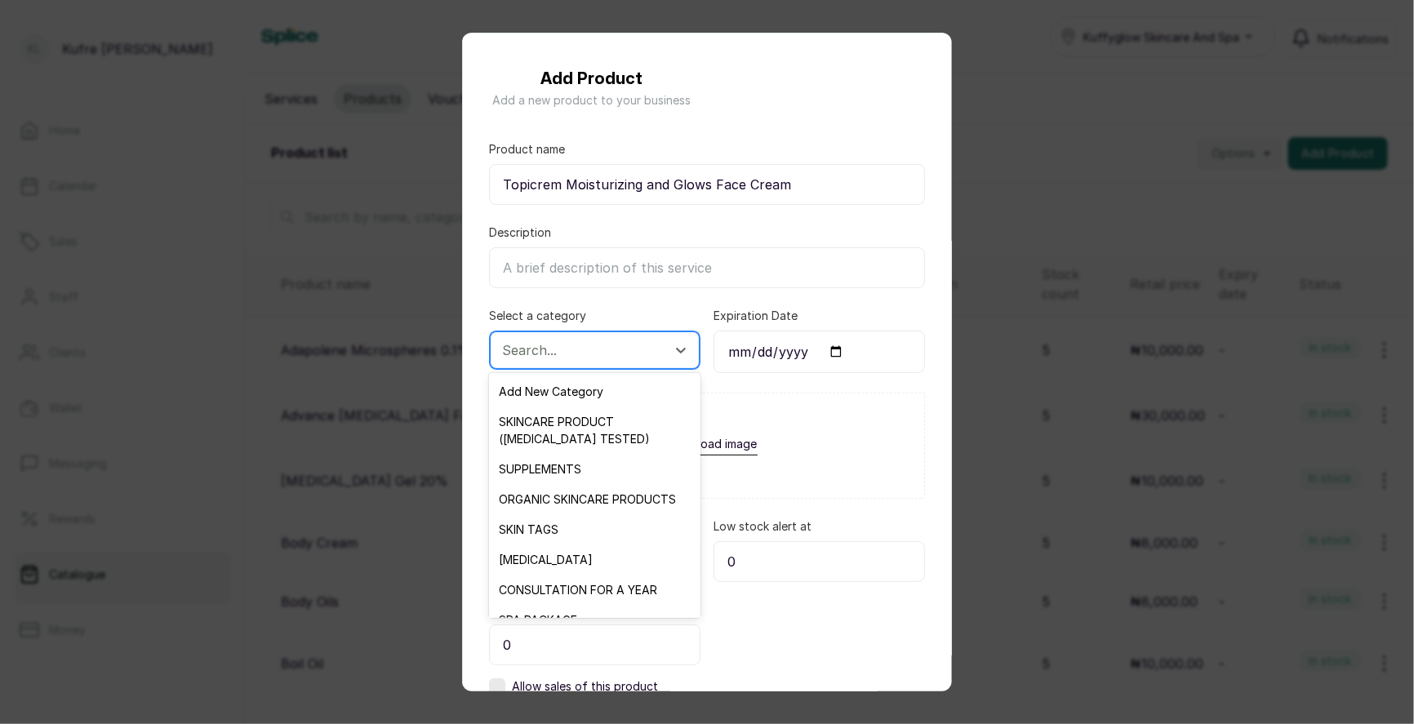
click at [610, 332] on div "Search..." at bounding box center [595, 351] width 210 height 38
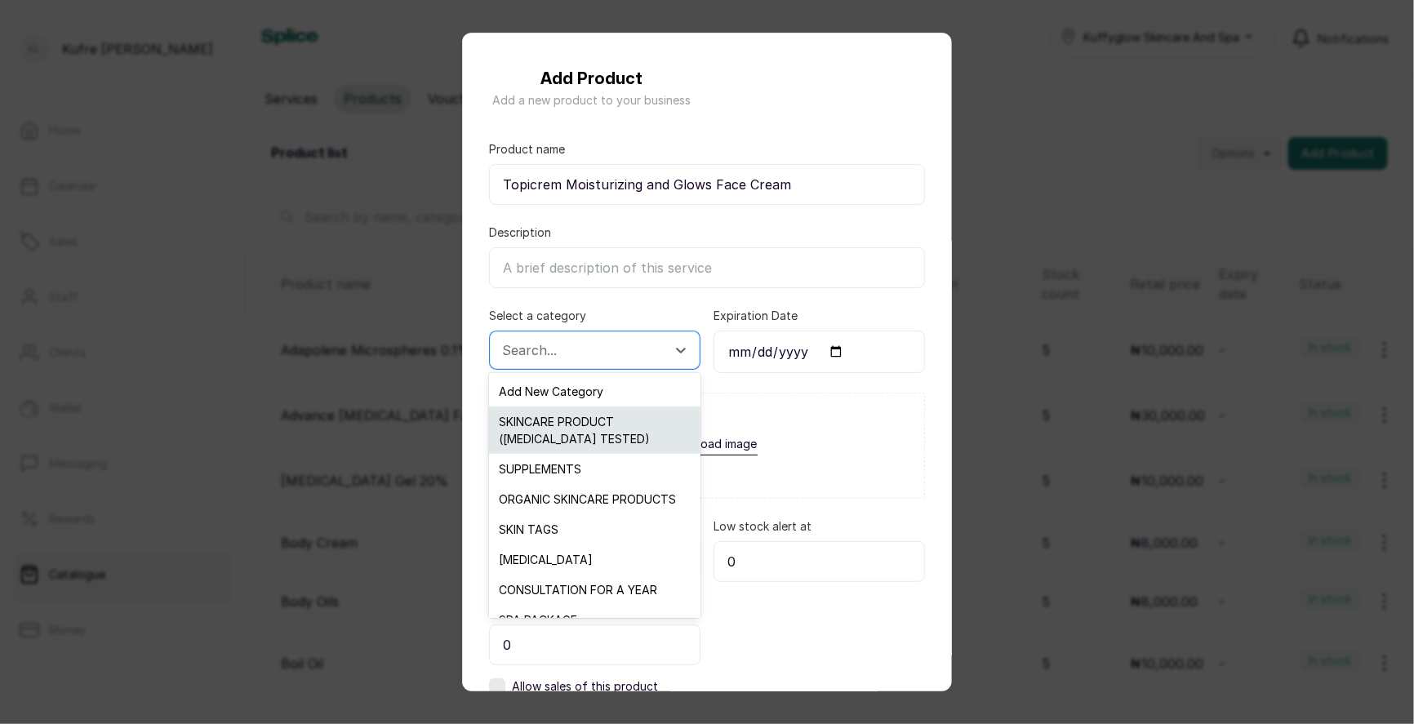
click at [595, 445] on div "SKINCARE PRODUCT ([MEDICAL_DATA] TESTED)" at bounding box center [594, 430] width 211 height 47
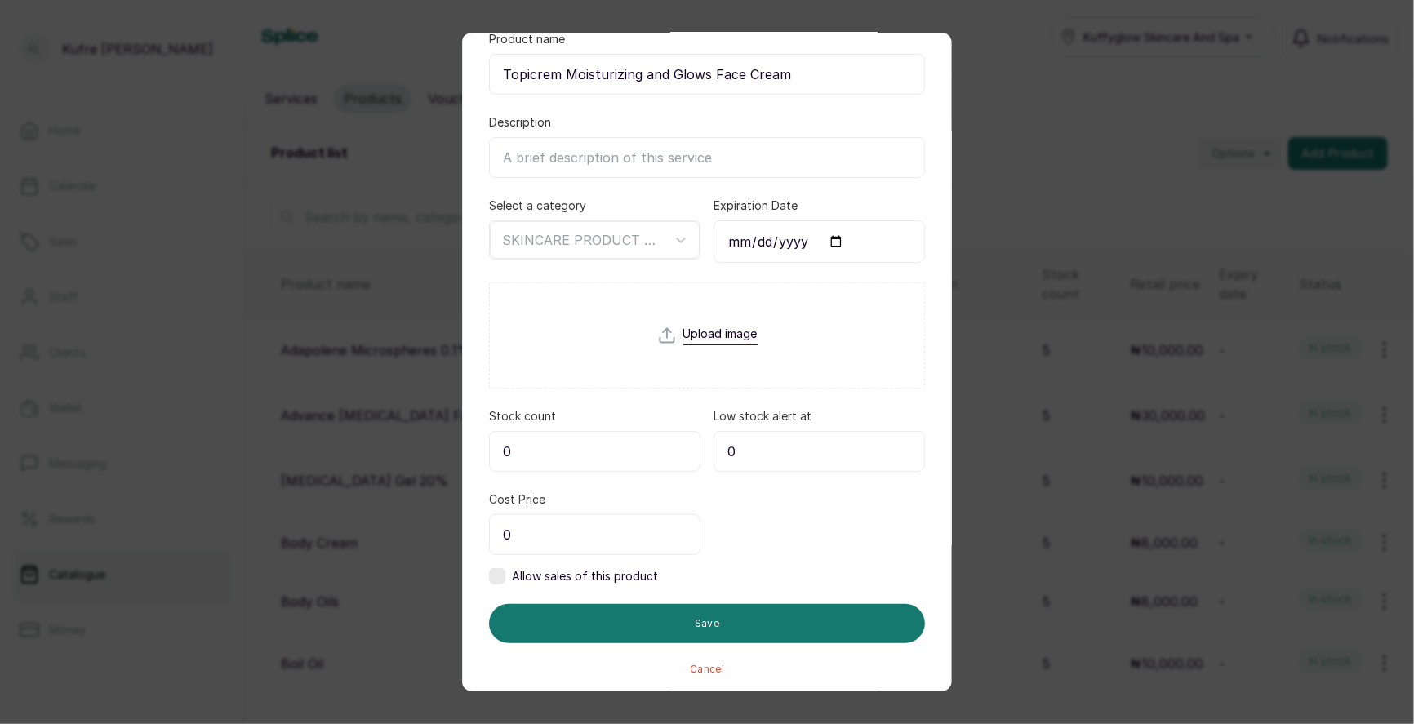
click at [542, 456] on input "0" at bounding box center [595, 451] width 212 height 41
type input "5"
click at [538, 522] on input "0" at bounding box center [595, 534] width 212 height 41
type input "25,000"
click at [497, 572] on label at bounding box center [497, 576] width 16 height 16
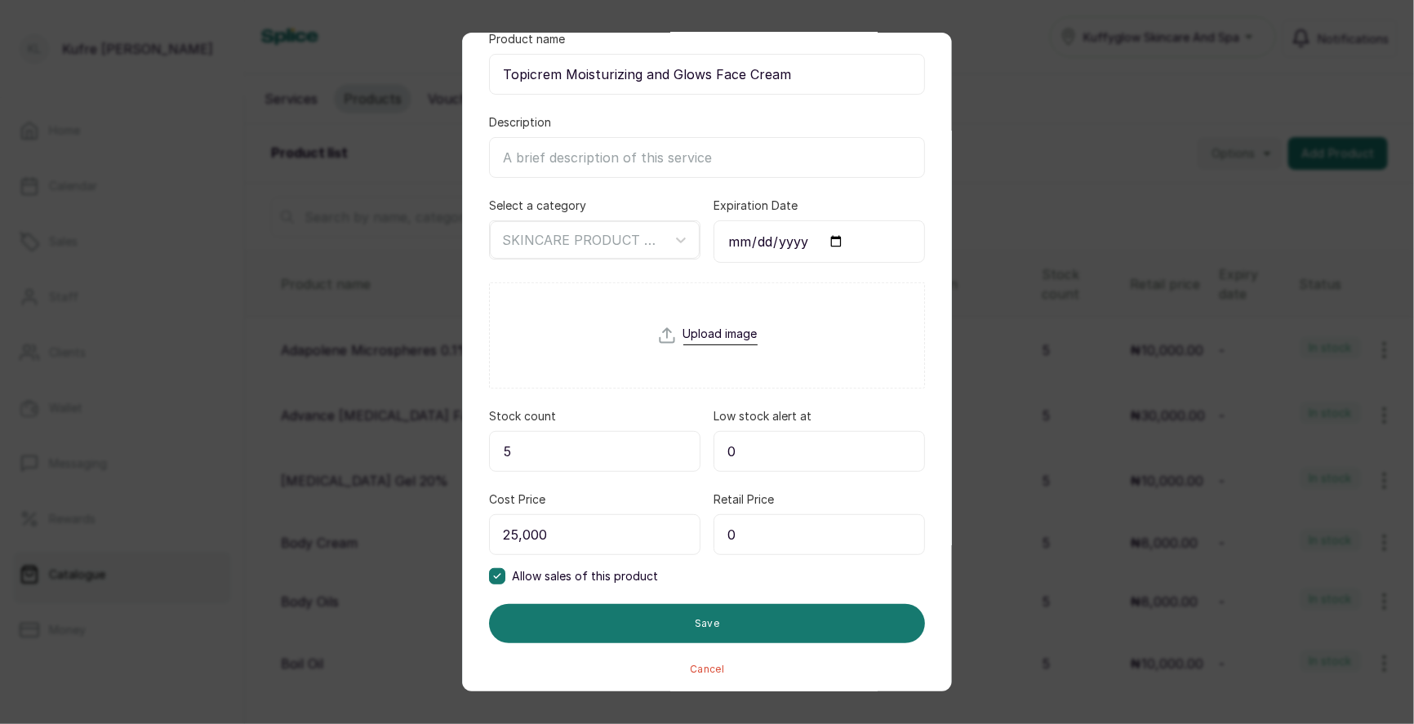
click at [766, 544] on input "0" at bounding box center [820, 534] width 212 height 41
type input "25,000"
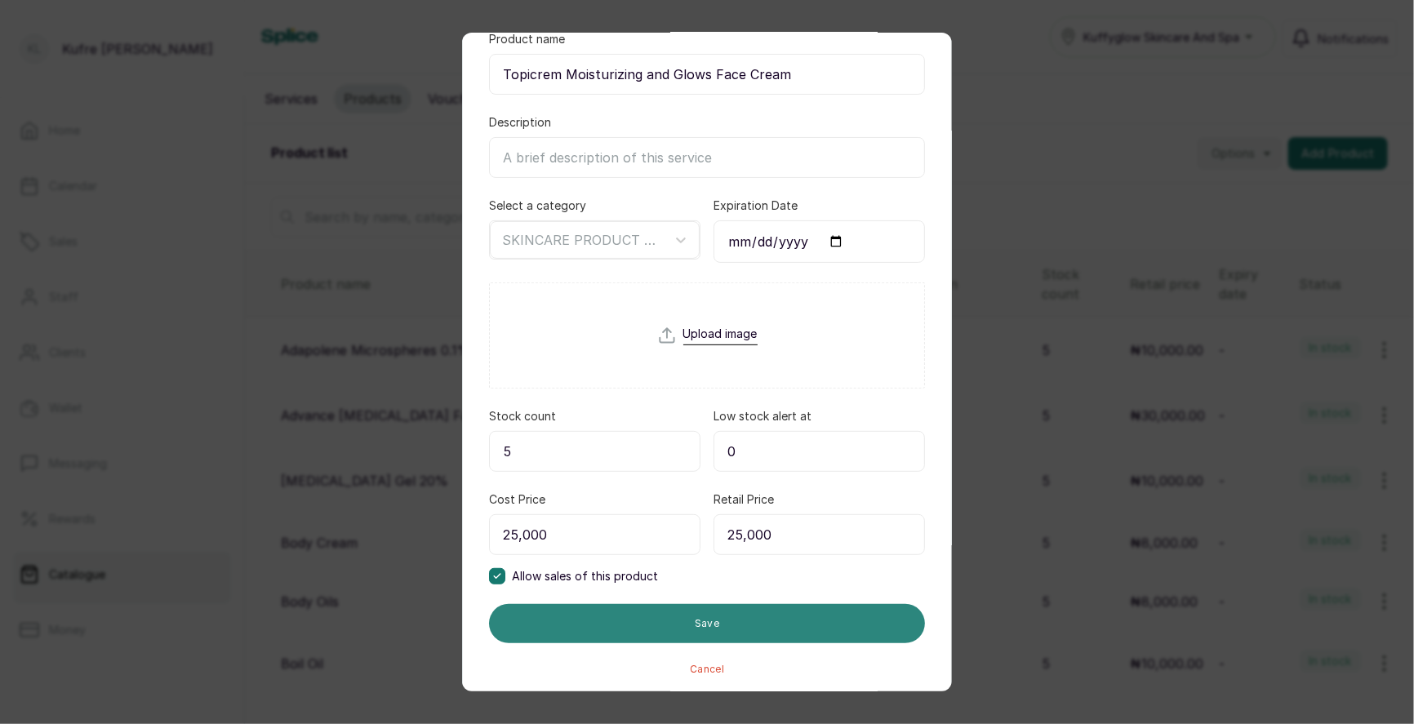
click at [676, 635] on button "Save" at bounding box center [707, 623] width 436 height 39
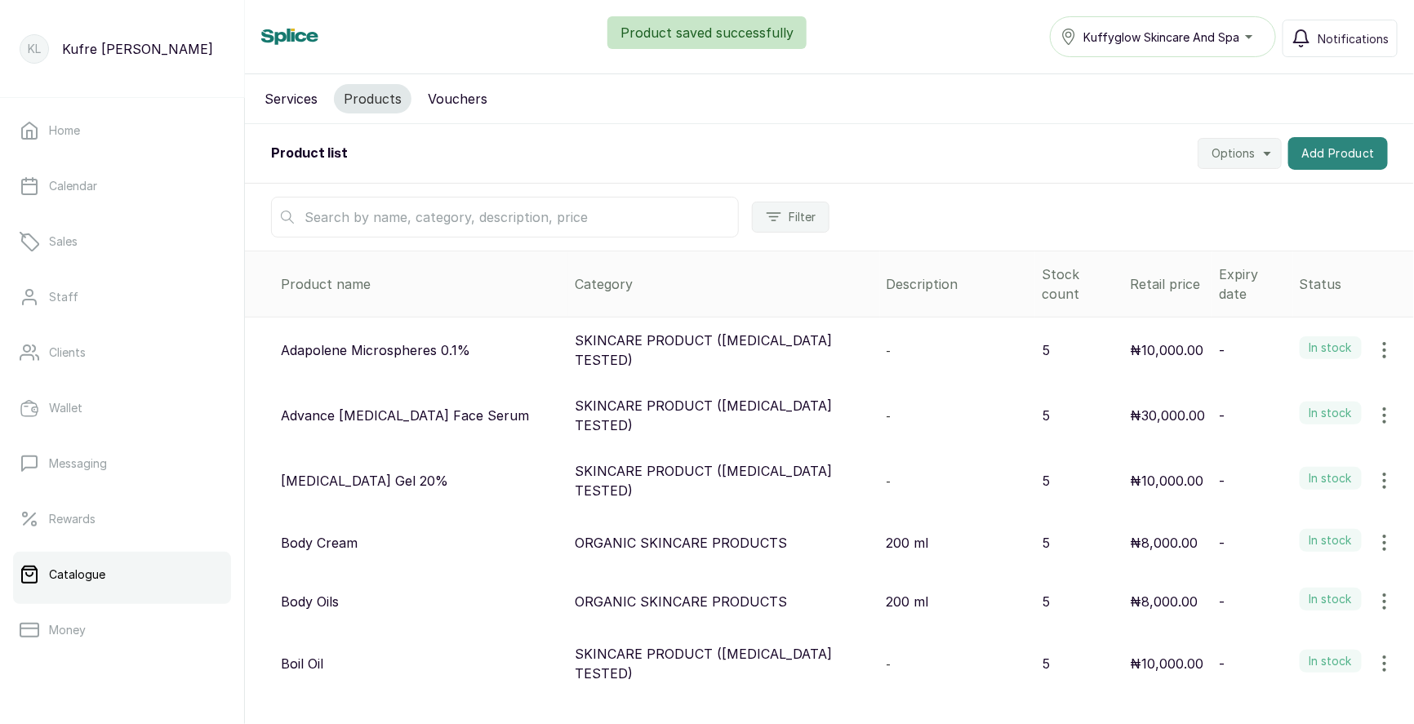
click at [1329, 149] on button "Add Product" at bounding box center [1339, 153] width 100 height 33
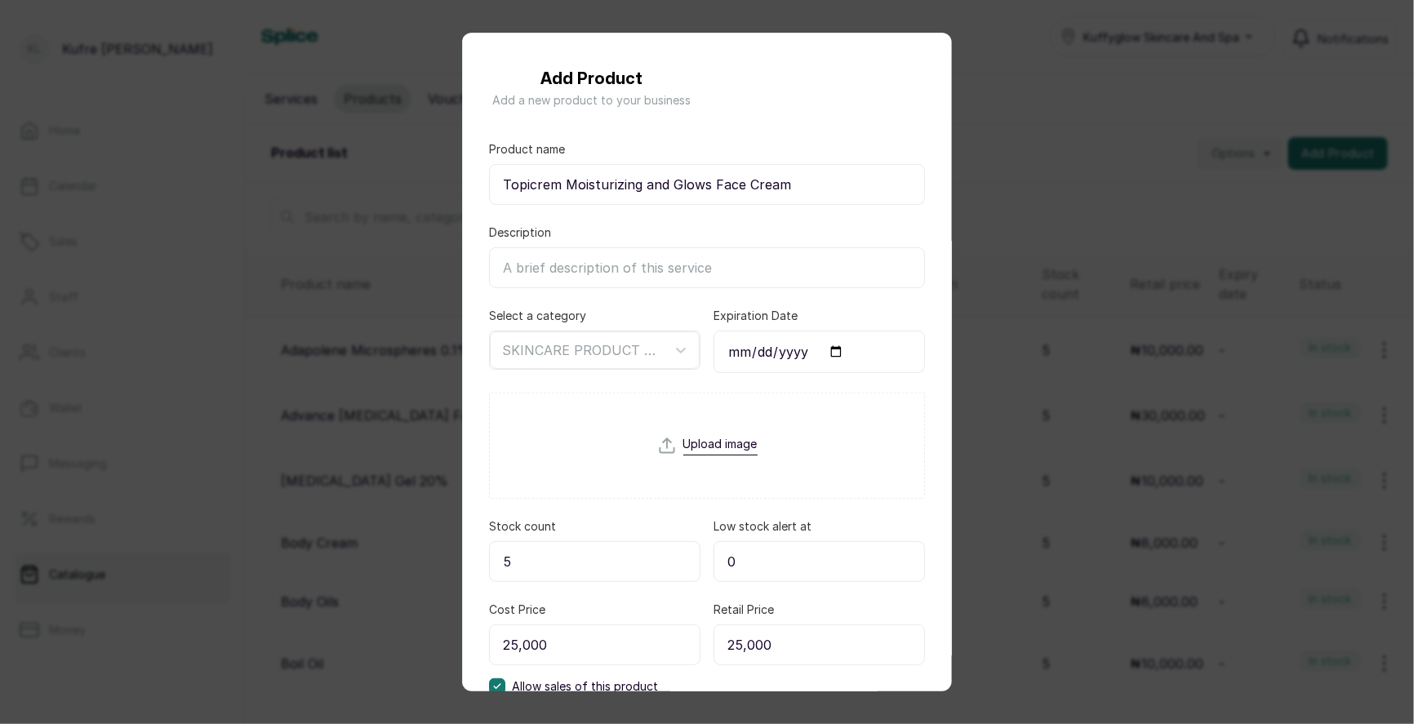
click at [1141, 139] on div "Add Product Add a new product to your business Product name Topicrem Moisturizi…" at bounding box center [707, 362] width 1414 height 724
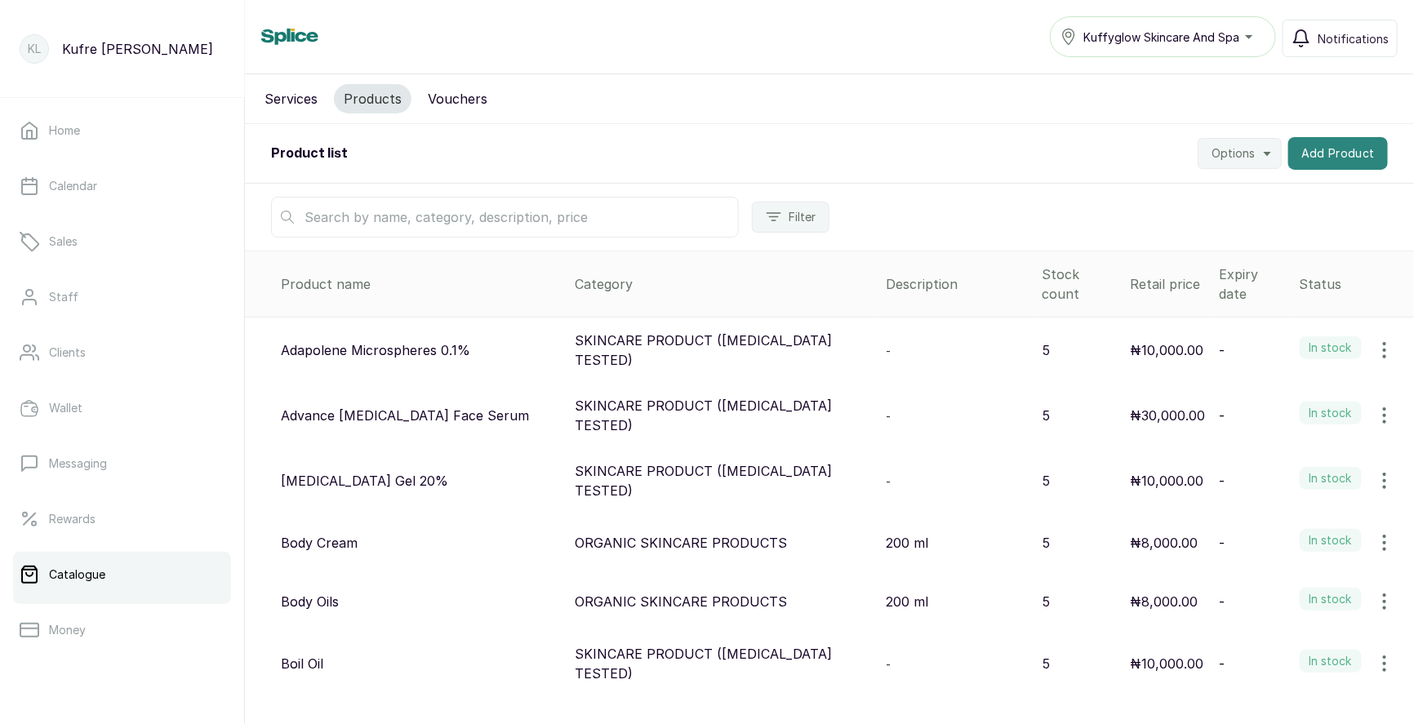
click at [1303, 147] on button "Add Product" at bounding box center [1339, 153] width 100 height 33
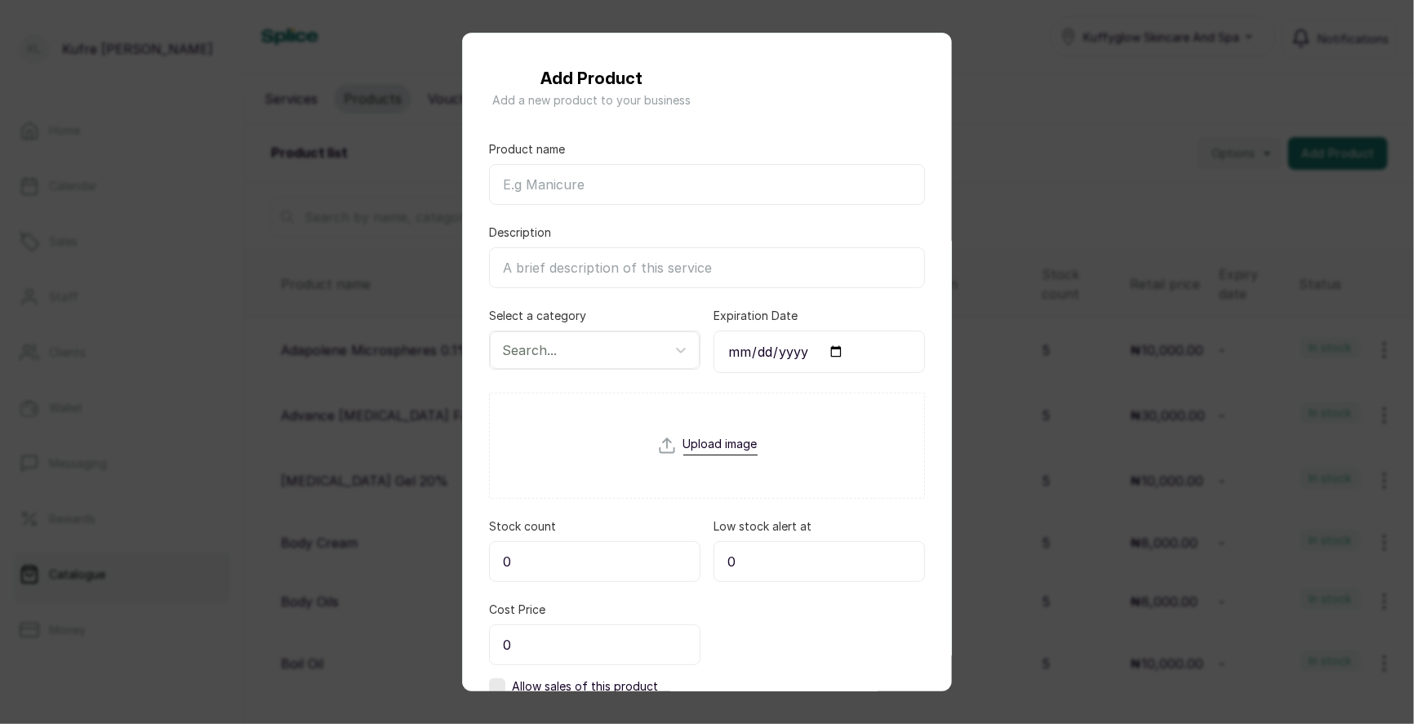
click at [588, 188] on input "Product name" at bounding box center [707, 184] width 436 height 41
paste input "Triluma Cream"
type input "Triluma Cream"
click at [571, 349] on div at bounding box center [580, 350] width 156 height 21
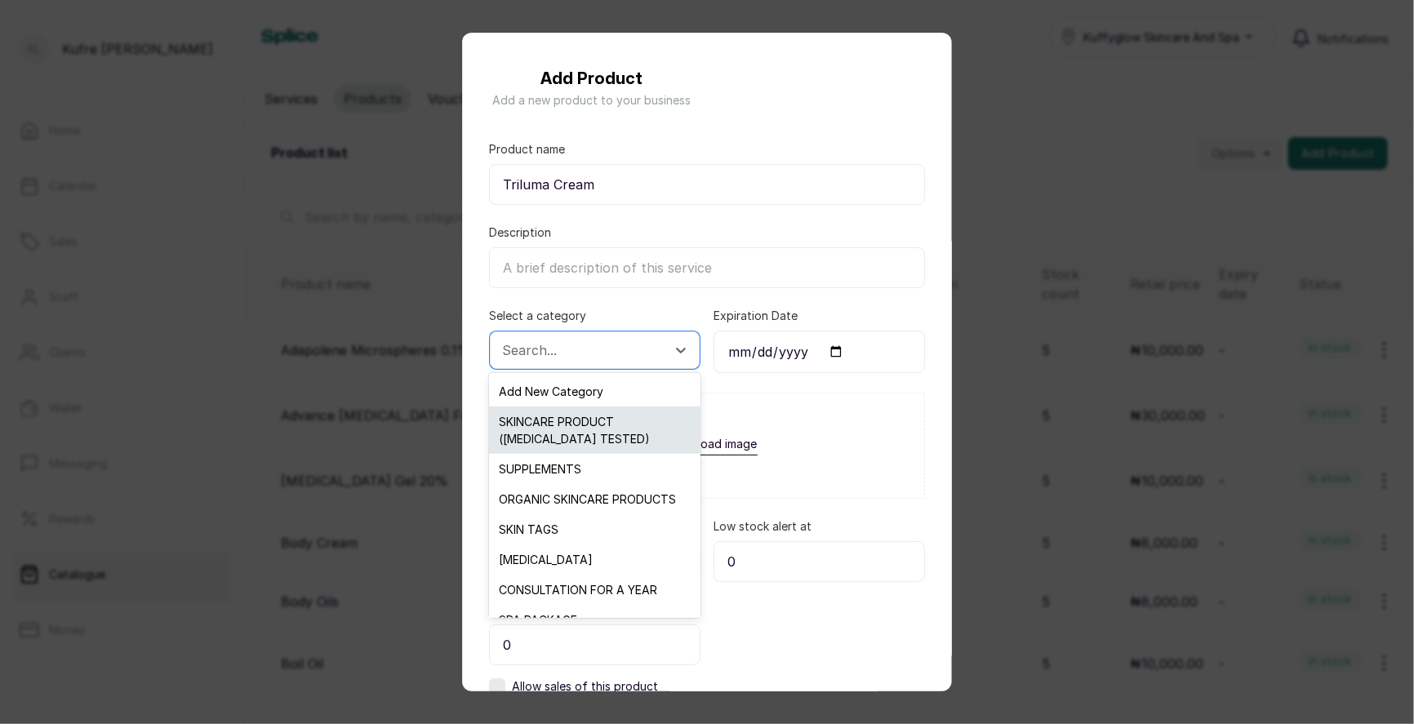
click at [577, 434] on div "SKINCARE PRODUCT ([MEDICAL_DATA] TESTED)" at bounding box center [594, 430] width 211 height 47
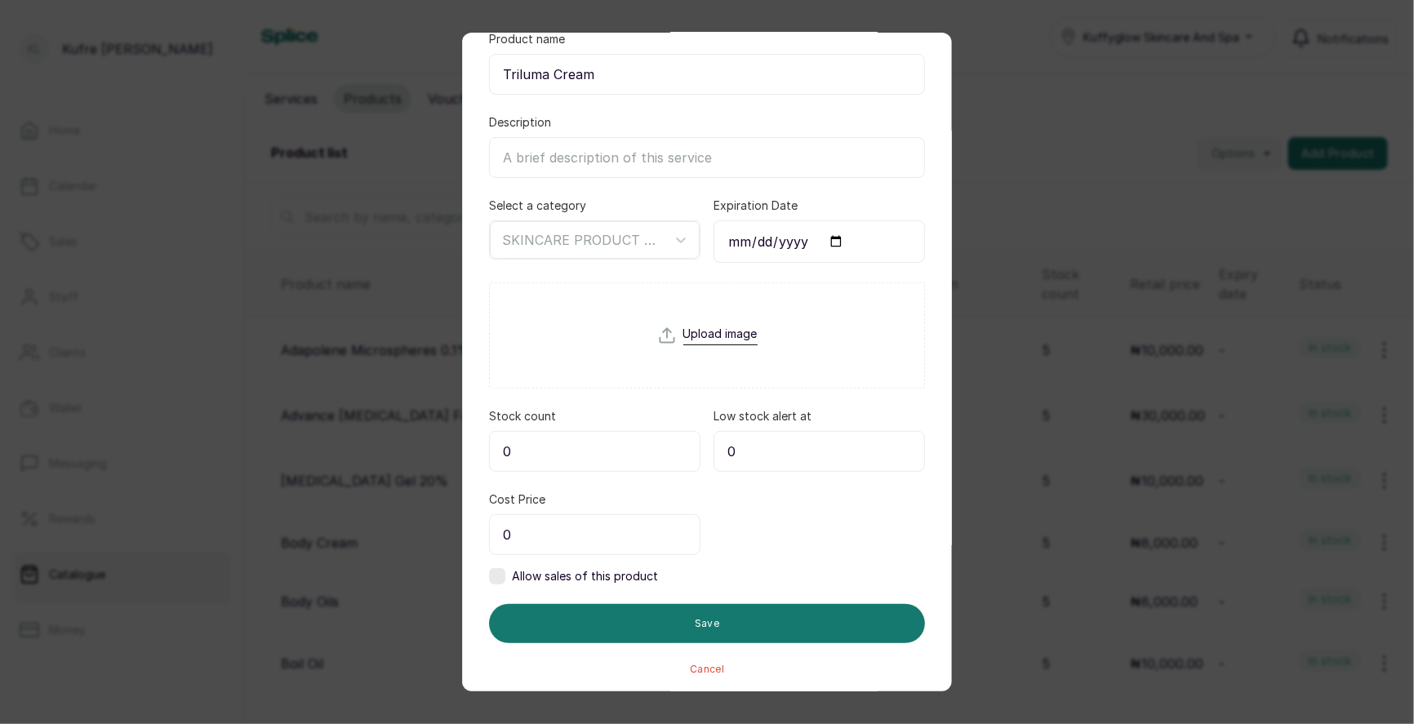
click at [532, 445] on input "0" at bounding box center [595, 451] width 212 height 41
type input "5"
click at [541, 533] on input "0" at bounding box center [595, 534] width 212 height 41
type input "30,000"
click at [501, 572] on label at bounding box center [497, 576] width 16 height 16
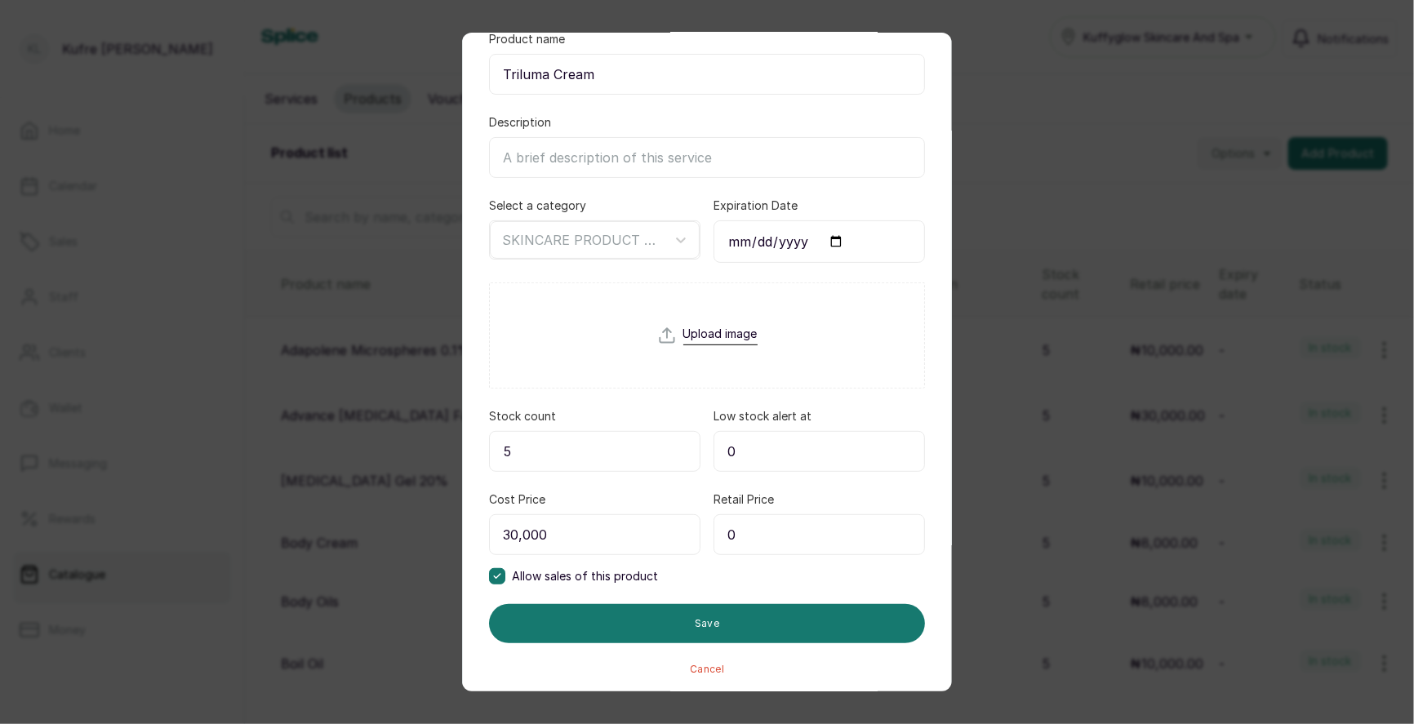
click at [759, 528] on input "0" at bounding box center [820, 534] width 212 height 41
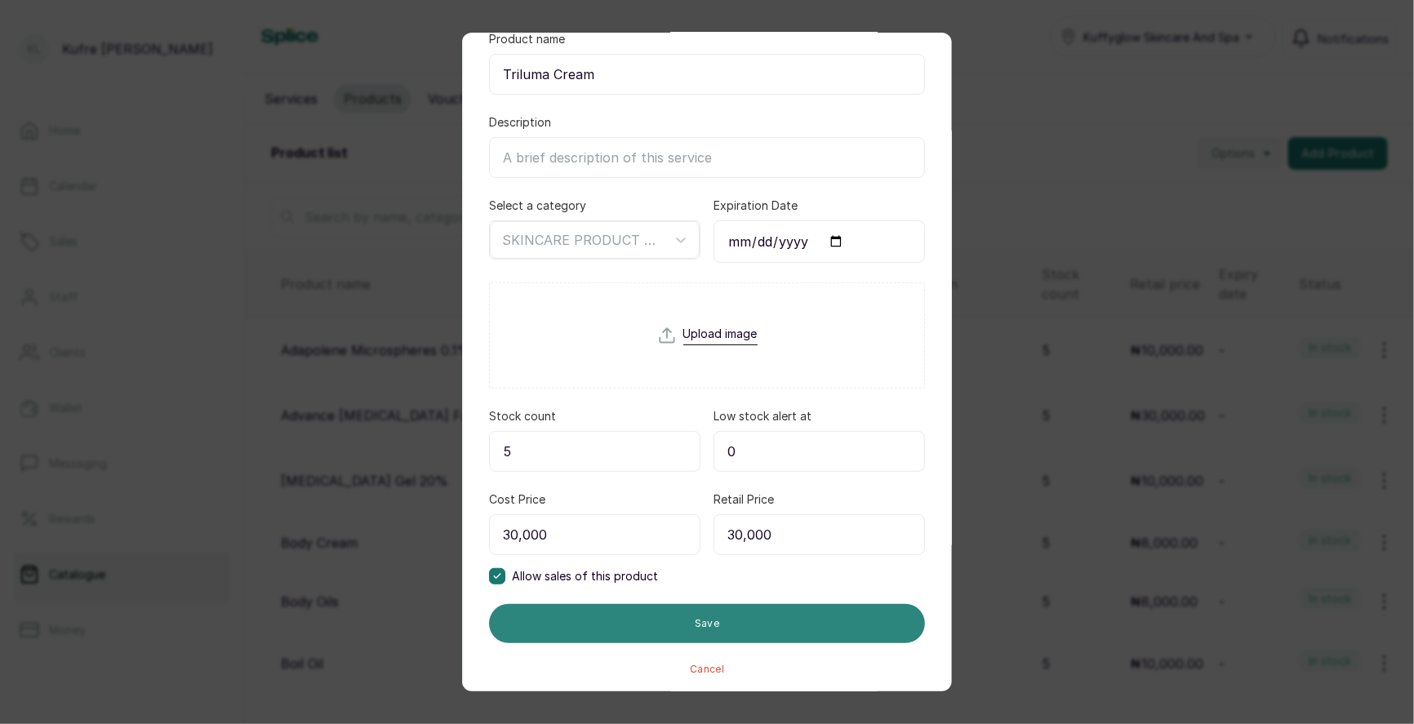
type input "30,000"
click at [708, 627] on button "Save" at bounding box center [707, 623] width 436 height 39
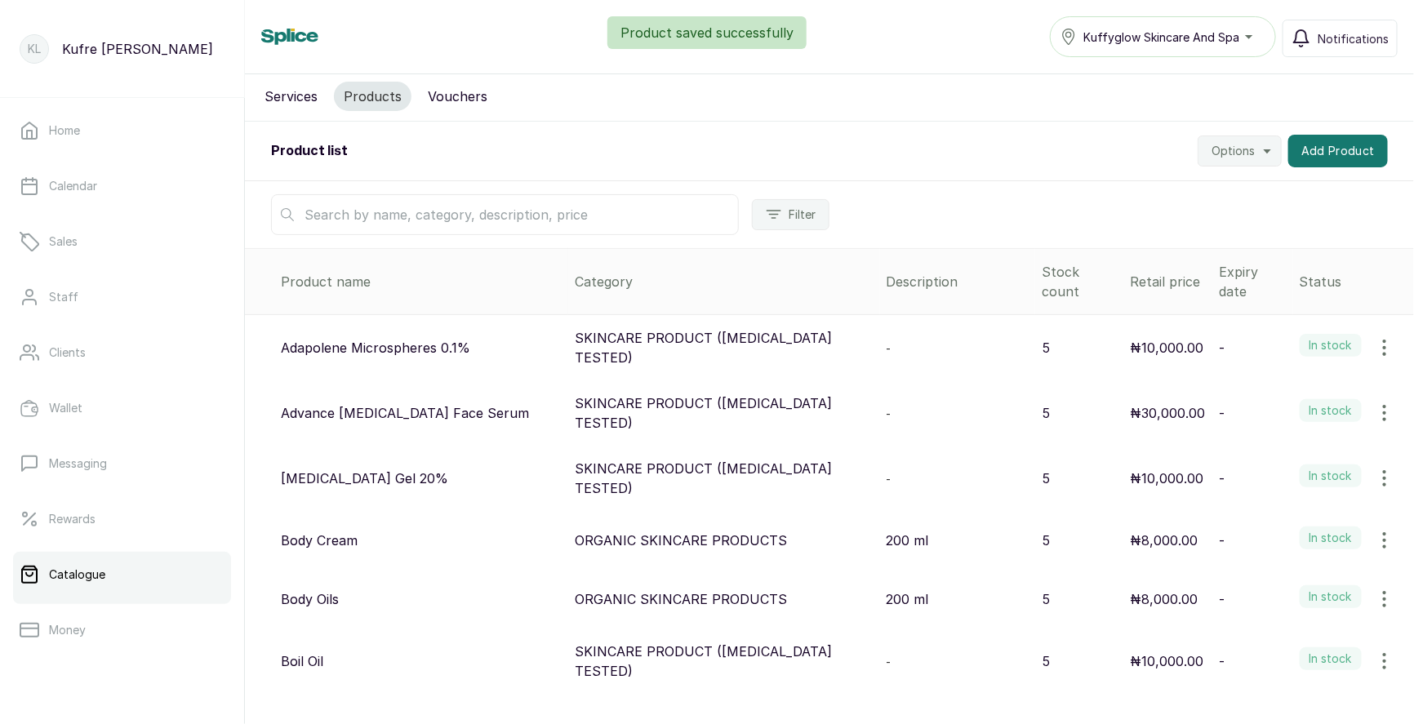
scroll to position [0, 0]
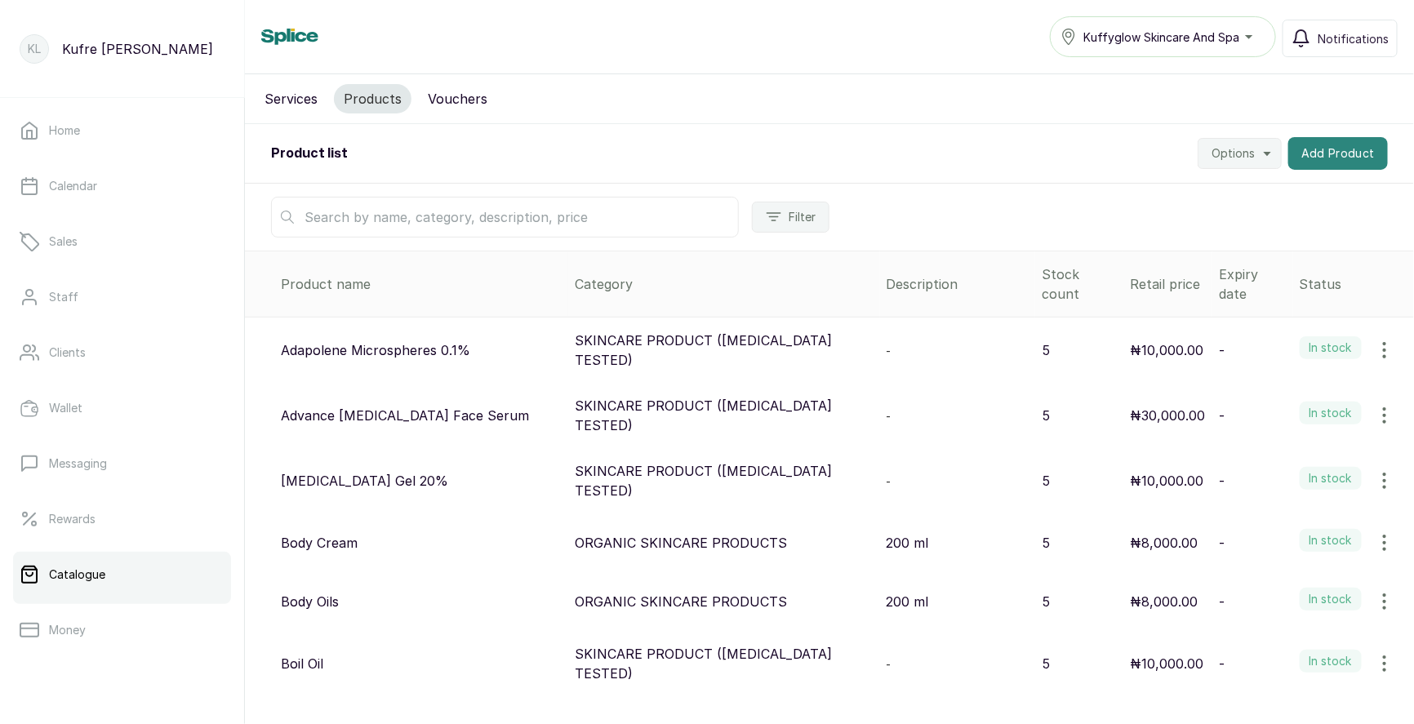
click at [1338, 146] on button "Add Product" at bounding box center [1339, 153] width 100 height 33
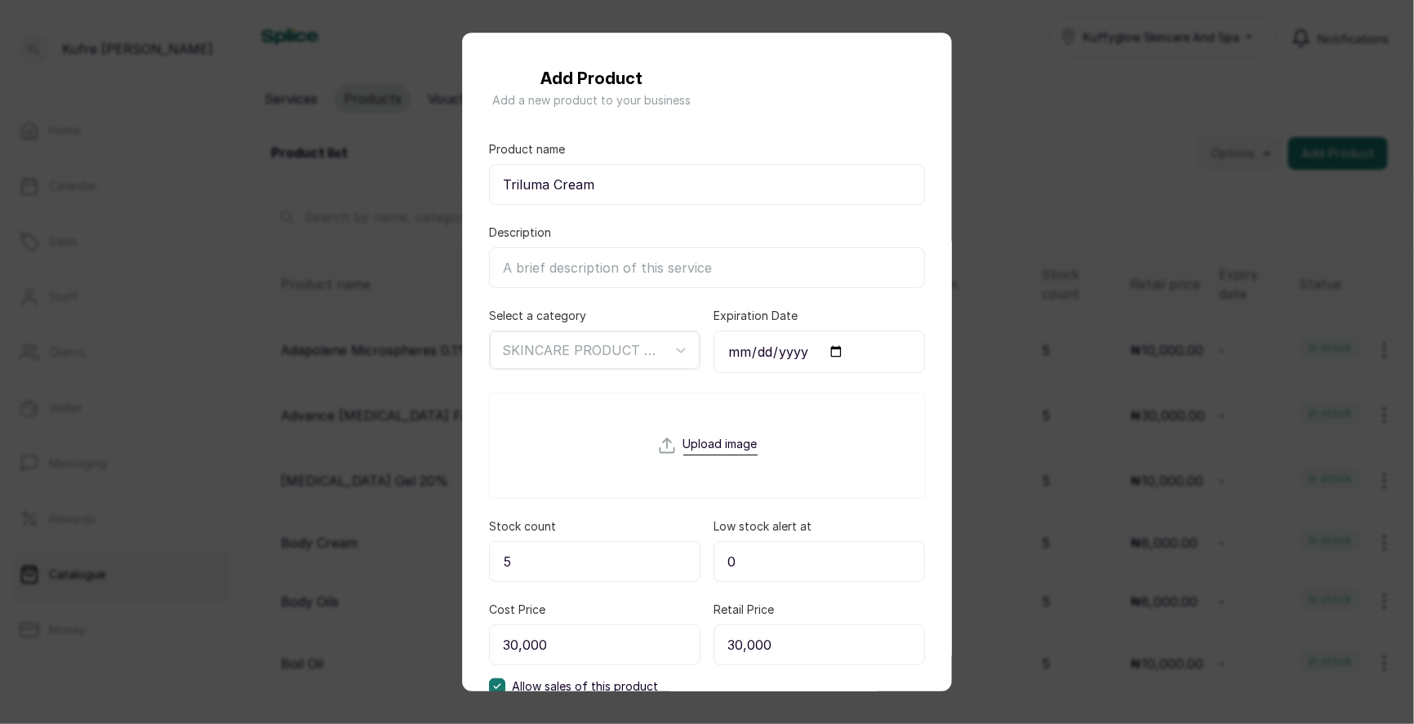
click at [1080, 204] on div "Add Product Add a new product to your business Product name Triluma Cream Descr…" at bounding box center [707, 362] width 1414 height 724
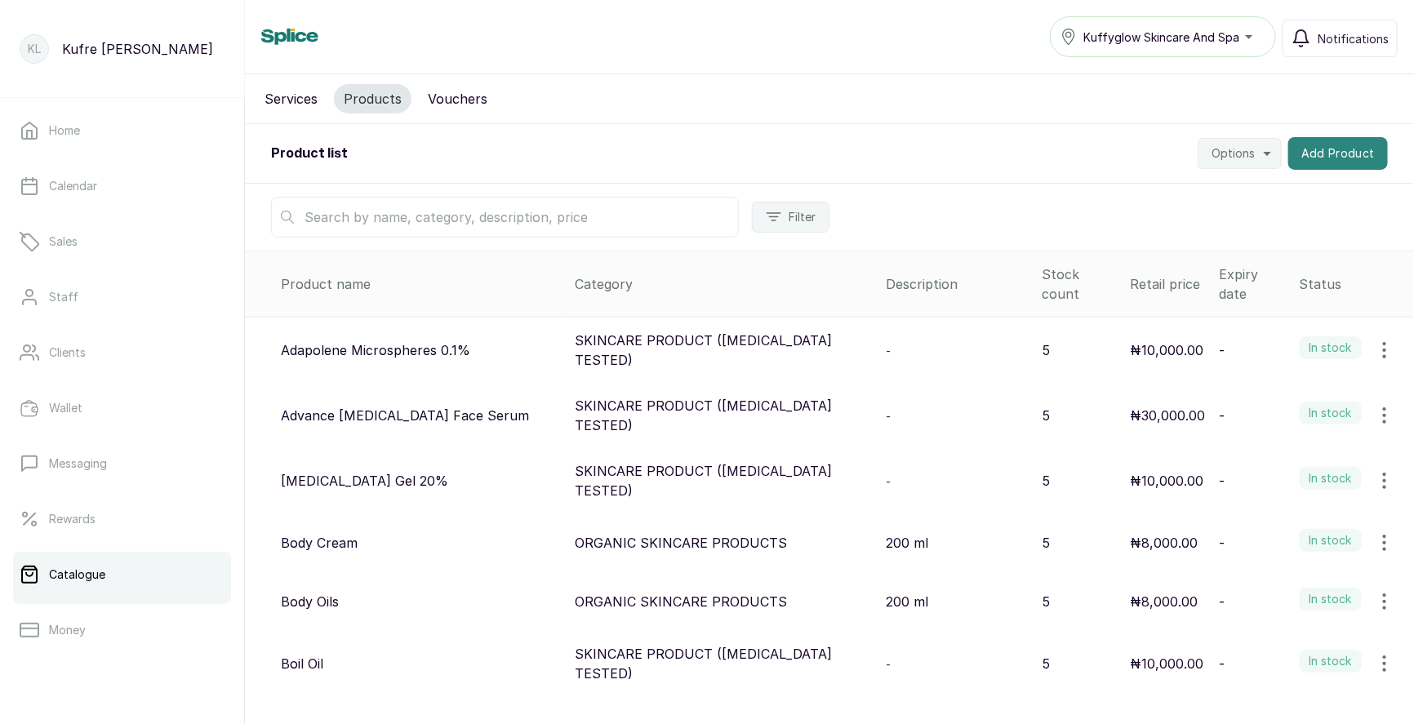
click at [1353, 159] on button "Add Product" at bounding box center [1339, 153] width 100 height 33
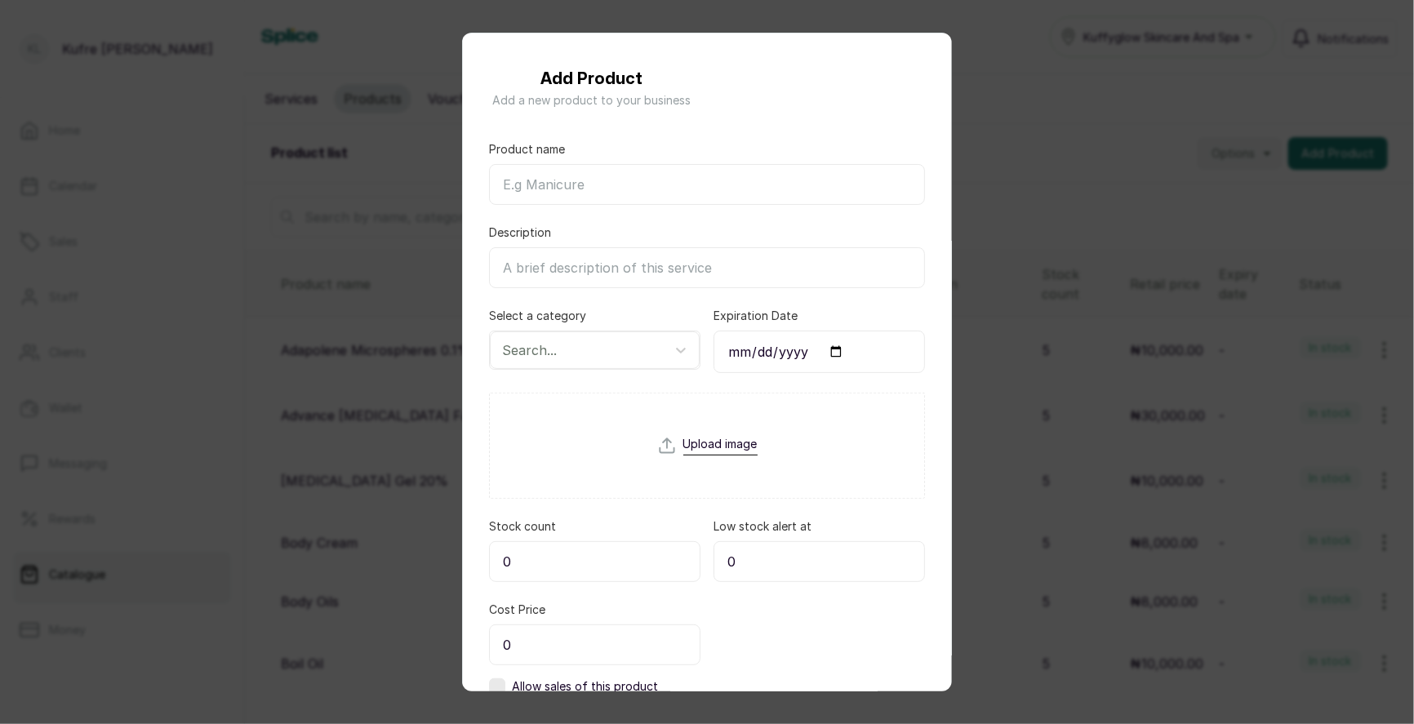
click at [568, 182] on input "Product name" at bounding box center [707, 184] width 436 height 41
paste input "Ultra Moisturizing Vitamin C Body Lotion"
type input "Ultra Moisturizing Vitamin C Body Lotion"
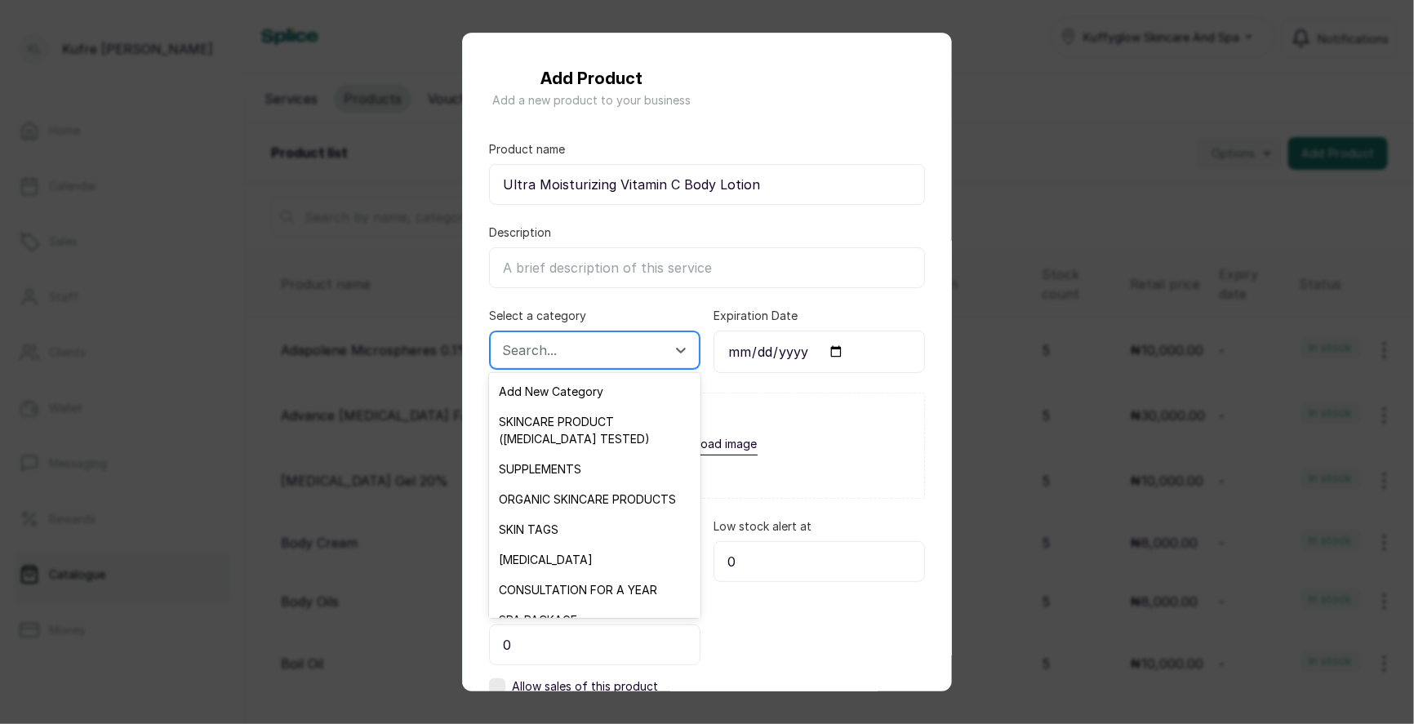
click at [625, 355] on div at bounding box center [580, 350] width 156 height 21
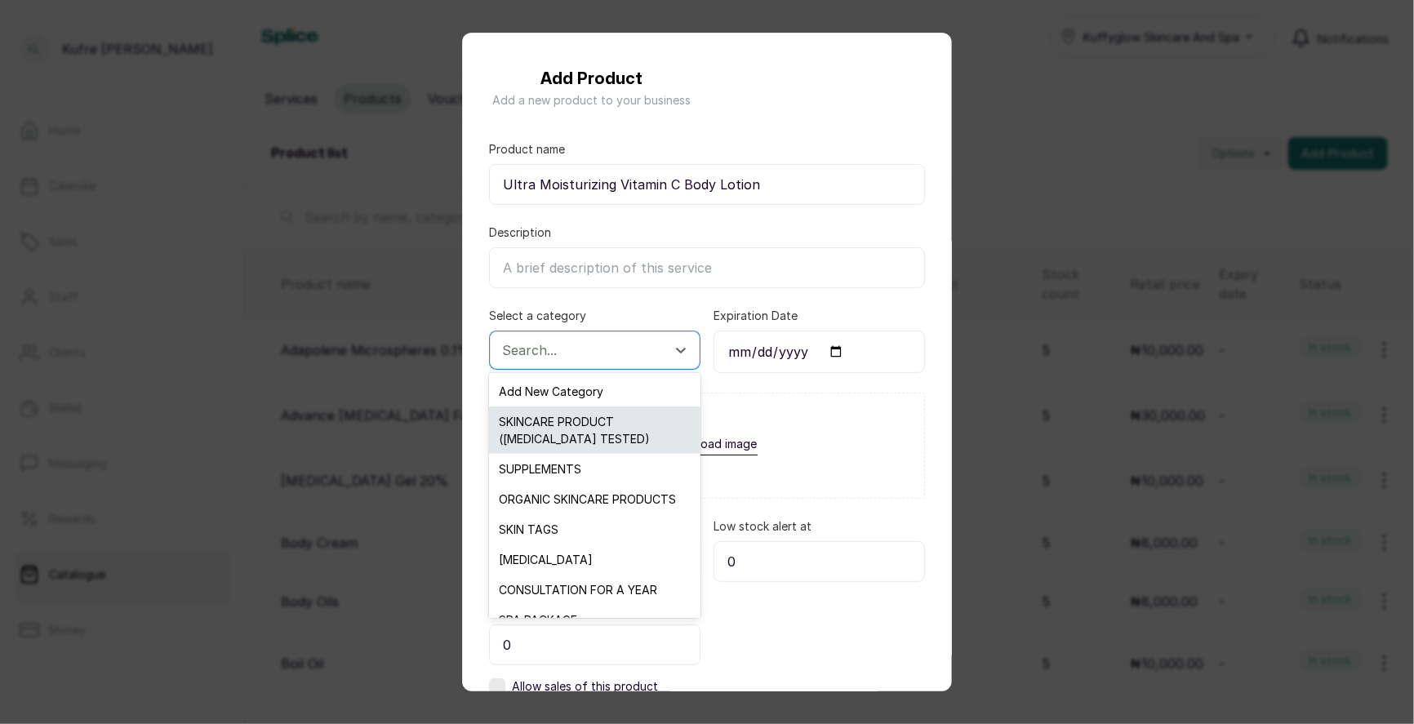
click at [616, 451] on div "SKINCARE PRODUCT ([MEDICAL_DATA] TESTED)" at bounding box center [594, 430] width 211 height 47
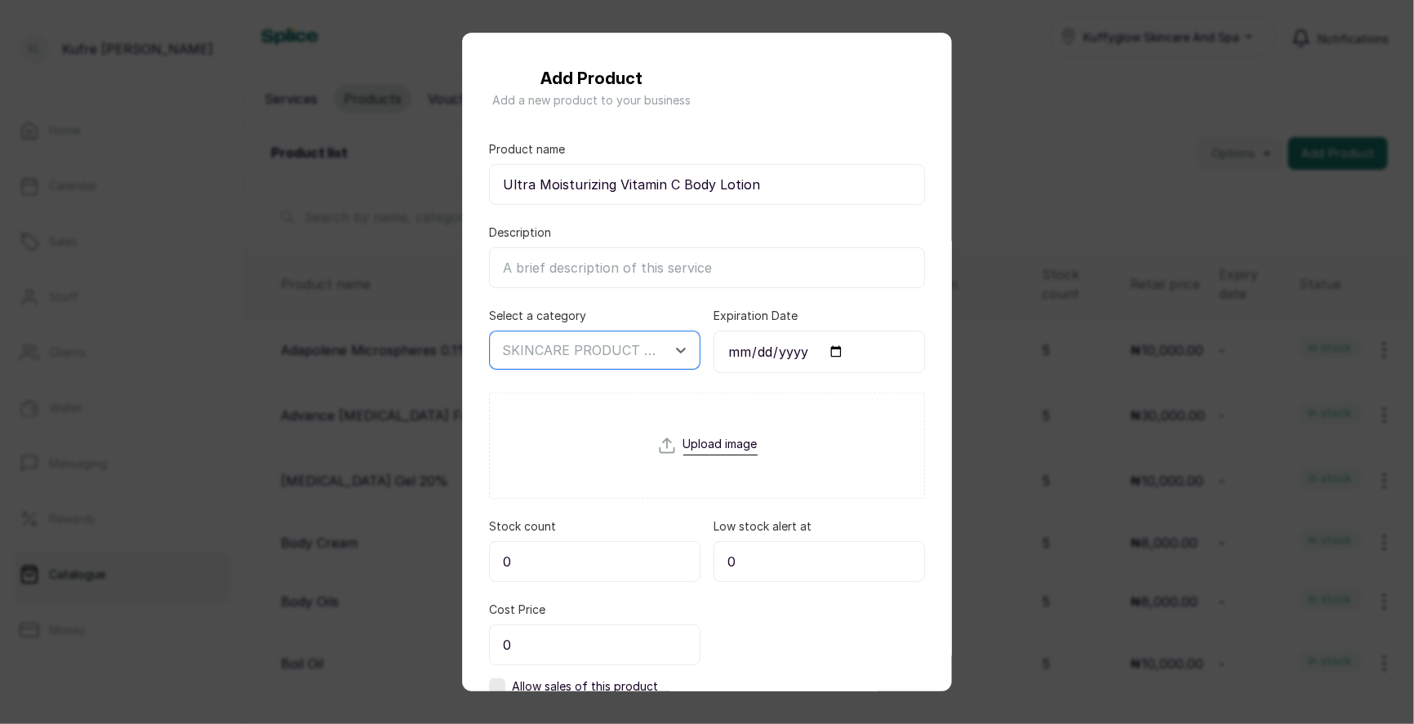
scroll to position [110, 0]
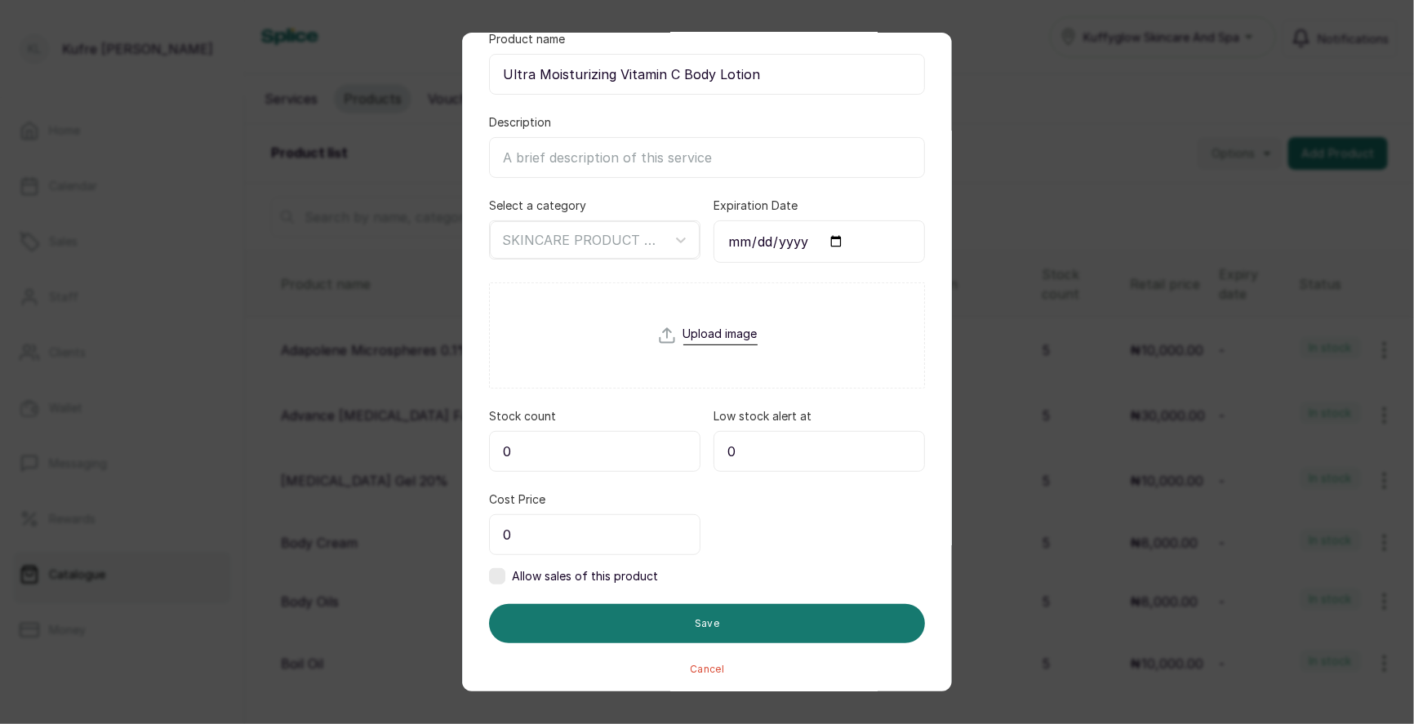
click at [592, 453] on input "0" at bounding box center [595, 451] width 212 height 41
type input "5"
click at [579, 539] on input "0" at bounding box center [595, 534] width 212 height 41
type input "10,000"
click at [501, 580] on label at bounding box center [497, 576] width 16 height 16
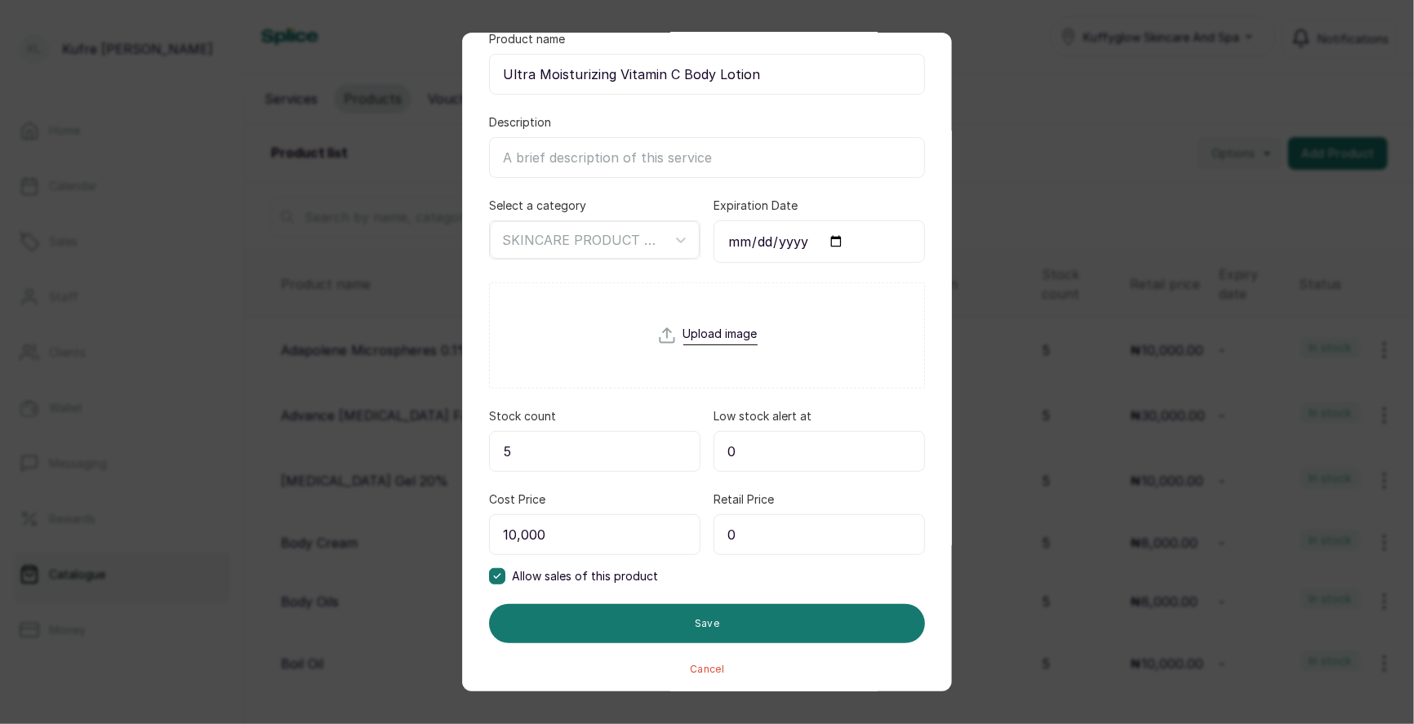
click at [814, 531] on input "0" at bounding box center [820, 534] width 212 height 41
type input "10,000"
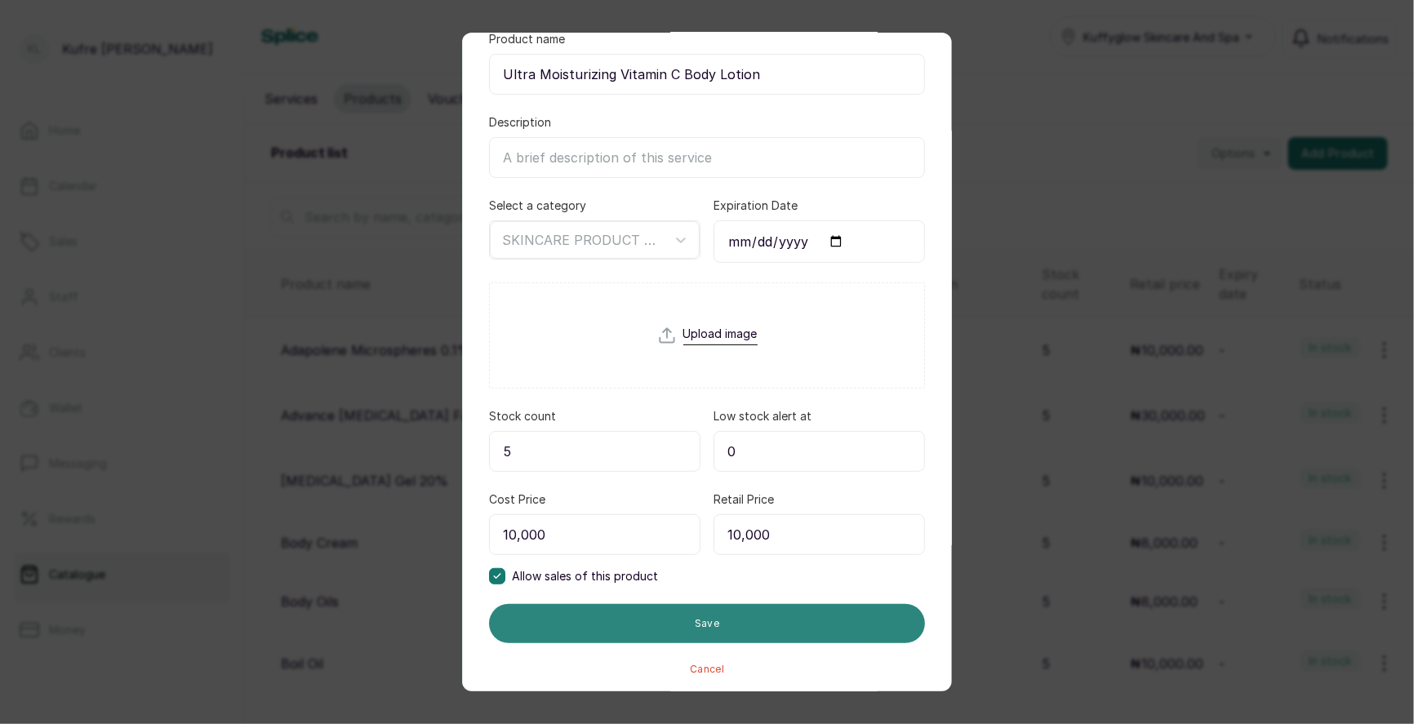
click at [722, 616] on button "Save" at bounding box center [707, 623] width 436 height 39
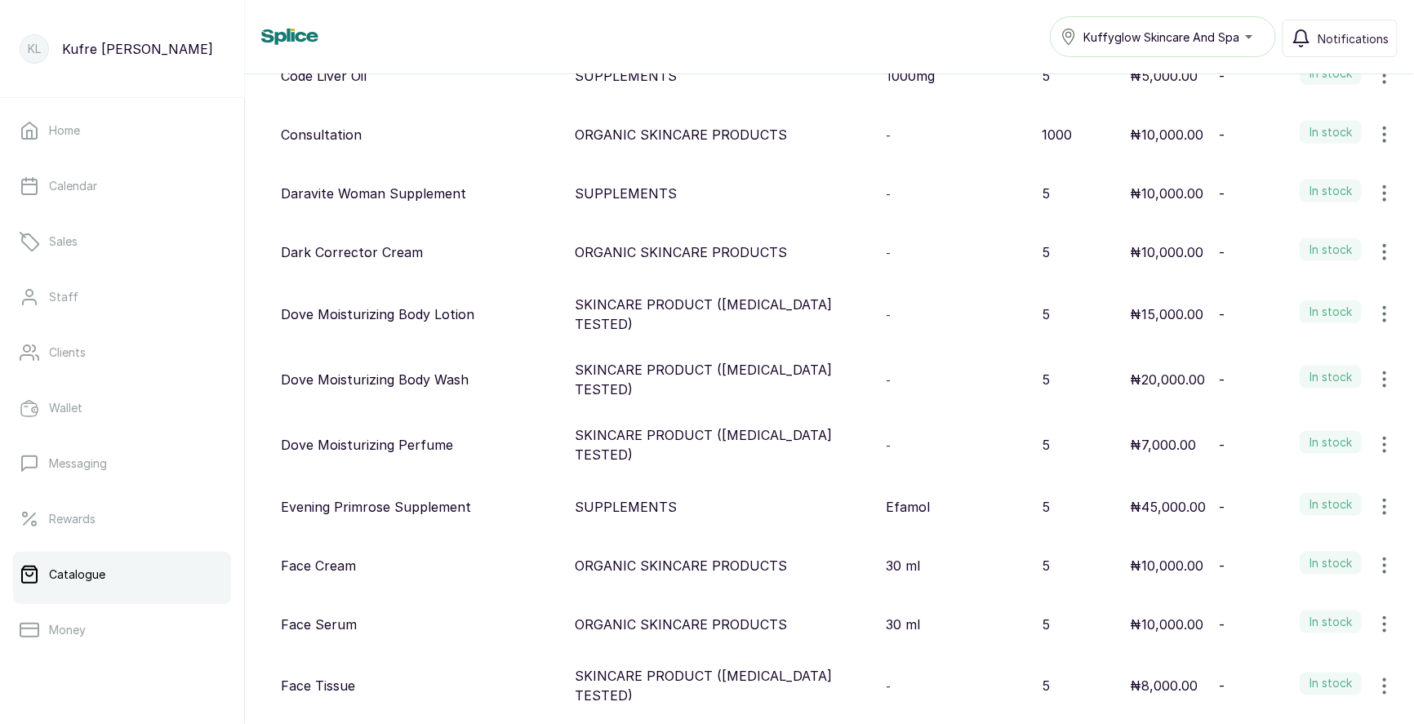
scroll to position [0, 0]
